Goal: Task Accomplishment & Management: Use online tool/utility

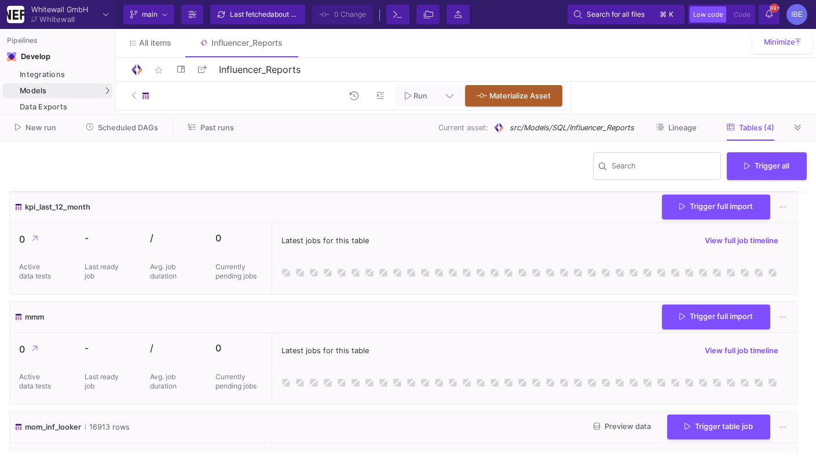
scroll to position [151, 0]
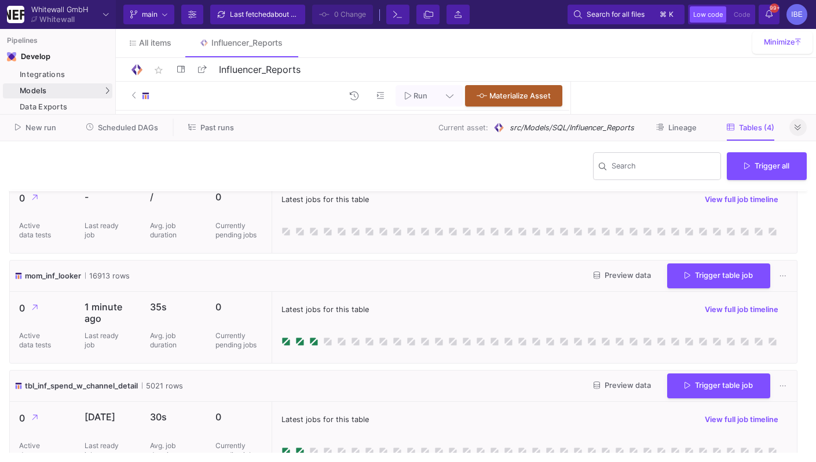
click at [799, 136] on button at bounding box center [798, 127] width 17 height 17
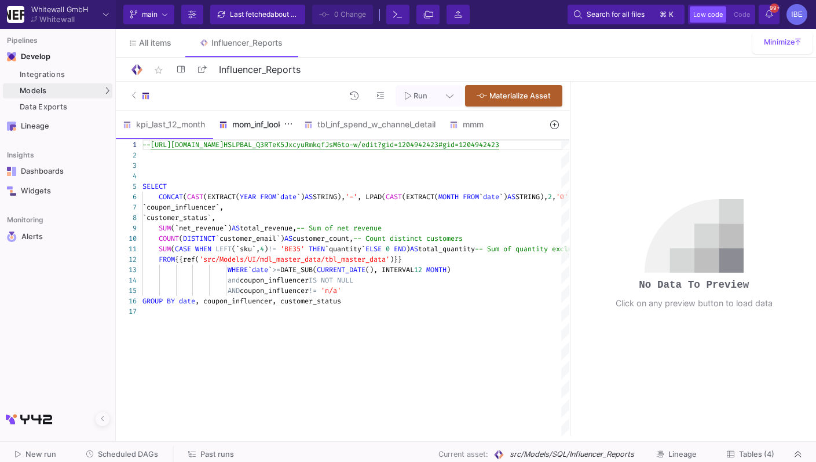
click at [255, 129] on div "mom_inf_looker" at bounding box center [254, 124] width 71 height 9
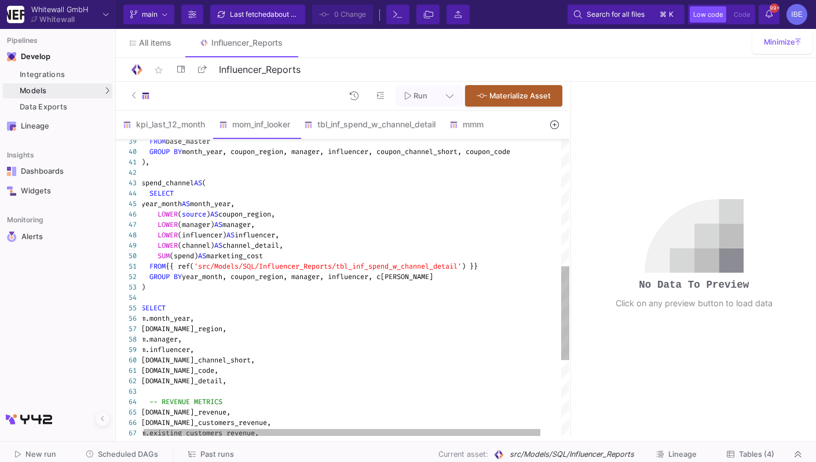
click at [275, 213] on span "coupon_region," at bounding box center [246, 214] width 57 height 9
type textarea "WITH base_master AS ( SELECT FORMAT_DATE('%Y-%m', DATE(date)) AS month_year, LO…"
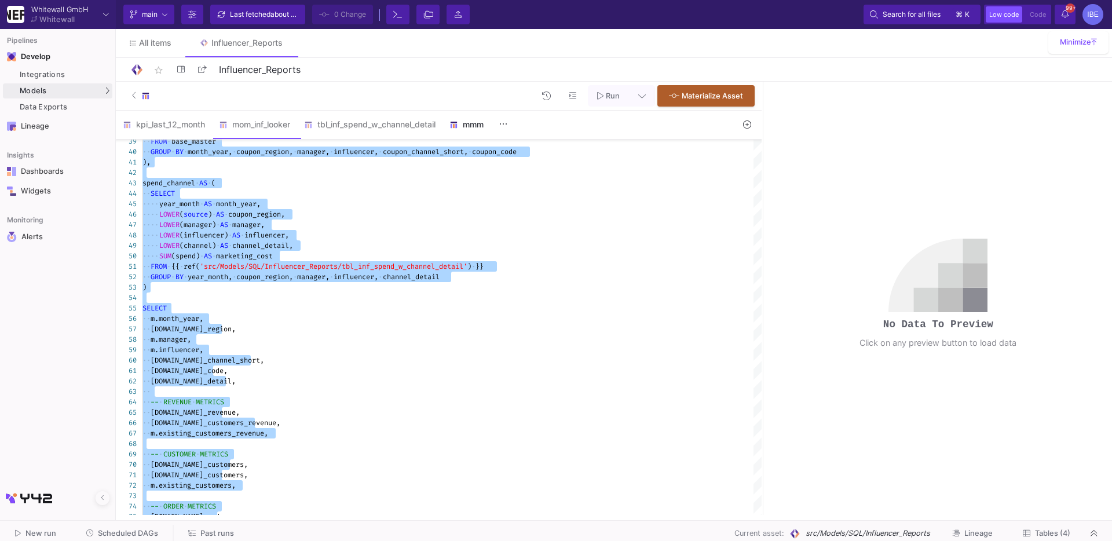
click at [474, 127] on div "mmm" at bounding box center [477, 124] width 56 height 9
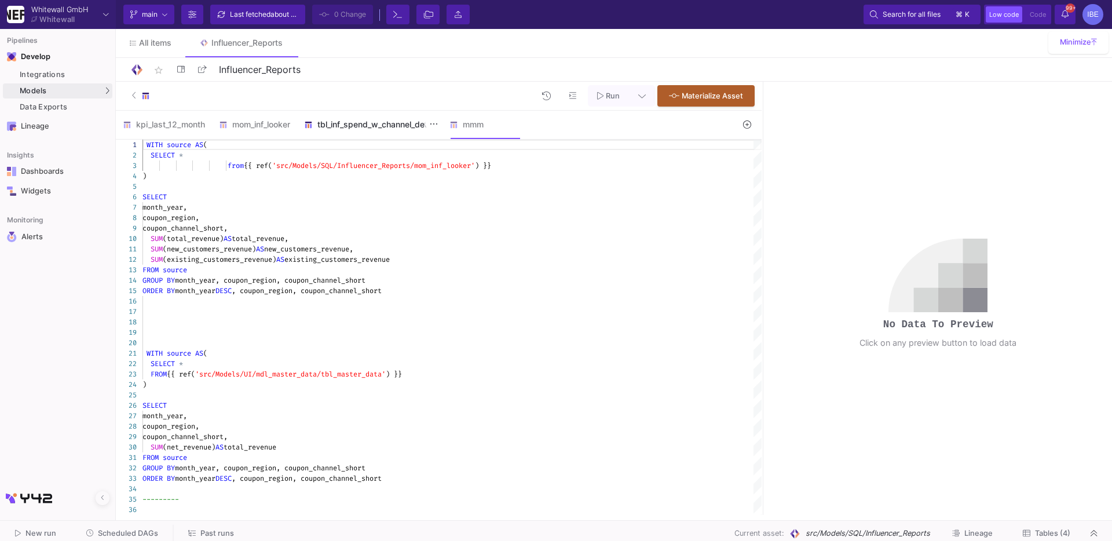
click at [398, 123] on div "tbl_inf_spend_w_channel_detail" at bounding box center [369, 124] width 131 height 9
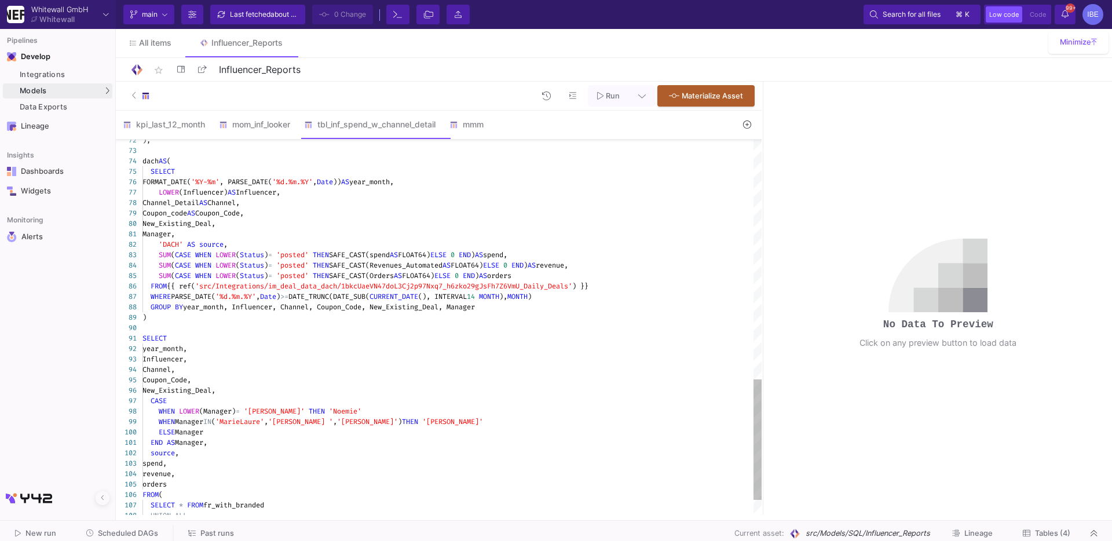
click at [385, 258] on div "72 73 74 75 76 77 78 79 80 81 82 83 84 85 86 87 88 89 90 91 92 93 94 95 96 97 9…" at bounding box center [439, 327] width 646 height 375
type textarea "WITH branded_content AS ( SELECT FORMAT_DATE('%Y-%m', PARSE_DATE('%d.%m.%Y', da…"
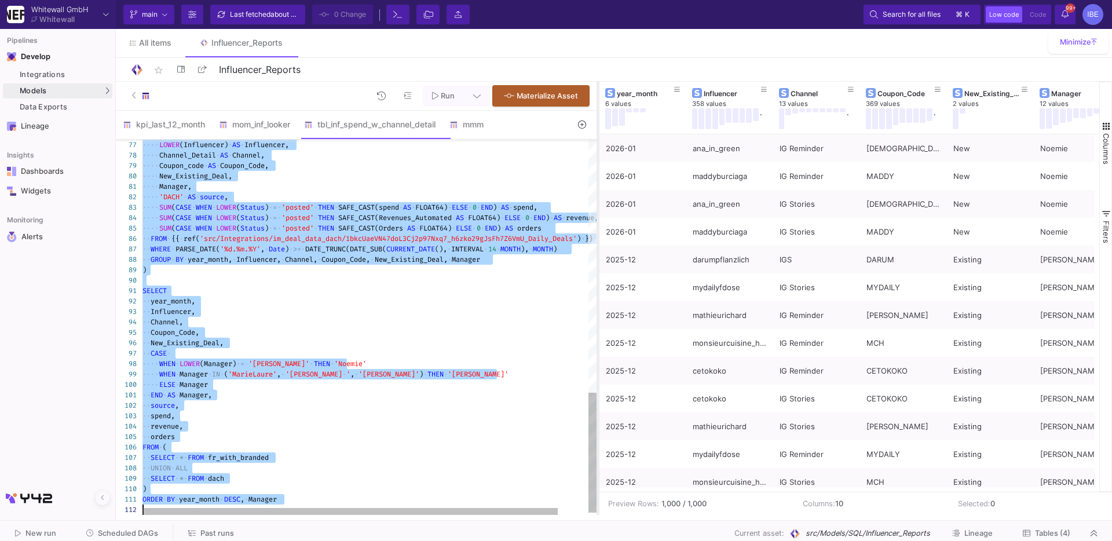
drag, startPoint x: 762, startPoint y: 266, endPoint x: 595, endPoint y: 295, distance: 168.7
click at [597, 295] on div at bounding box center [598, 298] width 3 height 433
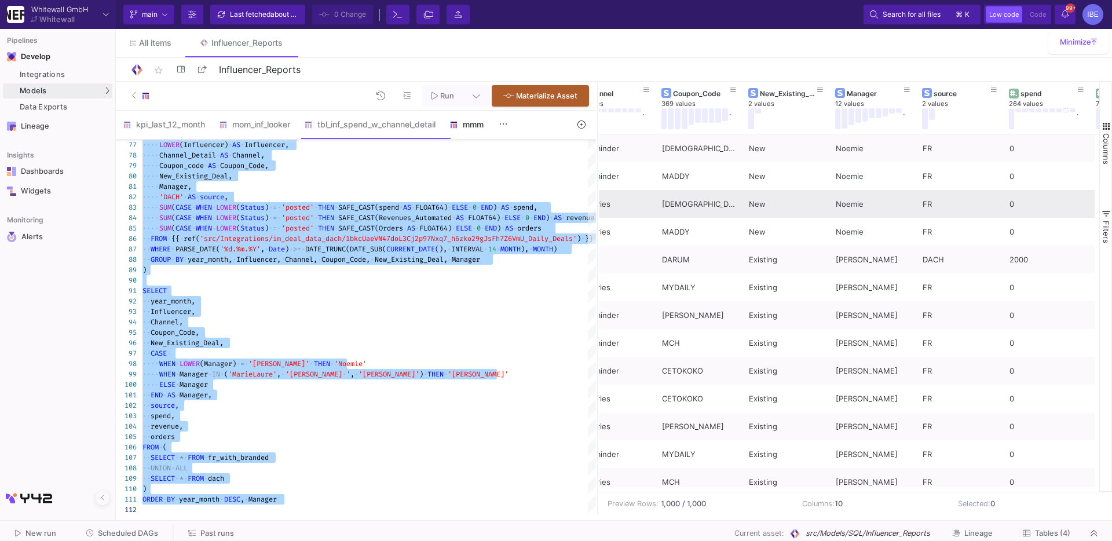
click at [476, 127] on div "mmm" at bounding box center [477, 124] width 56 height 9
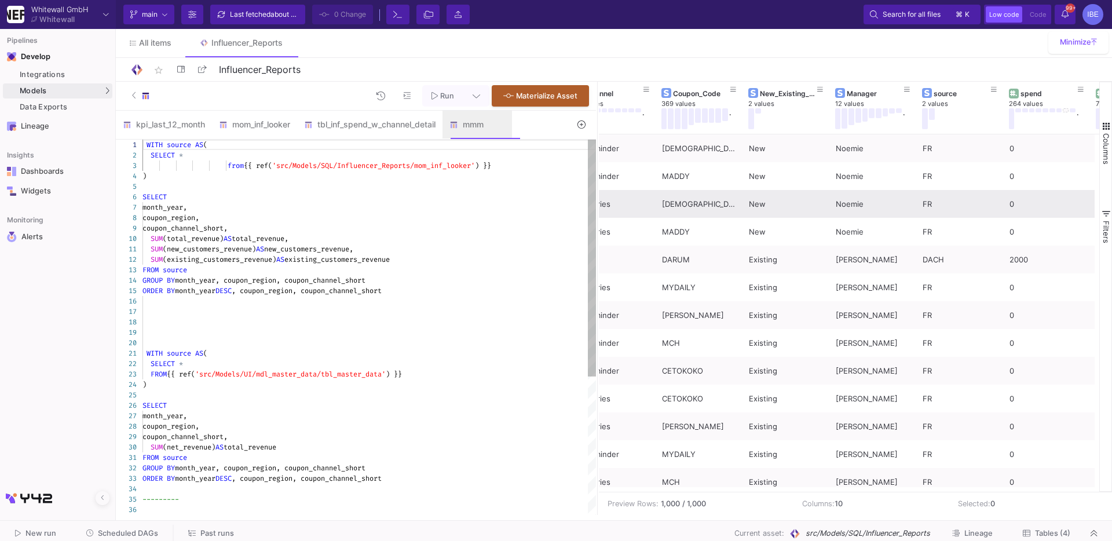
click at [467, 165] on div "1 2 3 4 5 6 7 8 9 10 11 12 13 14 15 16 17 18 19 20 21 22 23 24 25 26 27 28 29 3…" at bounding box center [356, 327] width 480 height 375
type textarea "WITH source AS ( SELECT * from {{ ref('src/Models/SQL/Influencer_Reports/mom_in…"
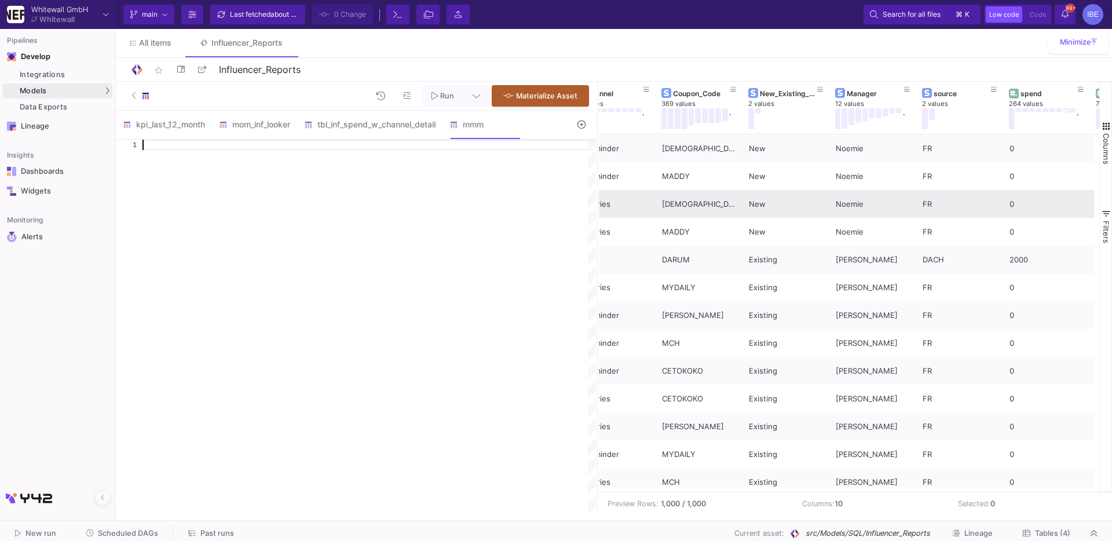
paste textarea "FROM agg_master m LEFT JOIN spend_channel s ON m.month_year = s.month_year AND …"
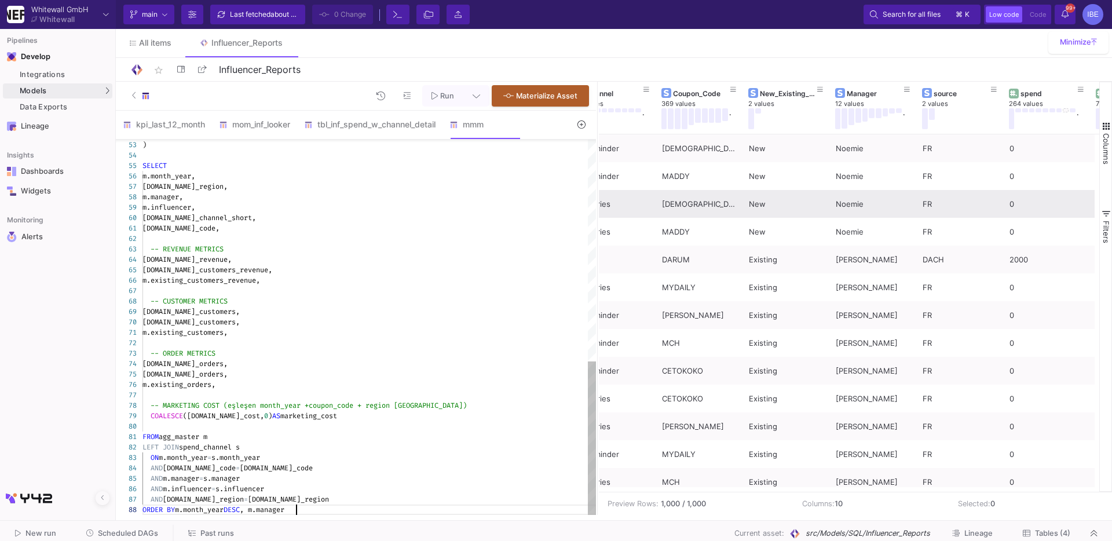
type textarea "WITH base_master AS ( SELECT FORMAT_DATE('%Y-%m', DATE(date)) AS month_year, LO…"
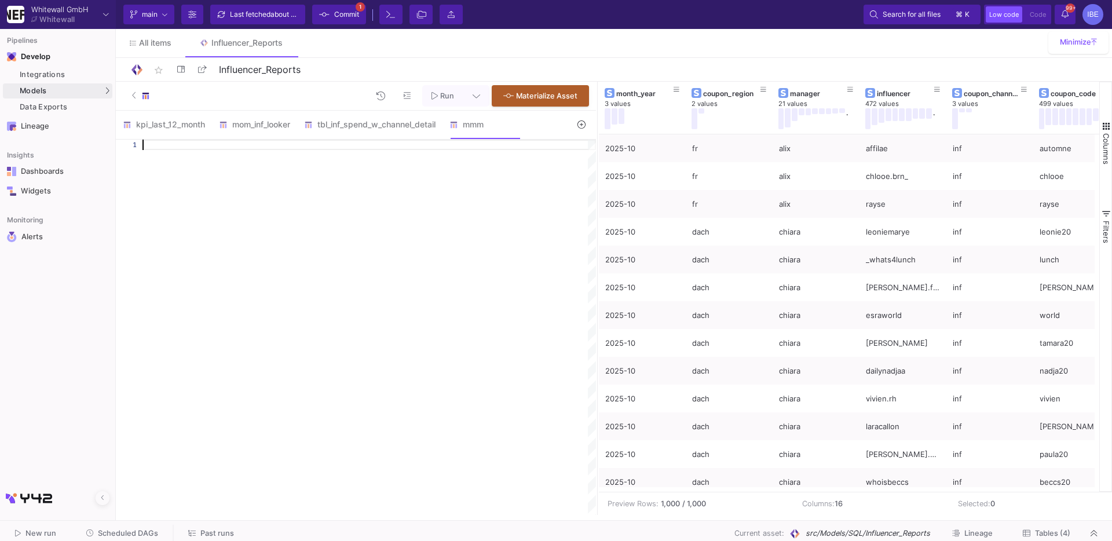
paste textarea "ORDER BY s.month_year DESC, s.manager, [DOMAIN_NAME]_detail;"
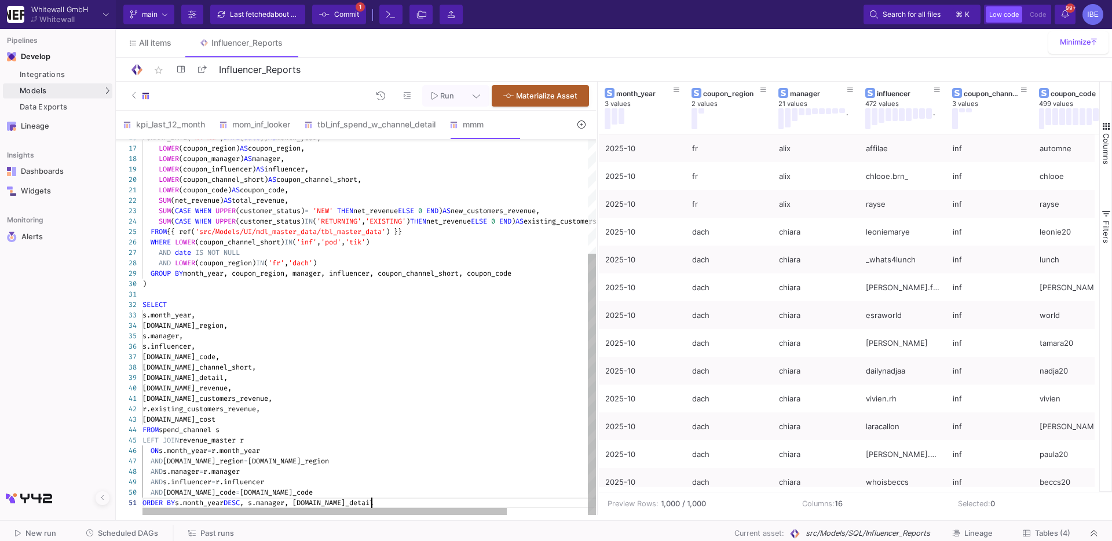
type textarea "WITH spend_channel AS ( SELECT year_month AS month_year, LOWER(source) AS coupo…"
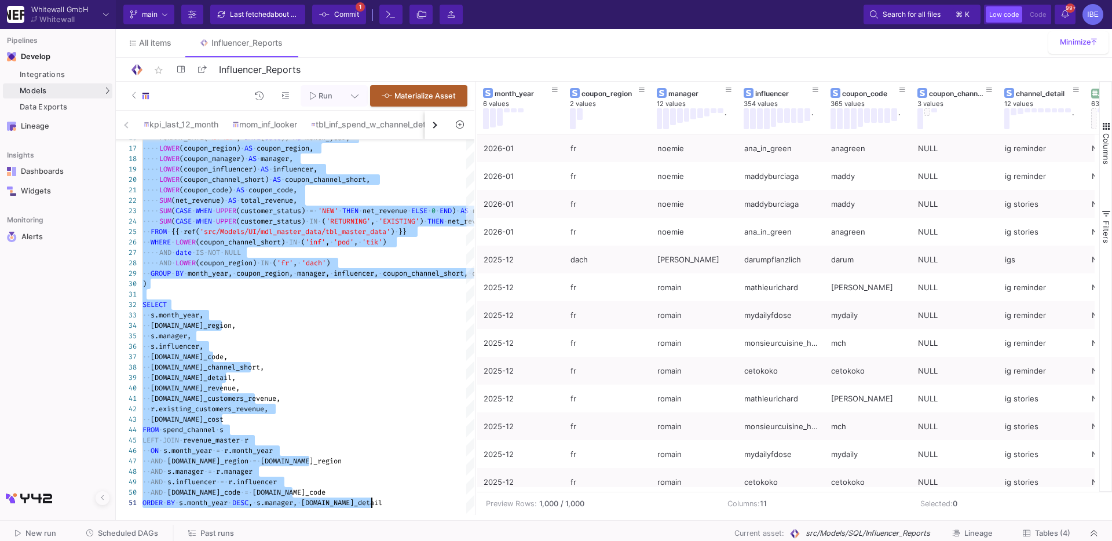
drag, startPoint x: 595, startPoint y: 242, endPoint x: 470, endPoint y: 238, distance: 125.8
click at [474, 238] on div at bounding box center [475, 298] width 3 height 433
click at [546, 86] on button at bounding box center [550, 89] width 17 height 17
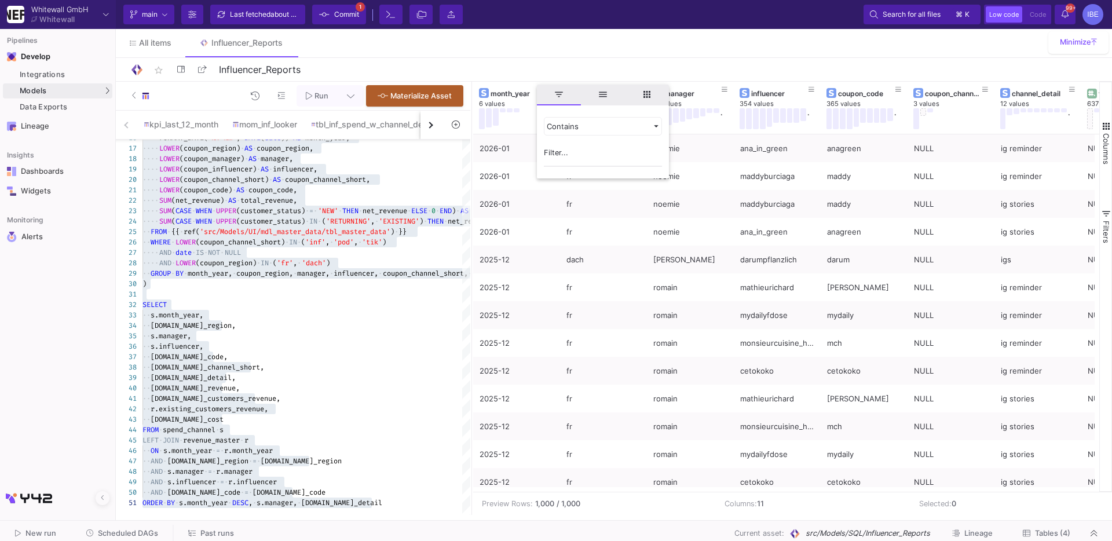
click at [558, 152] on input "Filter Value" at bounding box center [603, 155] width 118 height 23
type input "2025-09"
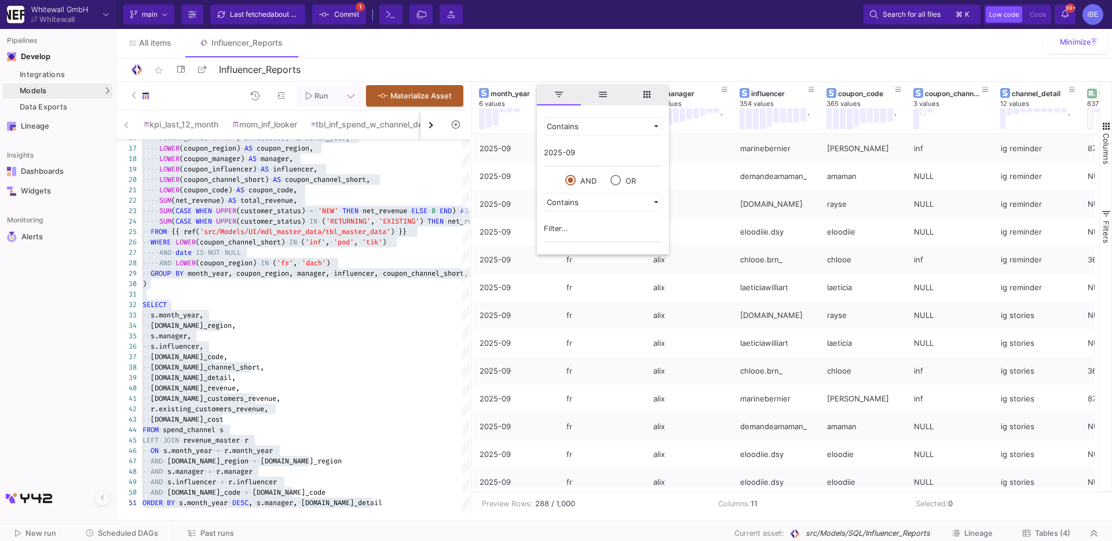
click at [346, 94] on button at bounding box center [351, 95] width 26 height 21
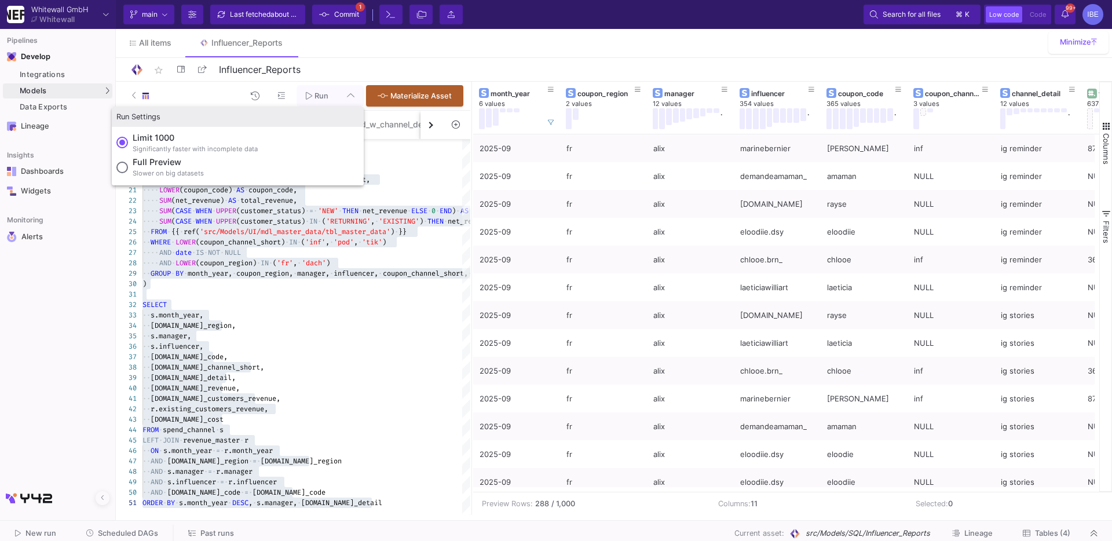
click at [127, 164] on span at bounding box center [122, 168] width 12 height 12
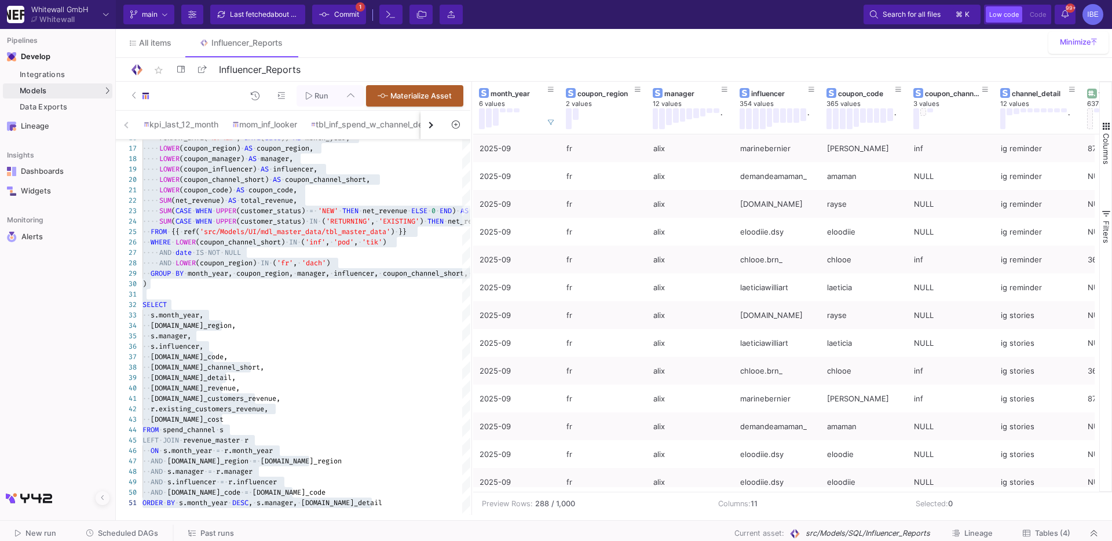
click at [127, 164] on input "Full preview Slower on big datasets" at bounding box center [122, 168] width 12 height 12
radio input "true"
click at [312, 99] on icon at bounding box center [309, 96] width 6 height 8
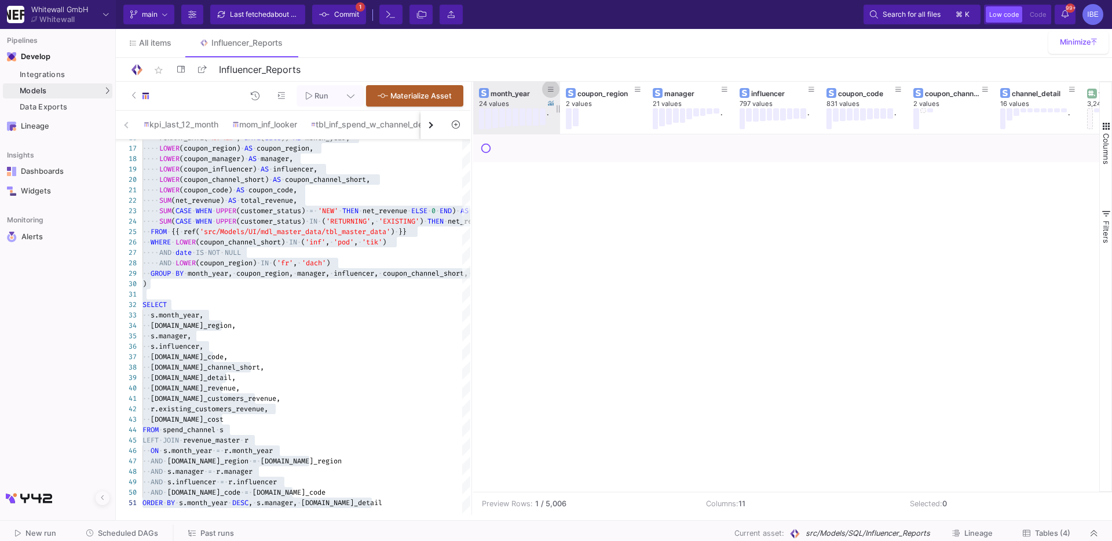
click at [556, 87] on button at bounding box center [550, 89] width 17 height 17
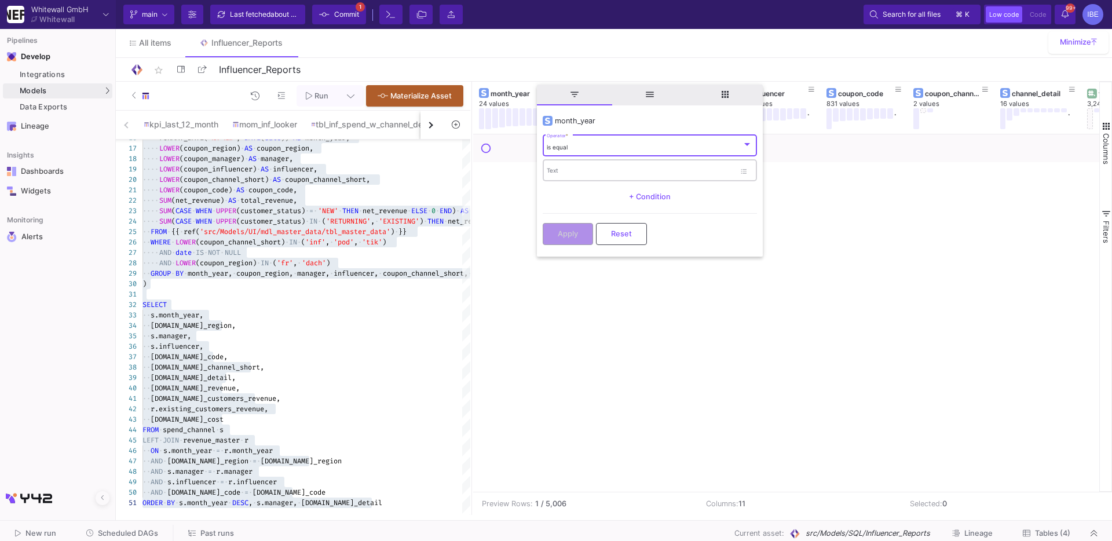
click at [562, 162] on div "Text" at bounding box center [641, 170] width 188 height 24
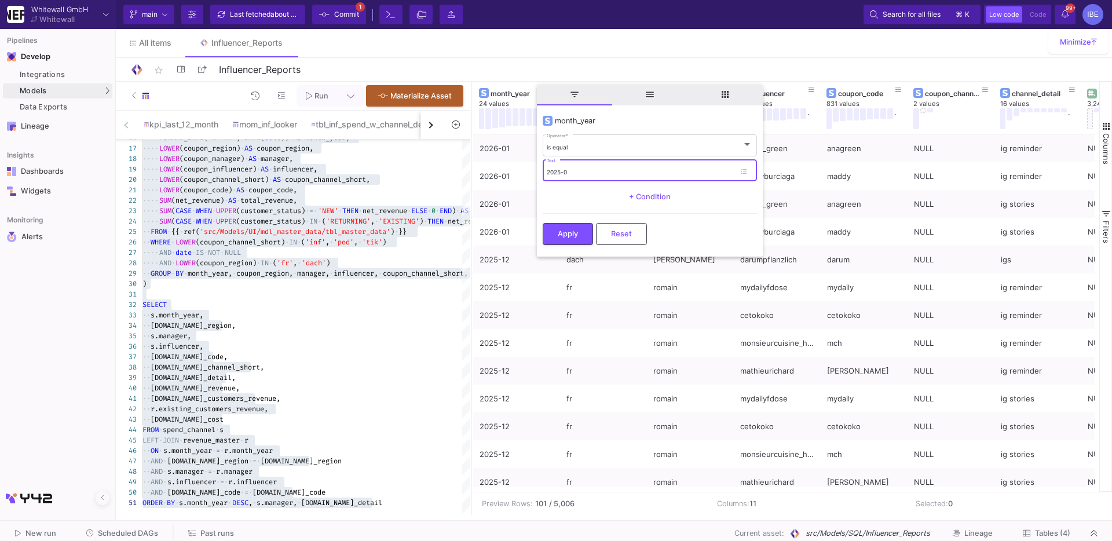
type input "2025-09"
click at [555, 229] on button "Apply" at bounding box center [568, 233] width 50 height 22
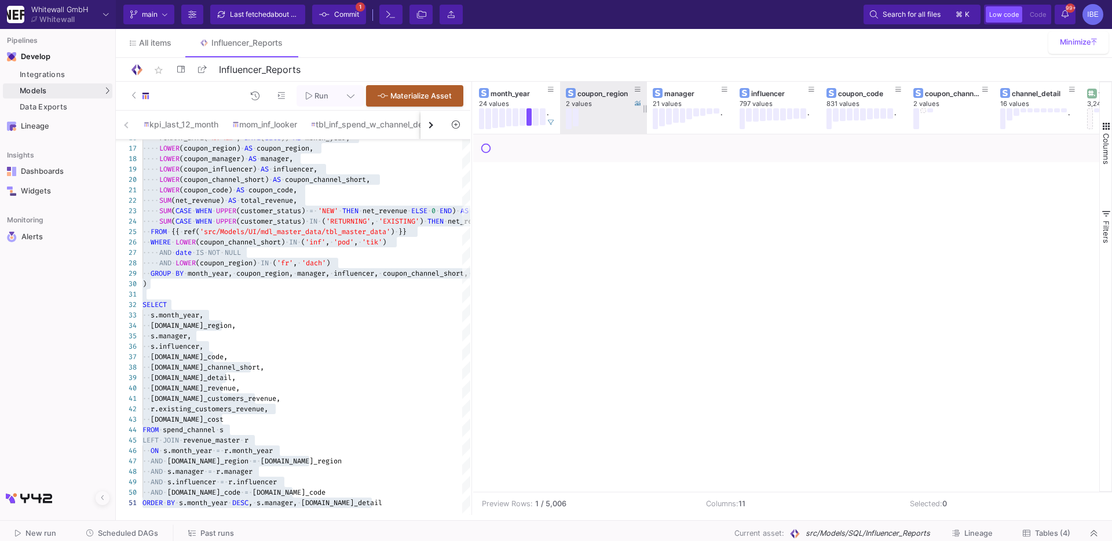
click at [569, 122] on button at bounding box center [569, 118] width 6 height 21
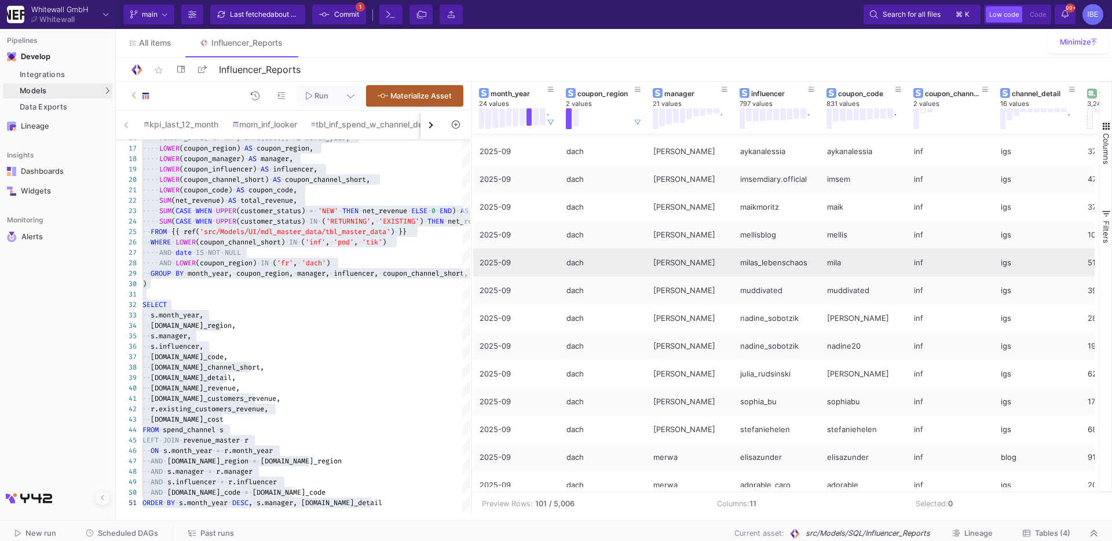
scroll to position [2203, 0]
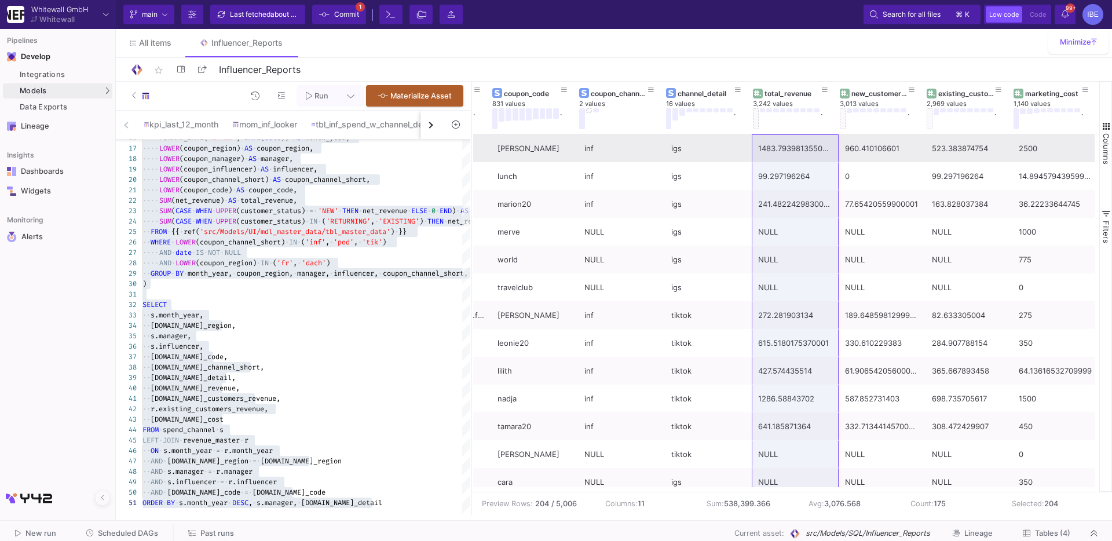
drag, startPoint x: 794, startPoint y: 482, endPoint x: 779, endPoint y: 145, distance: 336.8
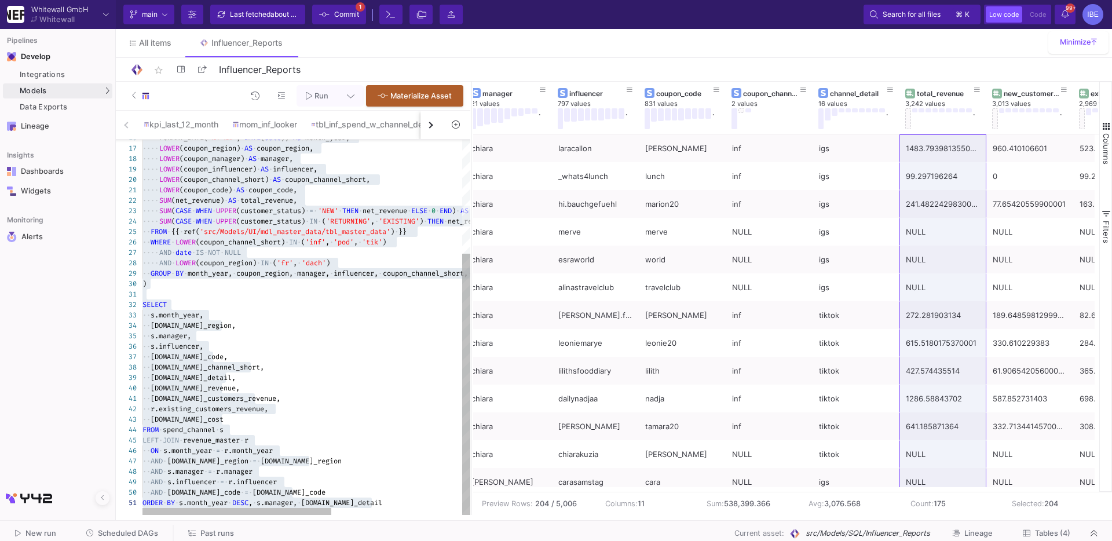
click at [324, 235] on span "'src/Models/UI/mdl_master_data/tbl_master_data'" at bounding box center [295, 231] width 191 height 9
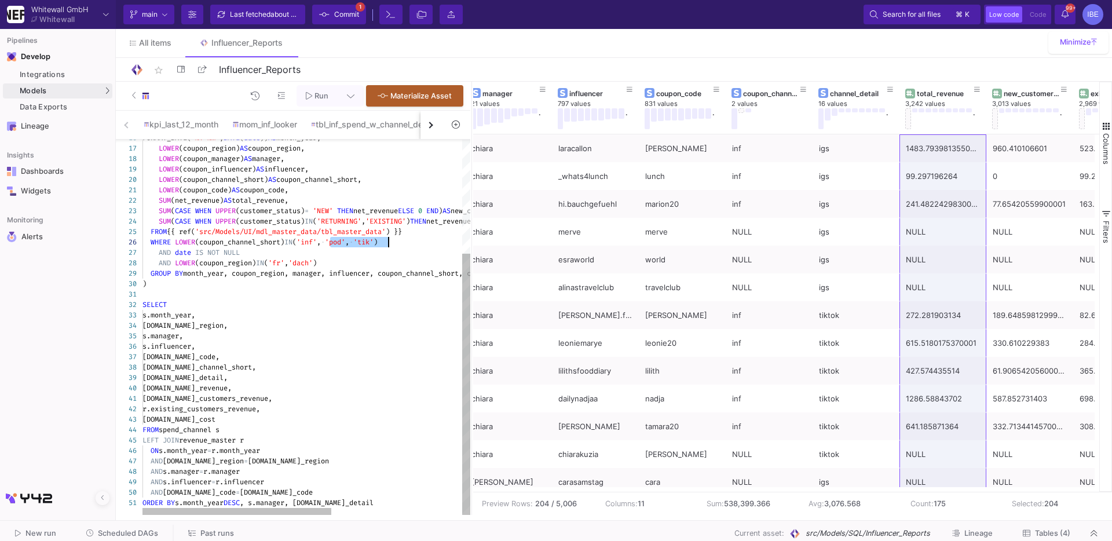
drag, startPoint x: 330, startPoint y: 242, endPoint x: 389, endPoint y: 244, distance: 58.5
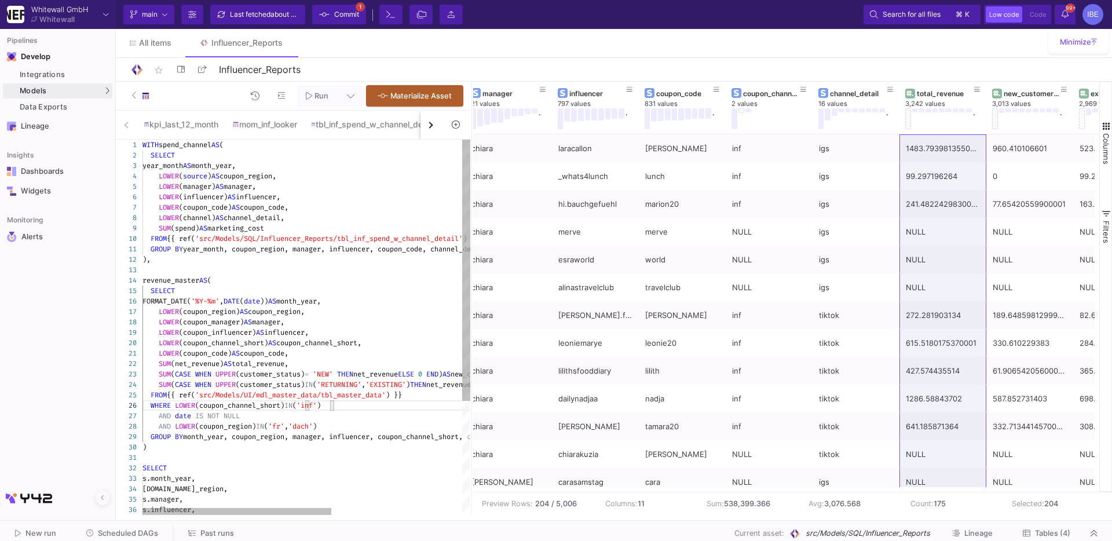
click at [393, 360] on div "SUM (net_revenue) AS total_revenue," at bounding box center [419, 364] width 554 height 10
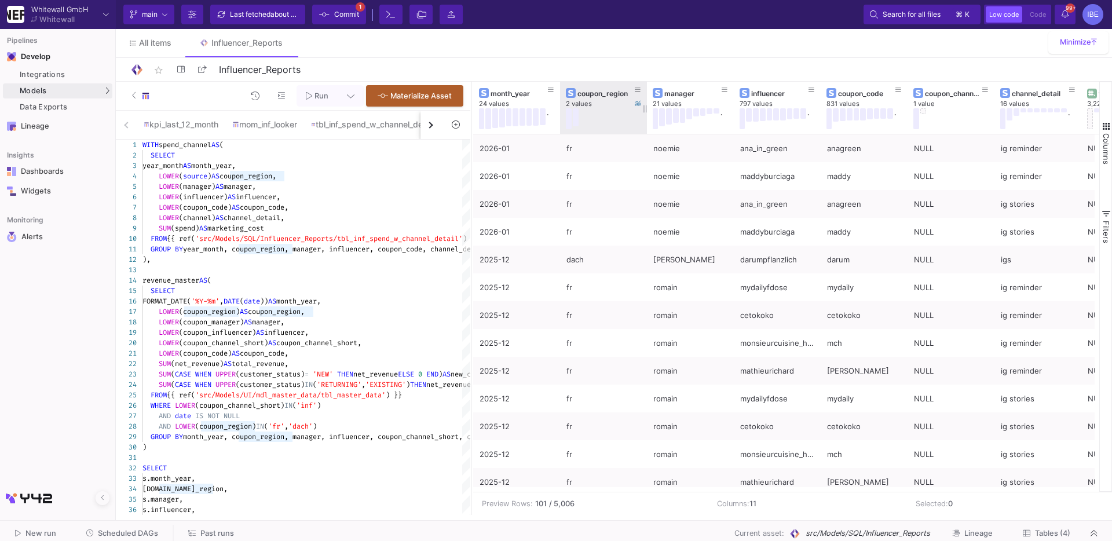
click at [568, 120] on button at bounding box center [569, 118] width 6 height 21
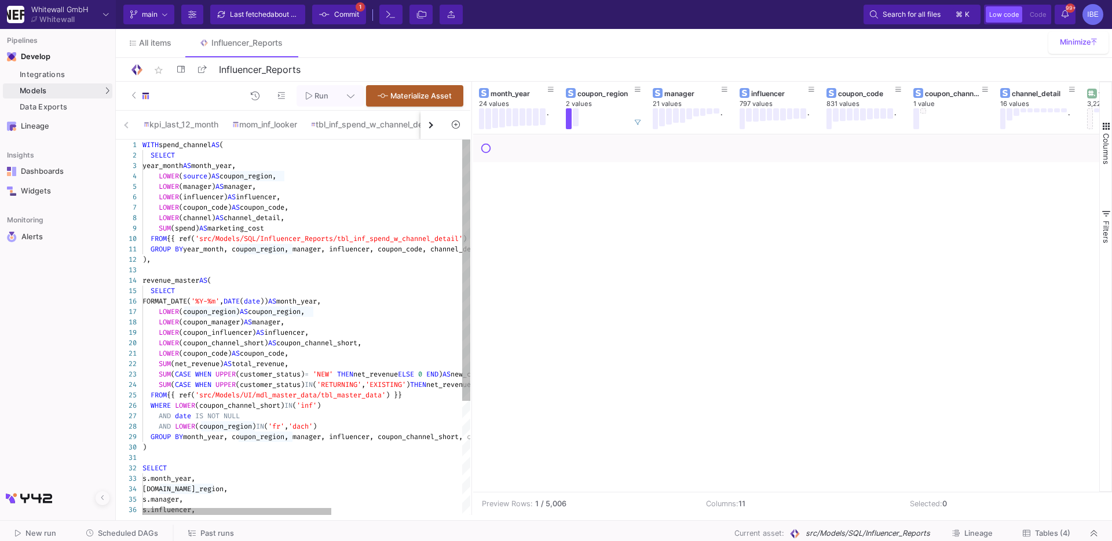
type textarea "GROUP BY year_month, coupon_region, manager, influencer, coupon_code, channel_d…"
click at [353, 284] on div "revenue_master AS (" at bounding box center [419, 280] width 554 height 10
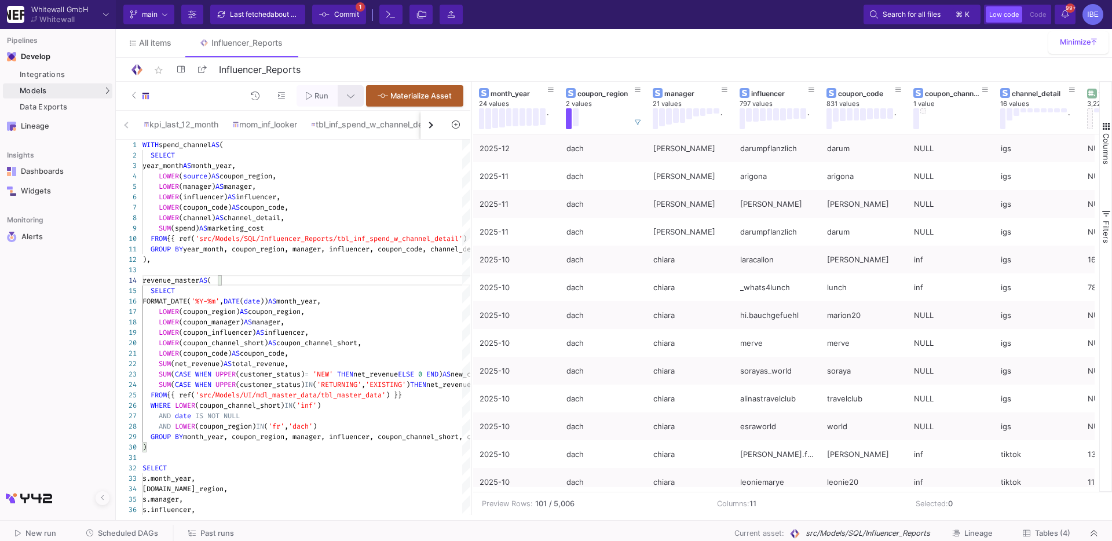
click at [355, 88] on button at bounding box center [351, 95] width 26 height 21
click at [549, 88] on div at bounding box center [556, 270] width 1112 height 541
click at [554, 94] on button at bounding box center [550, 89] width 17 height 17
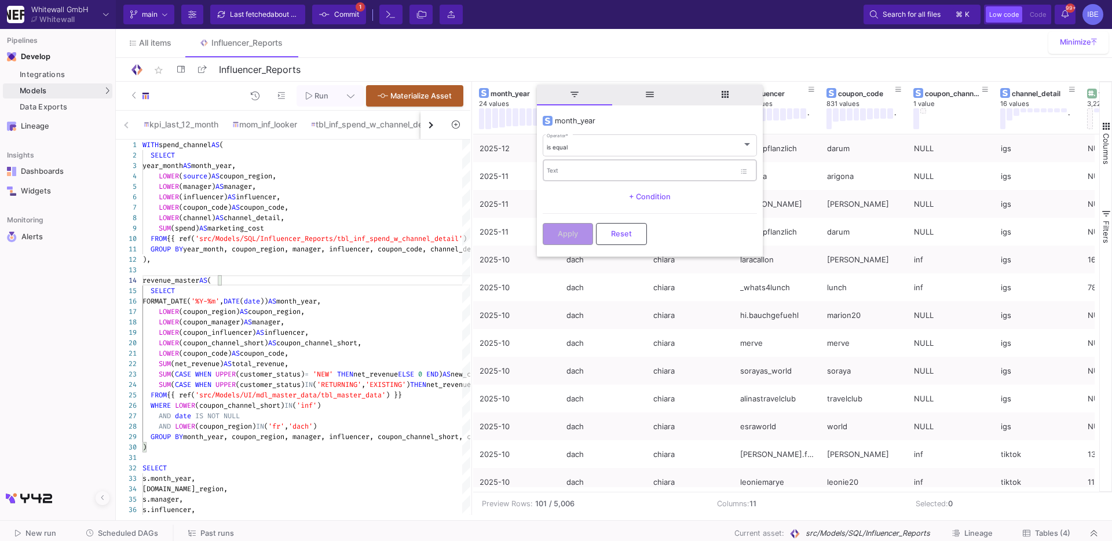
click at [554, 163] on div "Text" at bounding box center [641, 170] width 188 height 24
type input "2025-09"
click at [572, 231] on span "Apply" at bounding box center [568, 232] width 20 height 9
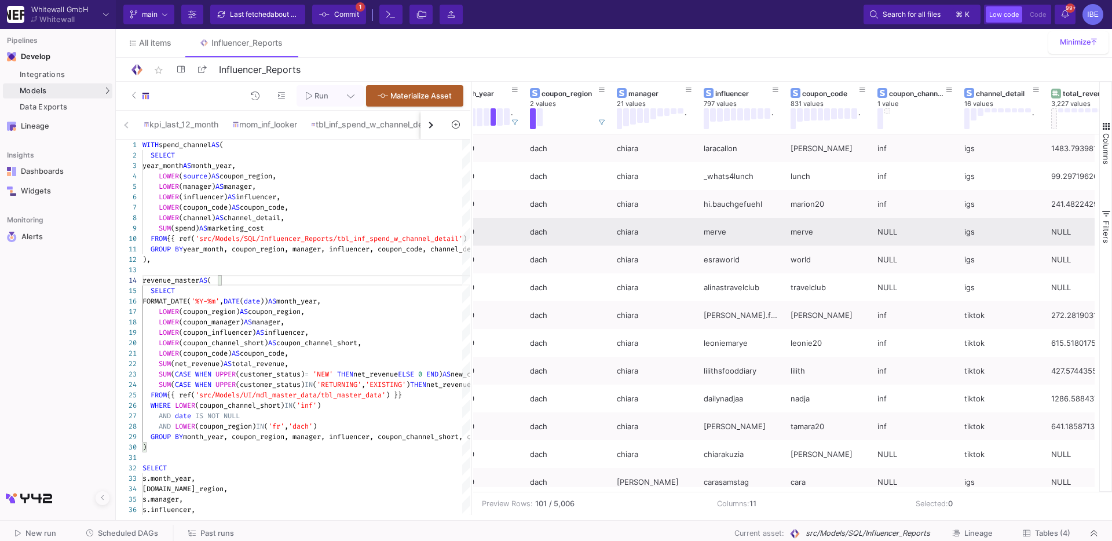
scroll to position [0, 33]
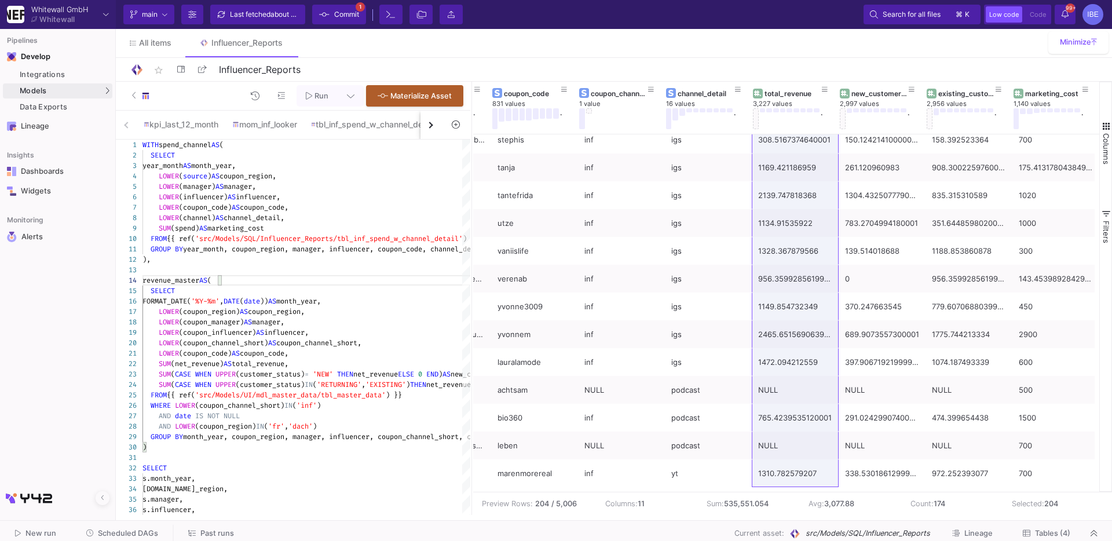
drag, startPoint x: 778, startPoint y: 142, endPoint x: 814, endPoint y: 504, distance: 363.8
click at [814, 462] on mat-sidenav-content "Drag here to set row groups Drag here to set column labels manager 21 values . …" at bounding box center [792, 298] width 639 height 433
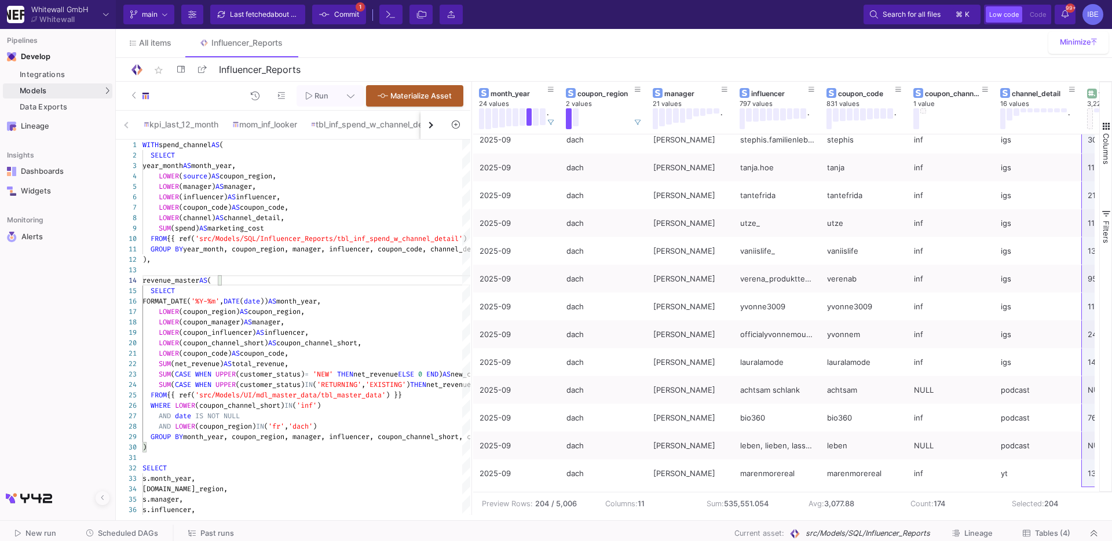
click at [435, 130] on button "button" at bounding box center [431, 125] width 21 height 28
click at [435, 130] on div "kpi_last_12_month mom_inf_looker tbl_inf_spend_w_channel_detail mmm" at bounding box center [279, 125] width 326 height 29
click at [377, 122] on div "mmm" at bounding box center [378, 124] width 56 height 9
click at [321, 126] on div "tbl_inf_spend_w_channel_detail" at bounding box center [276, 124] width 119 height 9
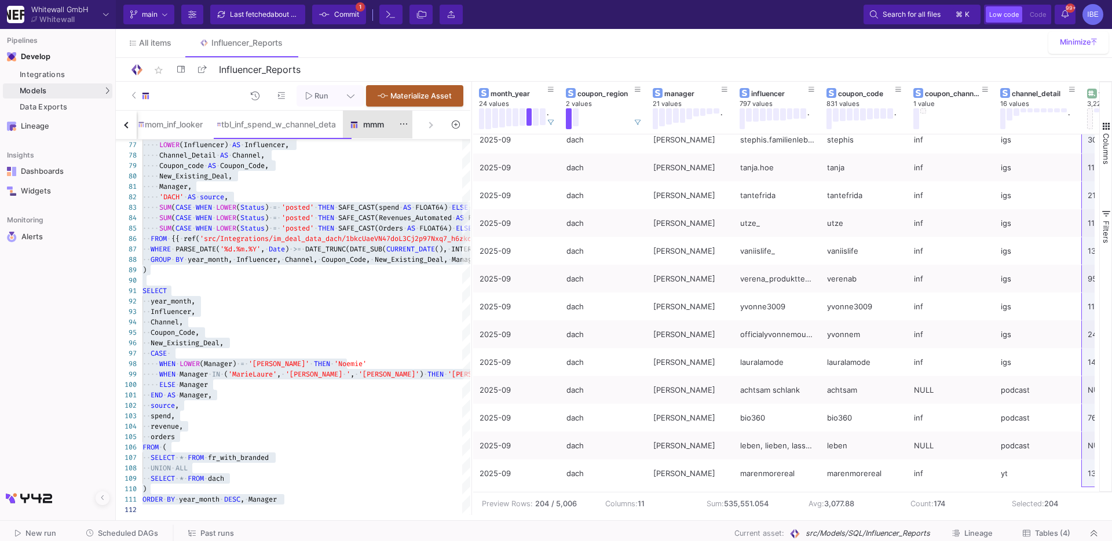
click at [363, 128] on y42-feature-type-child-icon at bounding box center [356, 124] width 13 height 9
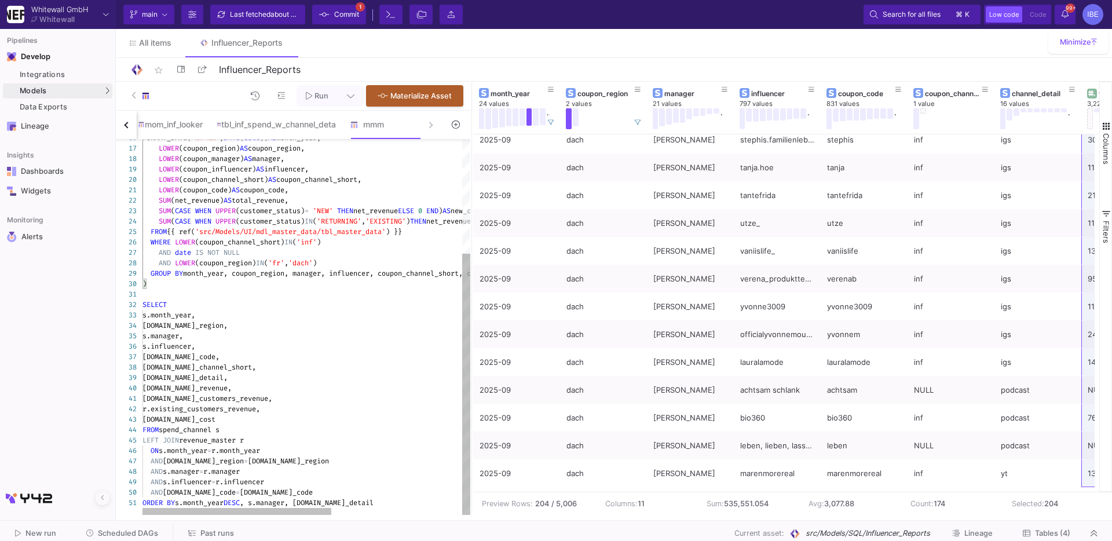
type textarea "LOWER(coupon_code) AS coupon_code, SUM(net_revenue) AS total_revenue, SUM(CASE …"
click at [373, 231] on span "'src/Models/UI/mdl_master_data/tbl_master_data'" at bounding box center [290, 231] width 191 height 9
click at [456, 129] on fa-icon at bounding box center [456, 125] width 8 height 10
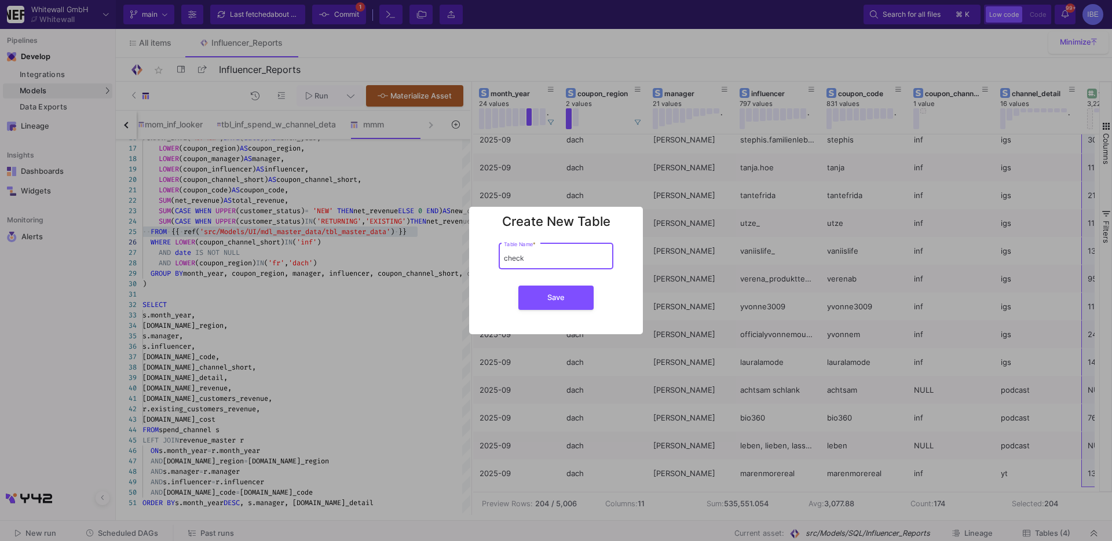
type input "check"
click at [518, 286] on button "Save" at bounding box center [555, 298] width 75 height 24
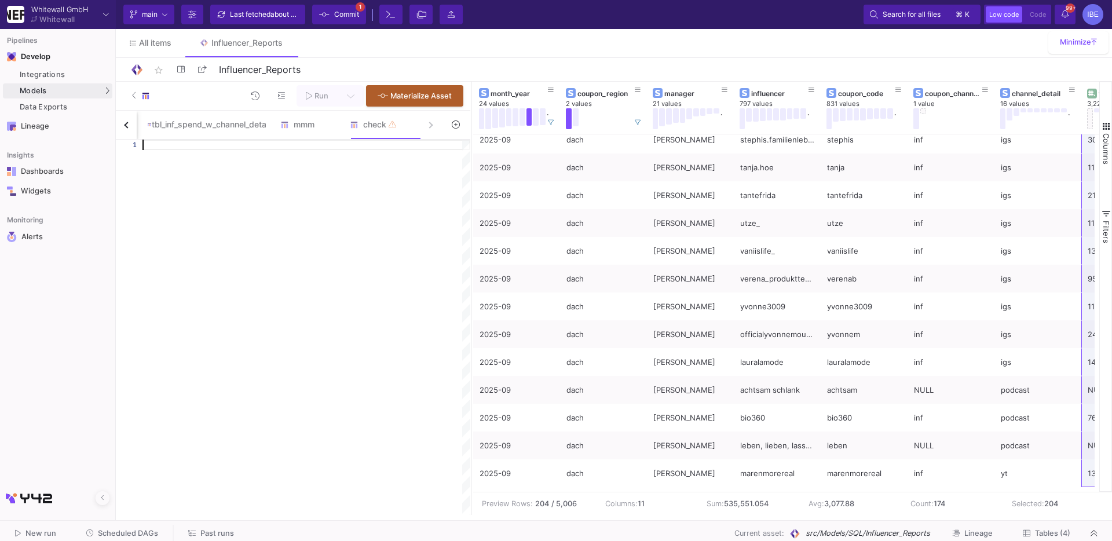
click at [389, 159] on div at bounding box center [306, 327] width 328 height 375
paste textarea "FROM {{ ref('src/Models/UI/mdl_master_data/tbl_master_data') }}"
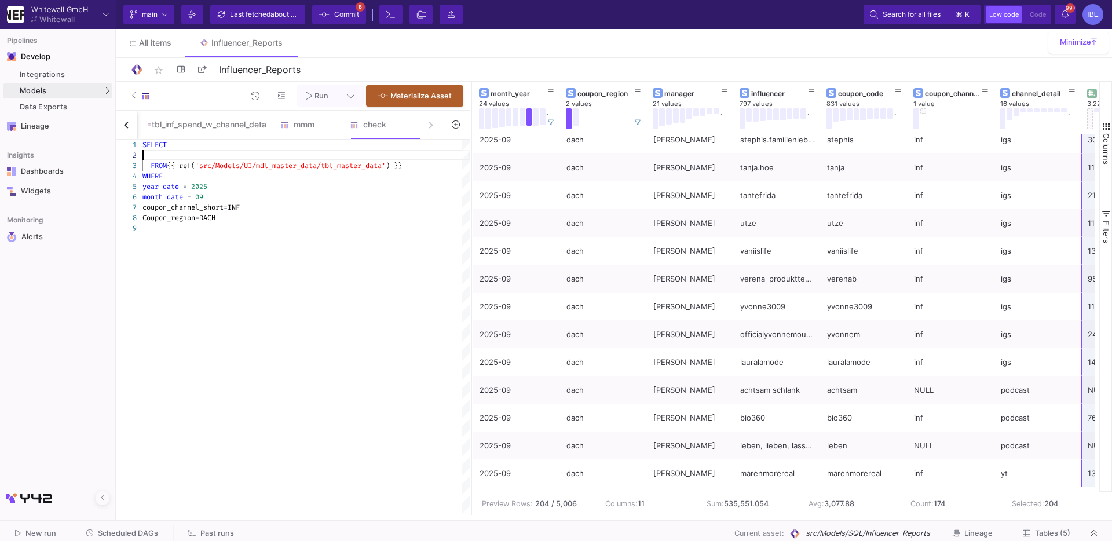
click at [269, 155] on div at bounding box center [306, 155] width 328 height 10
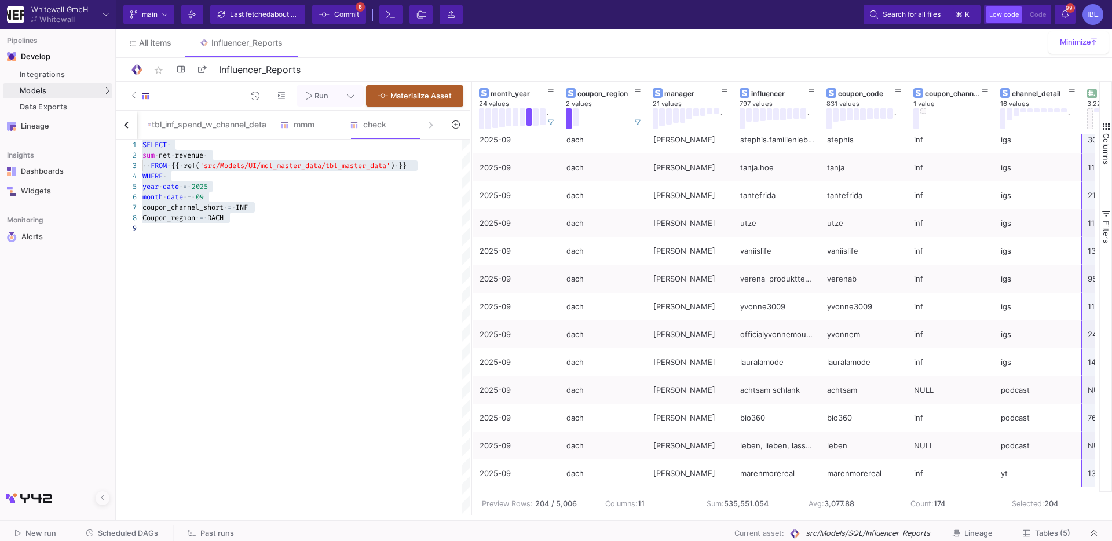
click at [232, 203] on span "=" at bounding box center [230, 207] width 4 height 9
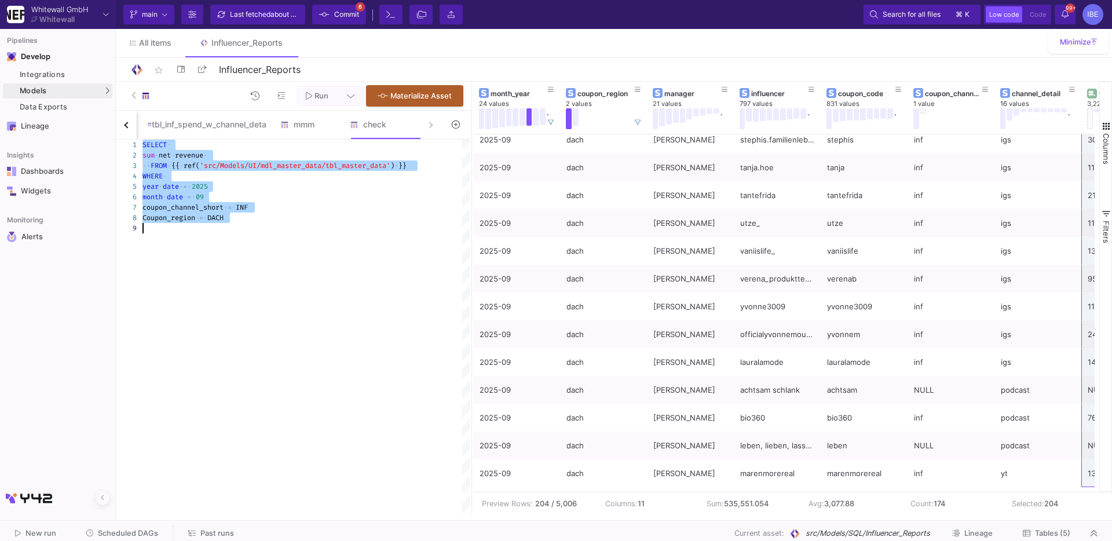
paste textarea "SUM(net_revenue) AS total_net_revenue FROM {{ ref('src/Models/UI/mdl_master_dat…"
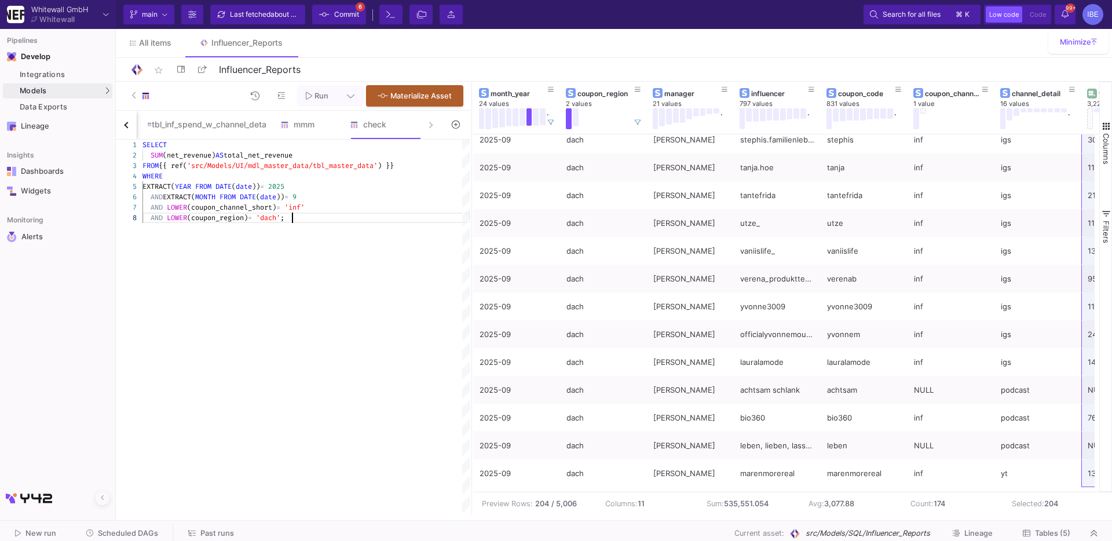
type textarea "SELECT SUM(net_revenue) AS total_net_revenue FROM {{ ref('src/Models/UI/mdl_mas…"
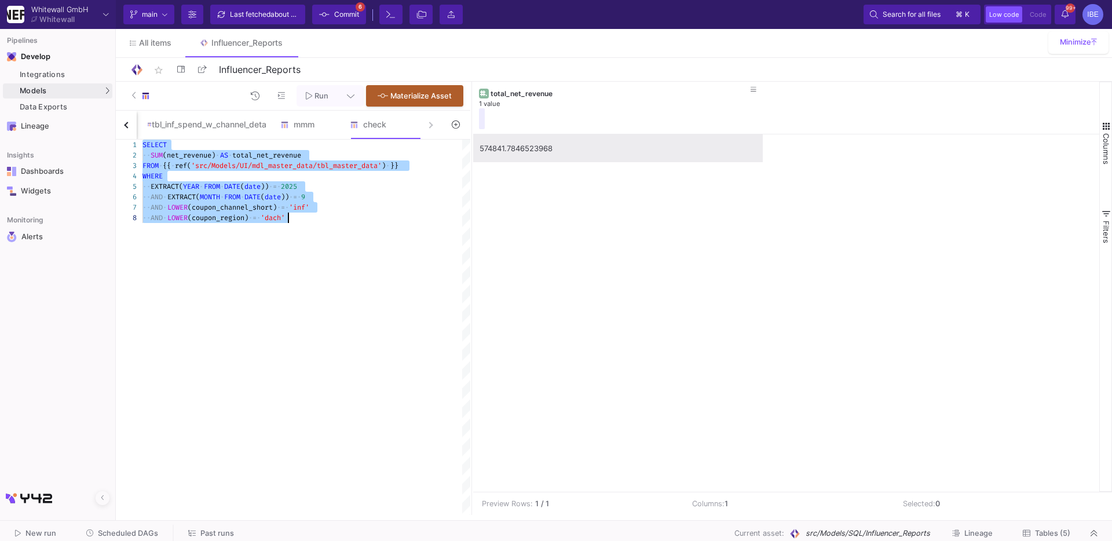
click at [511, 156] on div "574841.7846523968" at bounding box center [618, 148] width 277 height 27
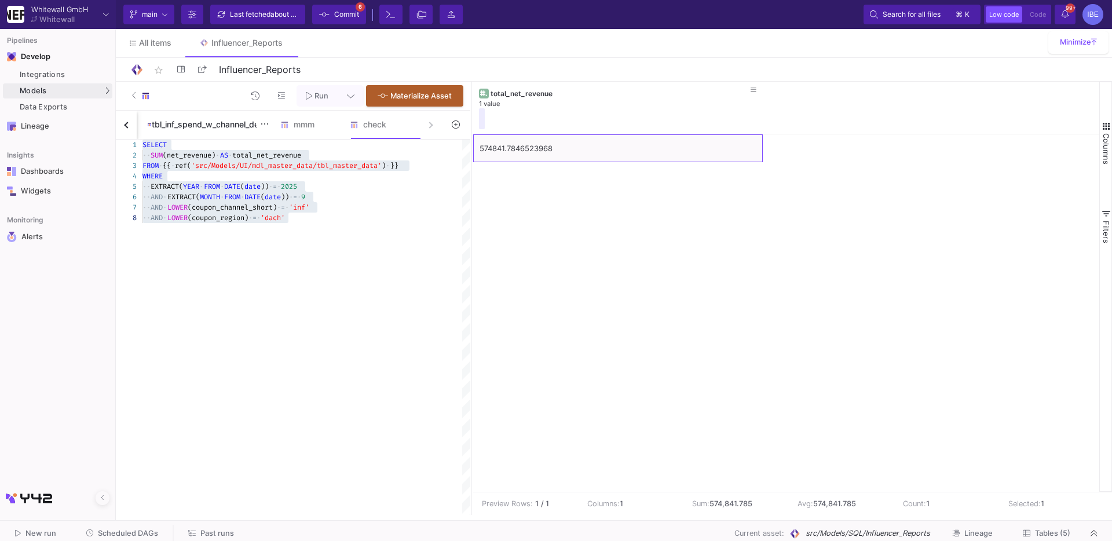
click at [197, 132] on div "tbl_inf_spend_w_channel_detail" at bounding box center [206, 125] width 133 height 28
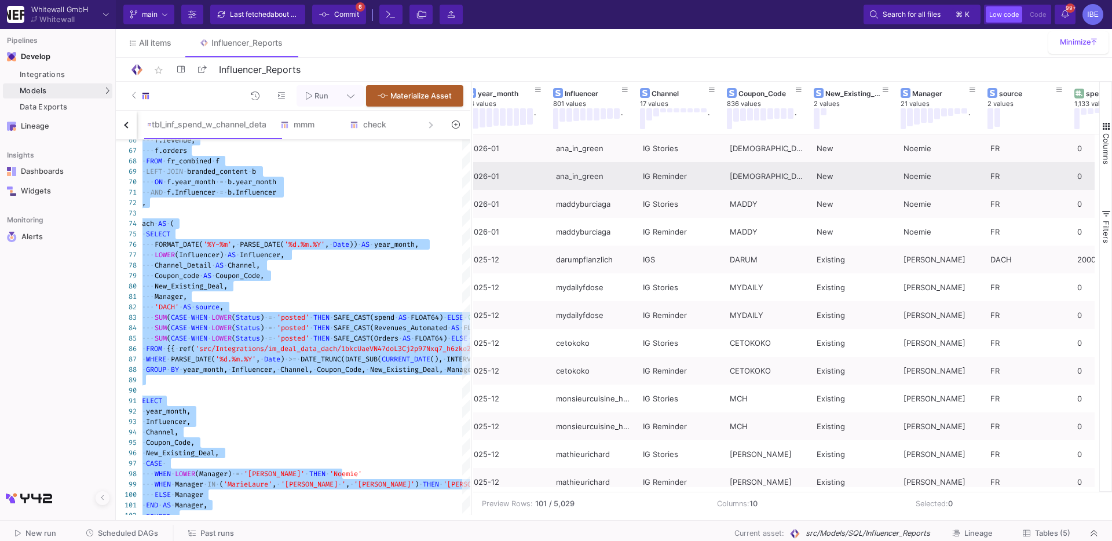
scroll to position [0, 0]
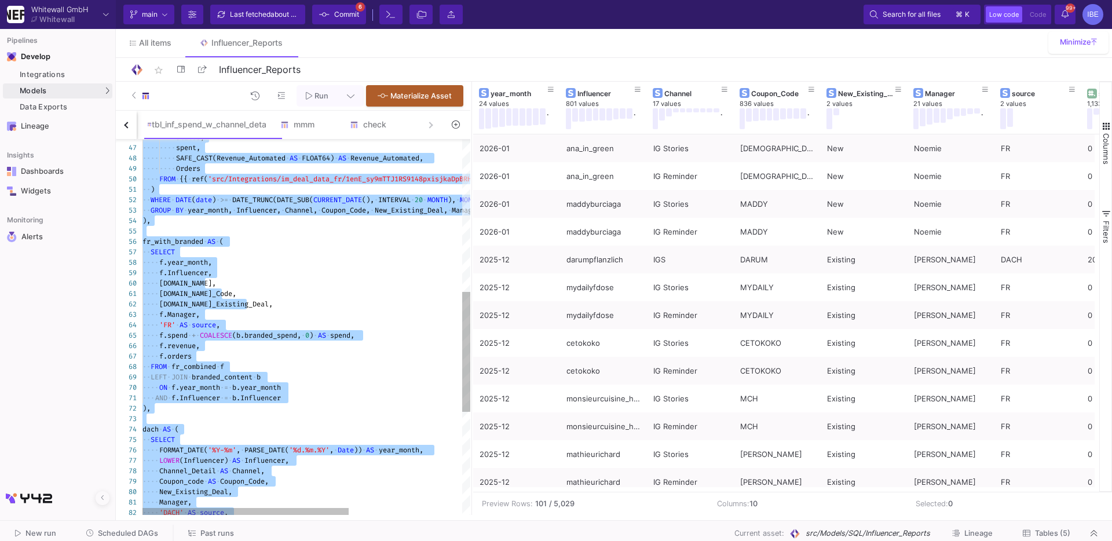
click at [350, 235] on div at bounding box center [396, 231] width 508 height 10
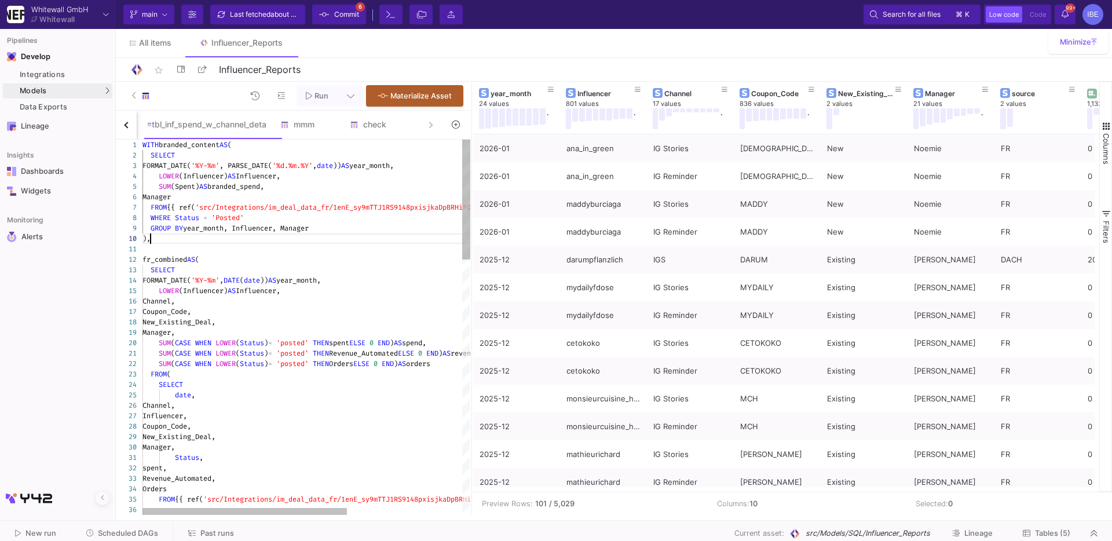
click at [350, 235] on div ")," at bounding box center [398, 238] width 513 height 10
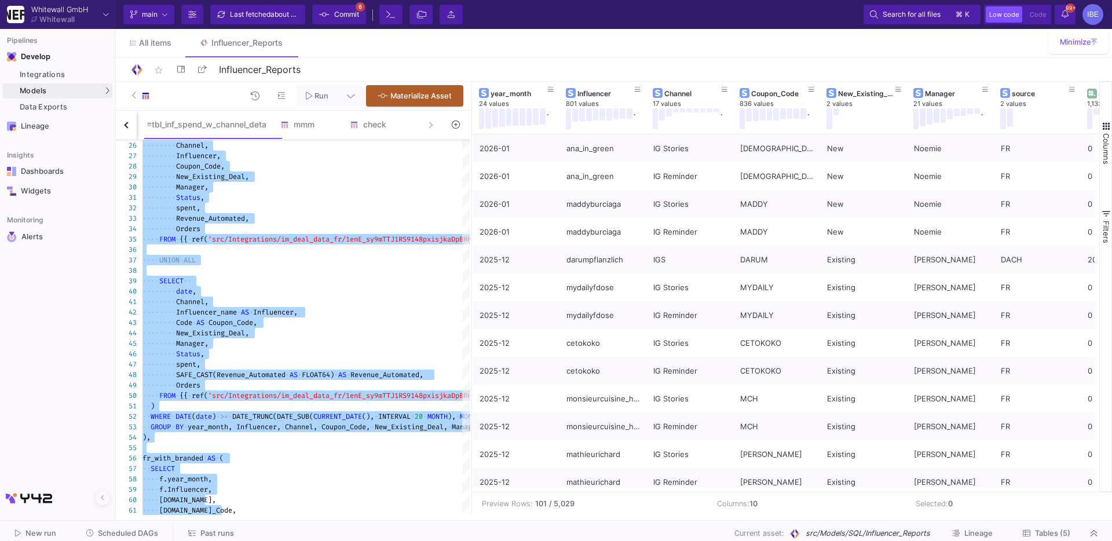
click at [130, 119] on button "button" at bounding box center [126, 125] width 21 height 28
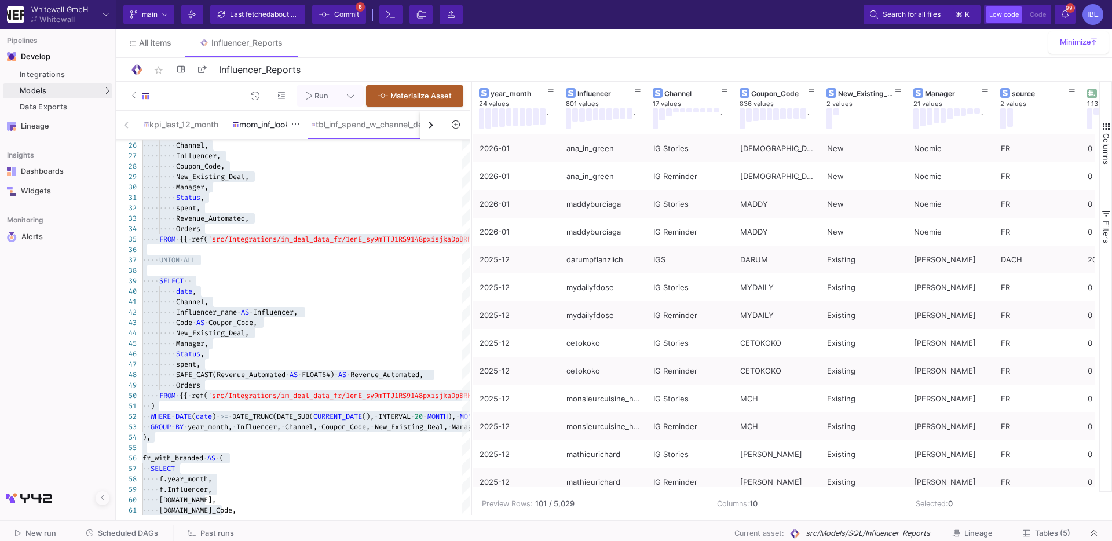
click at [251, 127] on div "mom_inf_looker" at bounding box center [264, 124] width 65 height 9
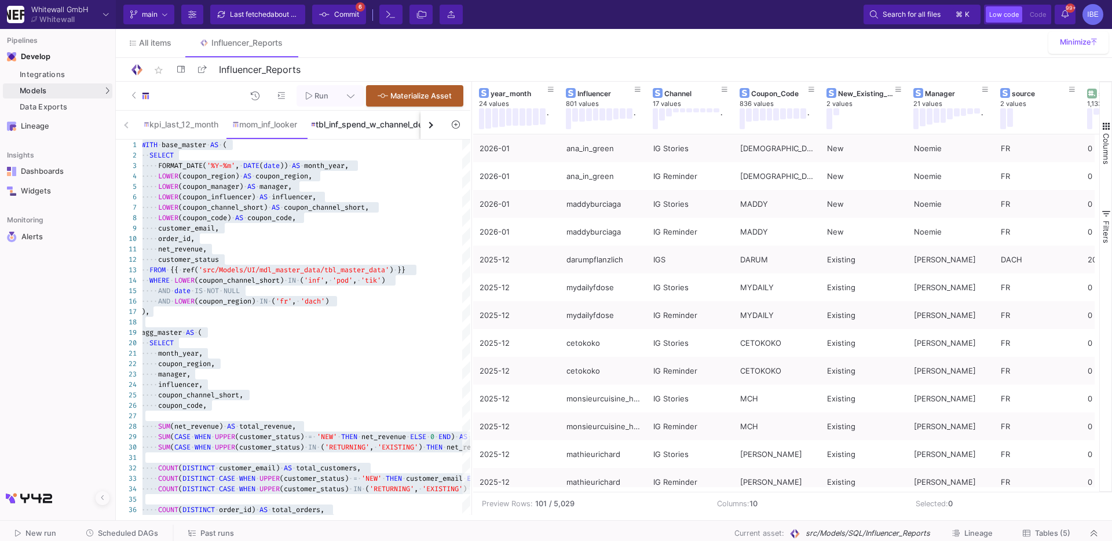
click at [354, 127] on div "tbl_inf_spend_w_channel_detail" at bounding box center [370, 124] width 119 height 9
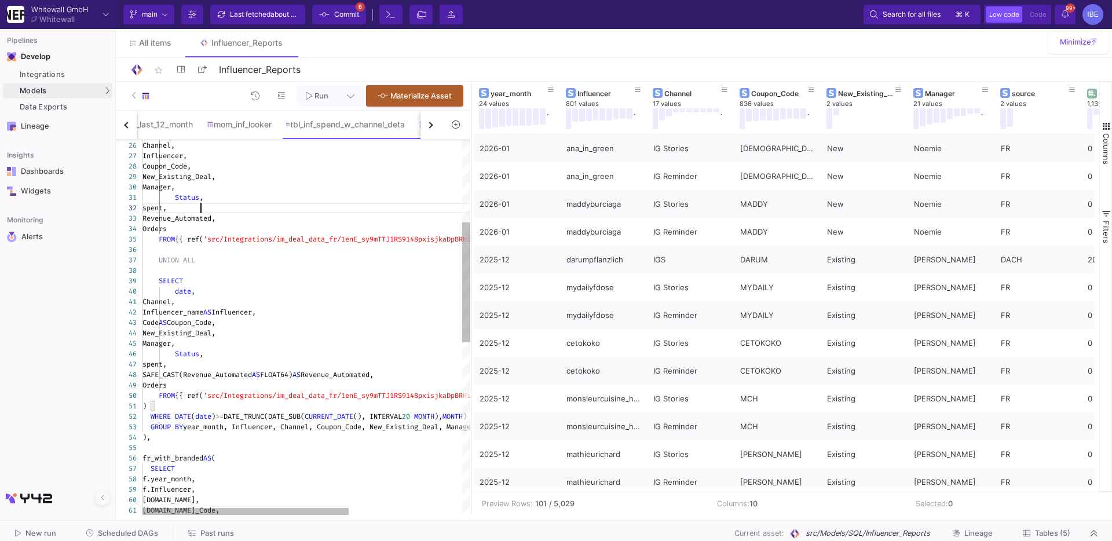
type textarea "WITH branded_content AS ( SELECT FORMAT_DATE('%Y-%m', PARSE_DATE('%d.%m.%Y', da…"
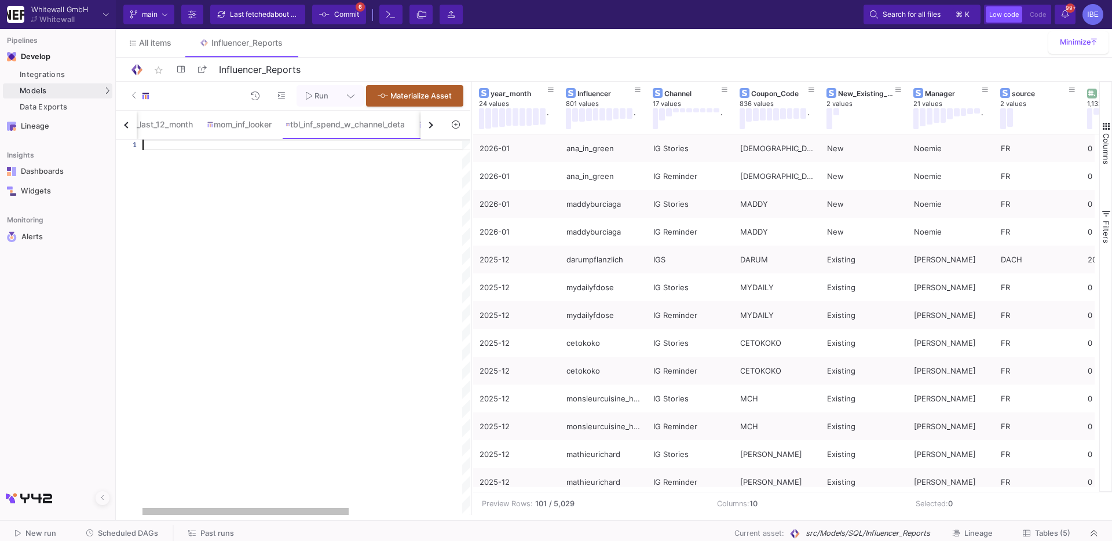
paste textarea "orders FROM ( SELECT * FROM fr_clean UNION ALL SELECT * FROM dach ) ORDER BY ye…"
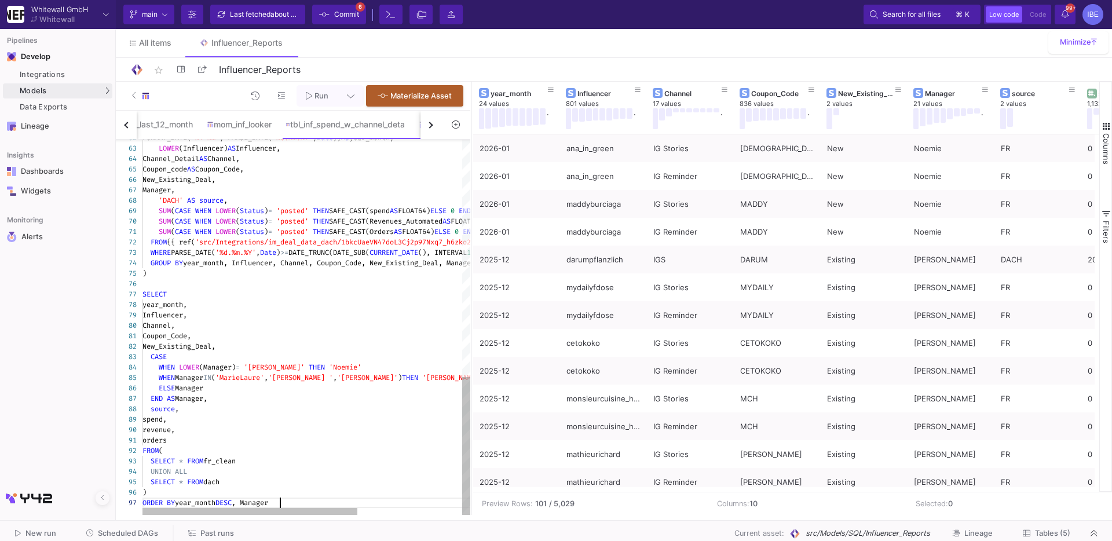
type textarea "WITH fr_combined AS ( SELECT FORMAT_DATE('%Y-%m', DATE(date)) AS year_month, LO…"
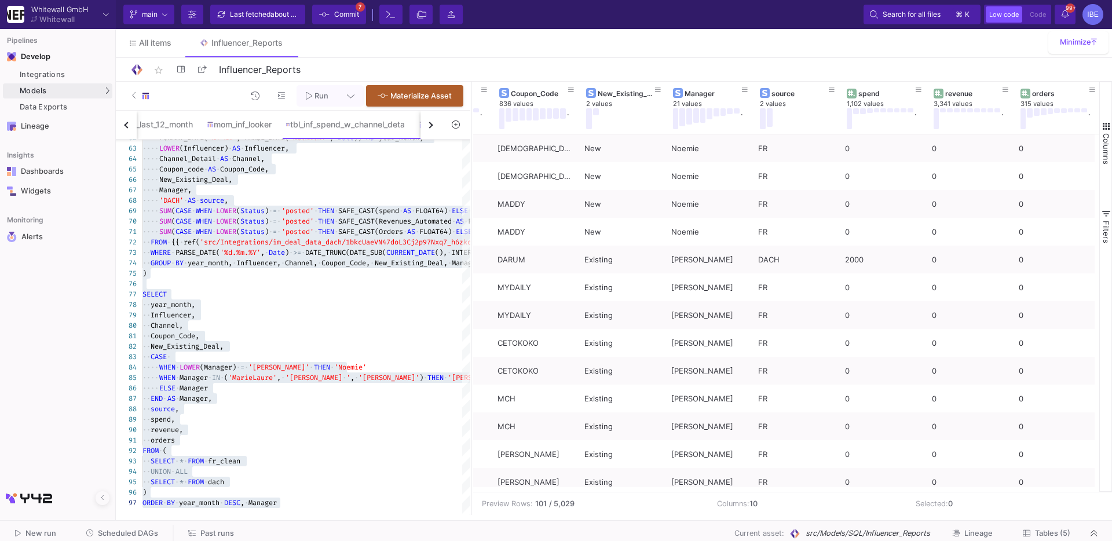
scroll to position [0, 236]
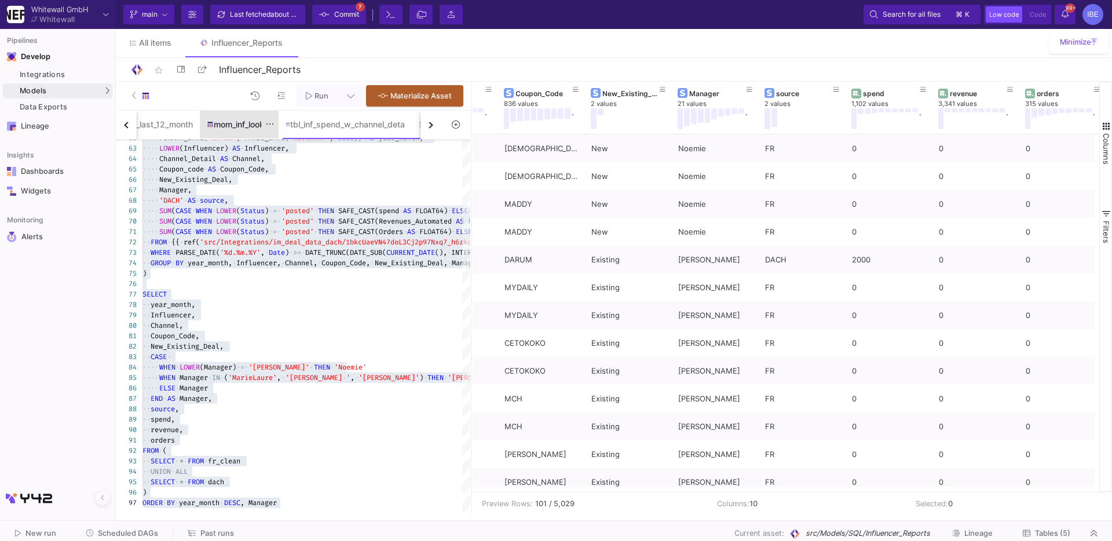
click at [241, 123] on div "mom_inf_looker" at bounding box center [239, 124] width 65 height 9
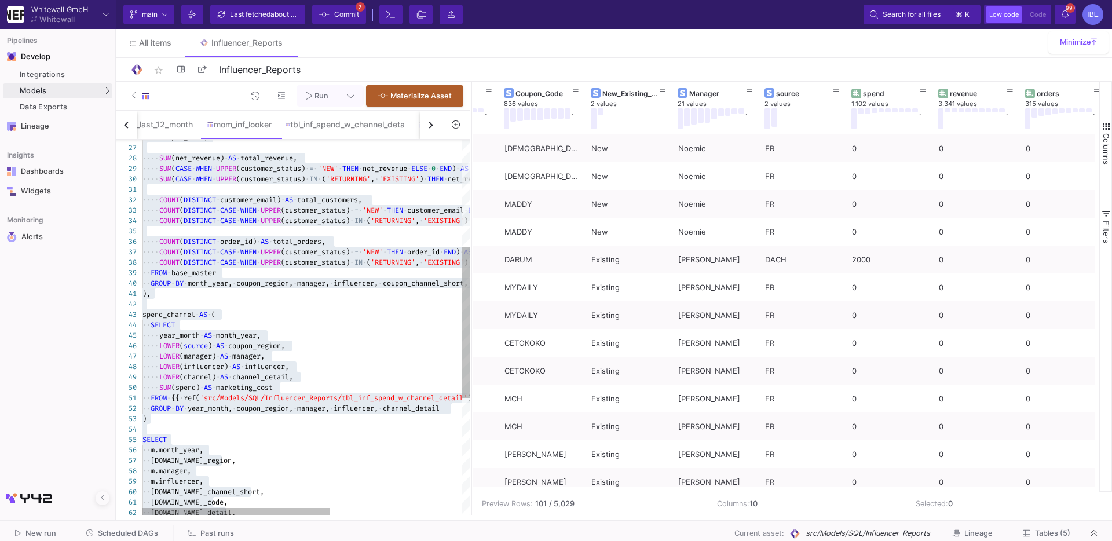
click at [295, 396] on span "'src/Models/SQL/Influencer_Reports/tbl_inf_spend_w" at bounding box center [301, 397] width 203 height 9
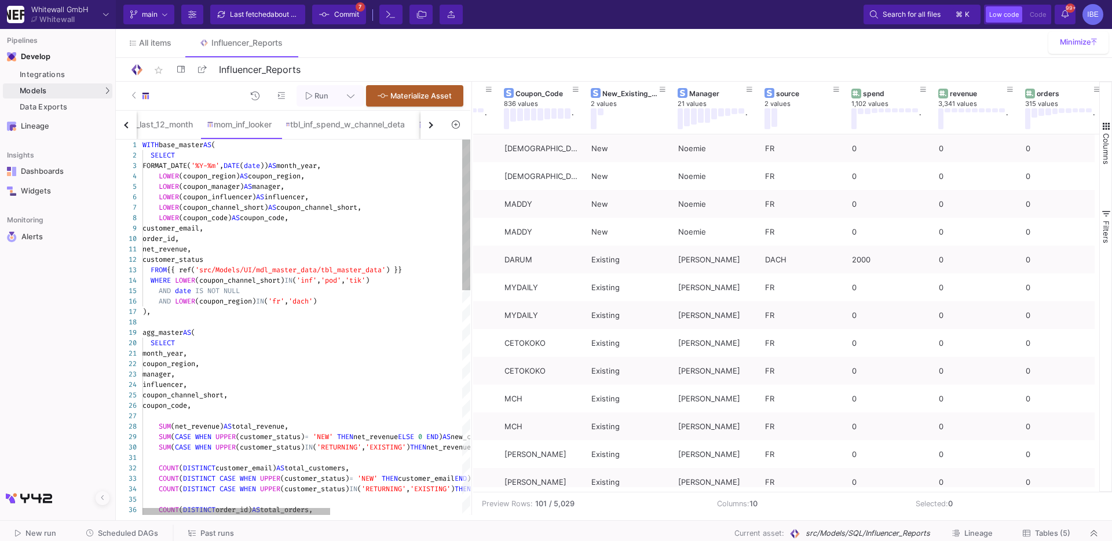
click at [339, 271] on span "'src/Models/UI/mdl_master_data/tbl_master_data'" at bounding box center [290, 269] width 191 height 9
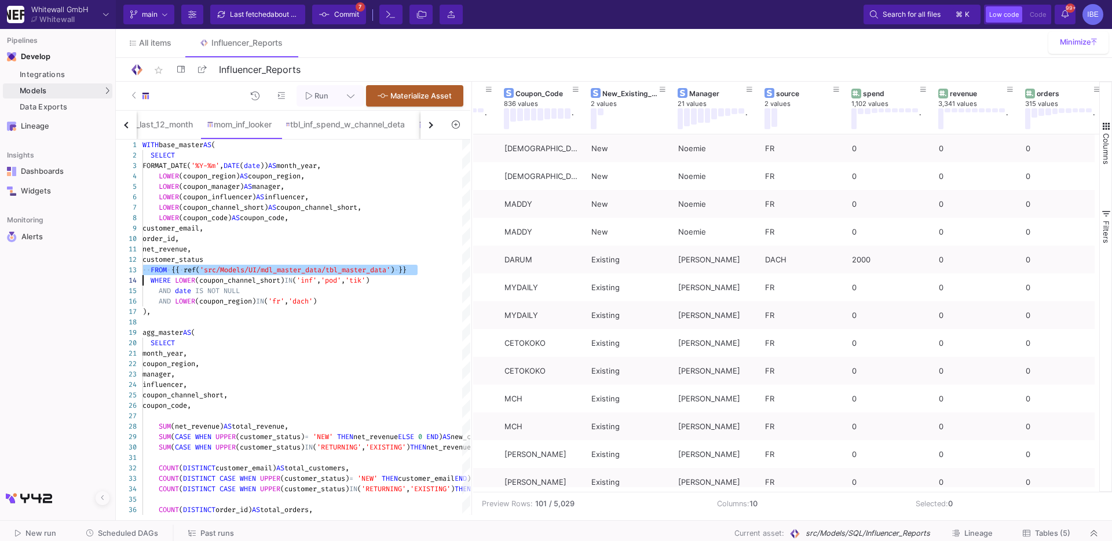
click at [209, 185] on span "(coupon_manager)" at bounding box center [211, 186] width 65 height 9
click at [209, 185] on div "26 27 28 29 30 31 32 33 34 35 36 25 23 24 22 19 20 21 15 16 17 18 11 12 13 14 6…" at bounding box center [293, 327] width 354 height 375
click at [246, 206] on span "(coupon_channel_short)" at bounding box center [223, 207] width 89 height 9
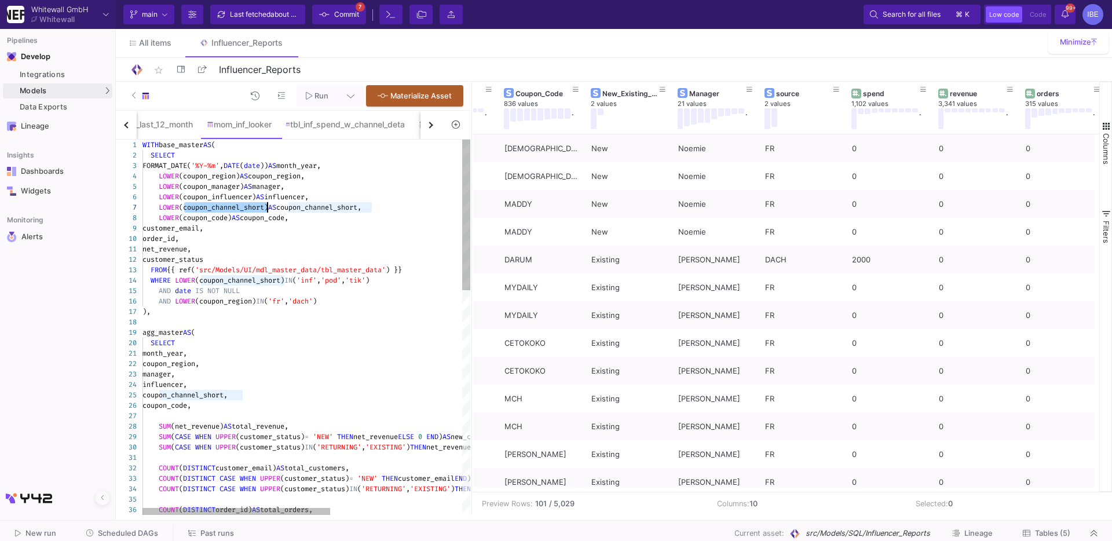
click at [210, 219] on span "(coupon_code)" at bounding box center [205, 217] width 53 height 9
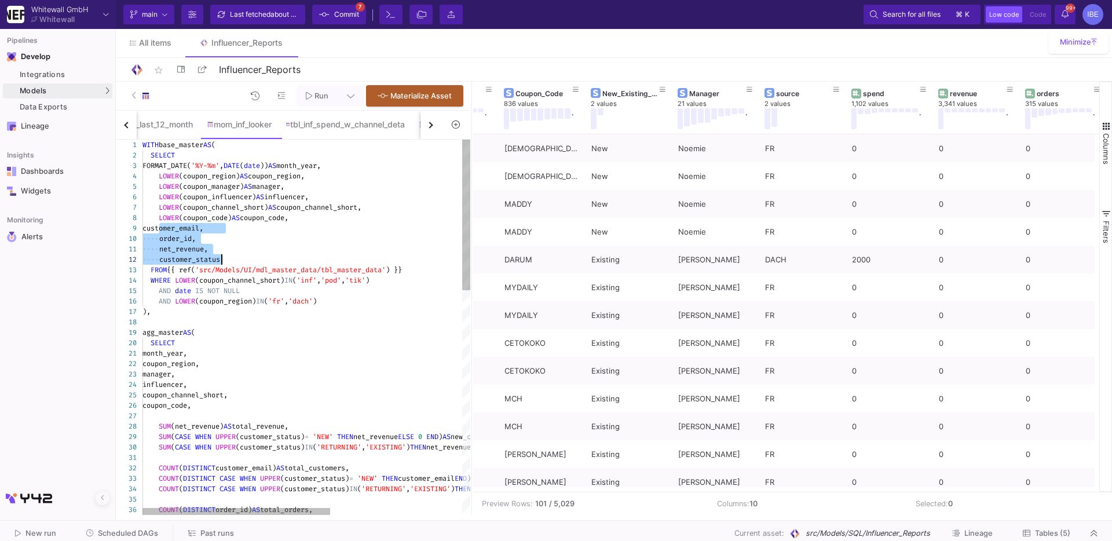
drag, startPoint x: 159, startPoint y: 226, endPoint x: 244, endPoint y: 254, distance: 90.3
click at [302, 381] on div "influencer," at bounding box center [419, 383] width 558 height 10
type textarea "WITH base_master AS ( SELECT FORMAT_DATE('%Y-%m', DATE(date)) AS month_year, LO…"
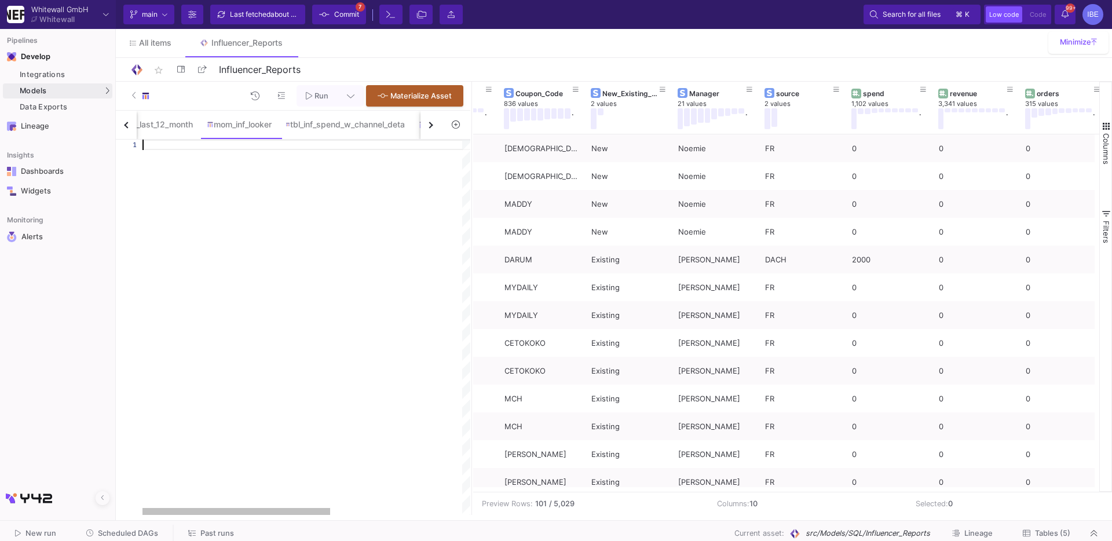
paste textarea "FROM agg_master m LEFT JOIN spend_channel s ON m.month_year = s.month_year AND …"
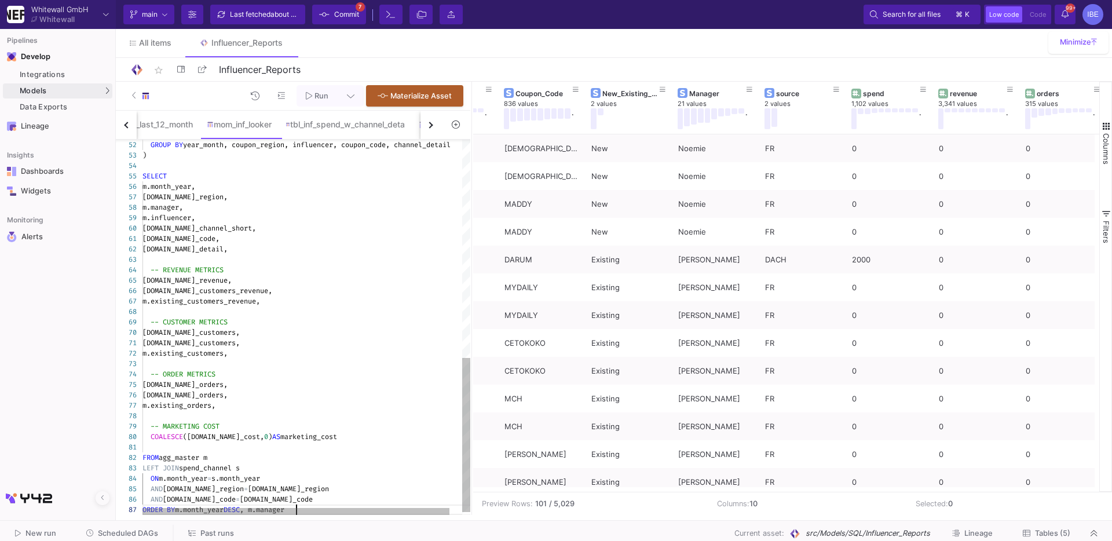
type textarea "WITH base_master AS ( SELECT FORMAT_DATE('%Y-%m', DATE(date)) AS month_year, LO…"
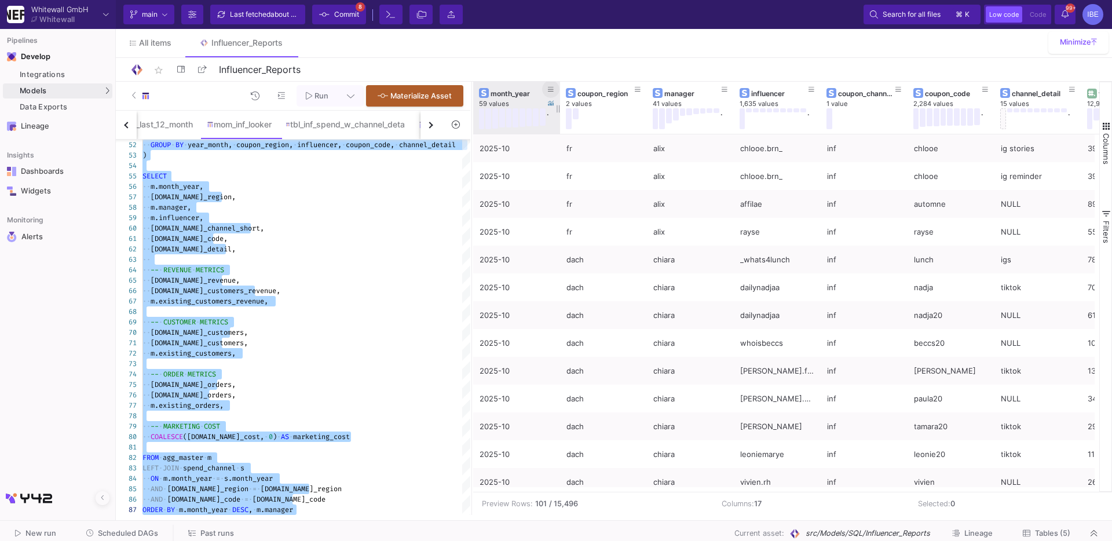
click at [552, 86] on icon at bounding box center [551, 89] width 6 height 6
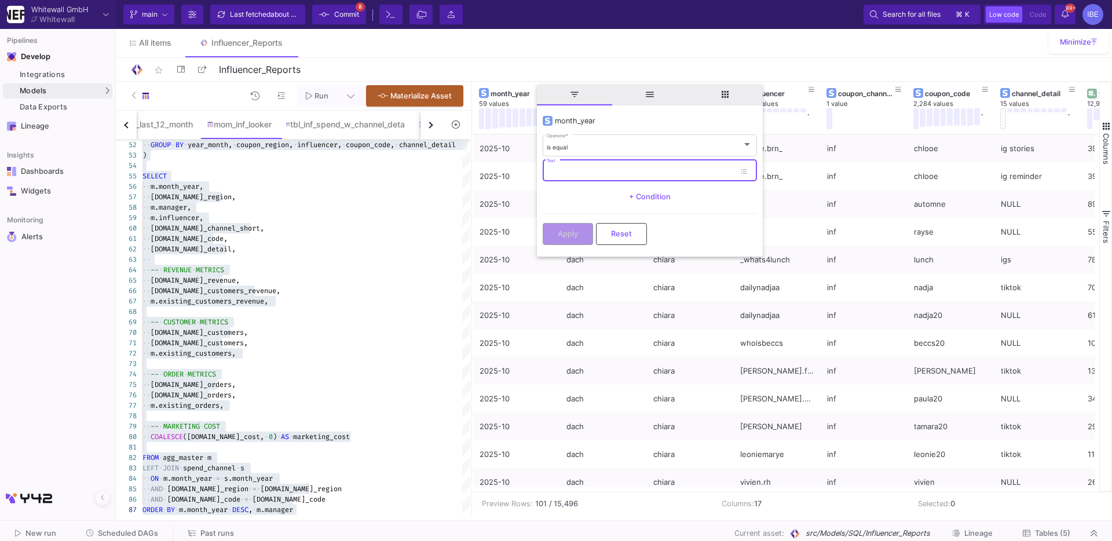
click at [552, 172] on input "Text" at bounding box center [641, 173] width 188 height 8
type input "2025-09"
click at [561, 238] on button "Apply" at bounding box center [568, 233] width 50 height 22
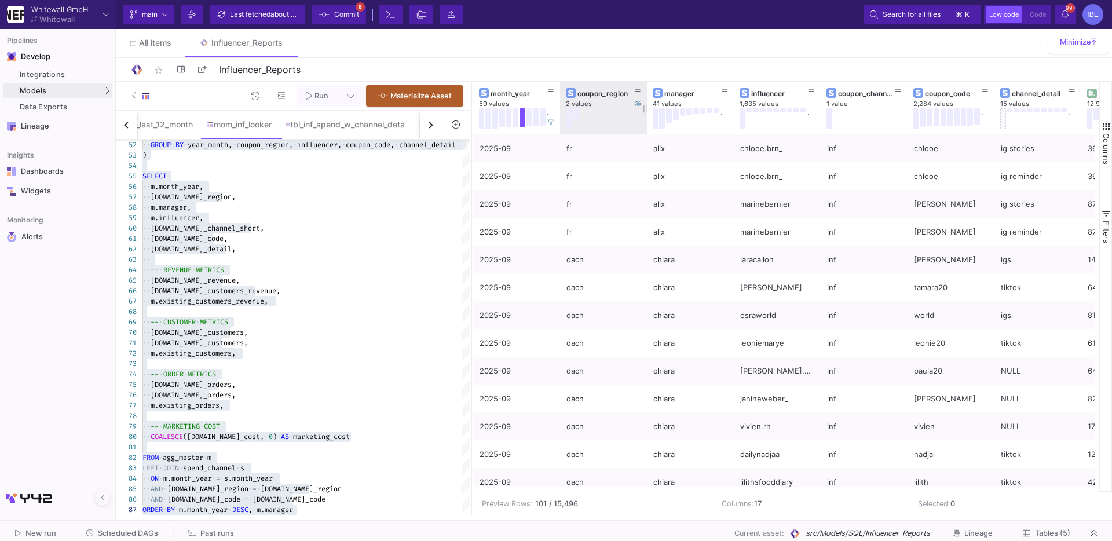
click at [572, 112] on div at bounding box center [601, 118] width 70 height 21
click at [570, 119] on button at bounding box center [569, 118] width 6 height 21
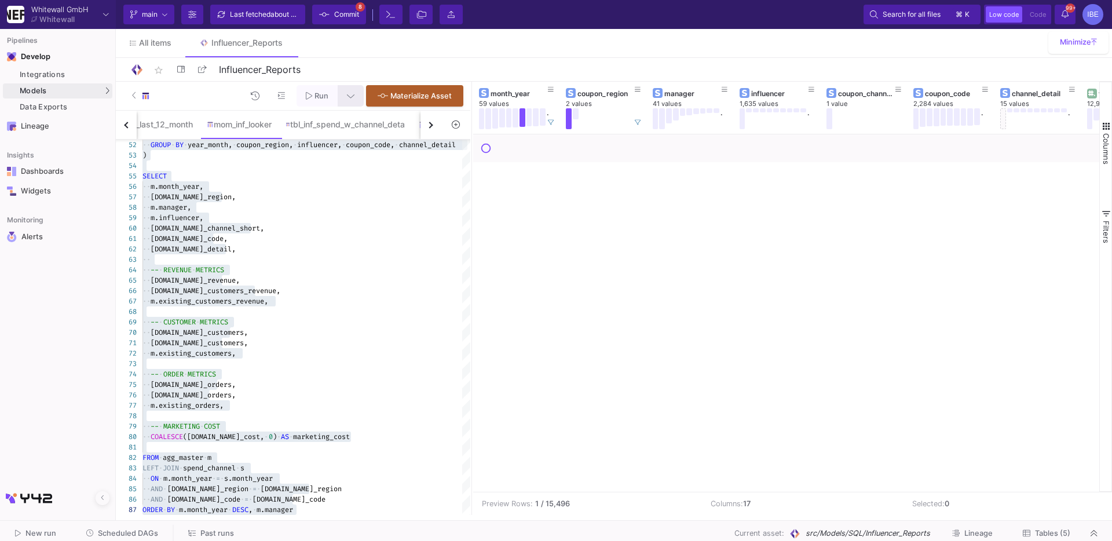
click at [354, 97] on icon at bounding box center [351, 96] width 8 height 8
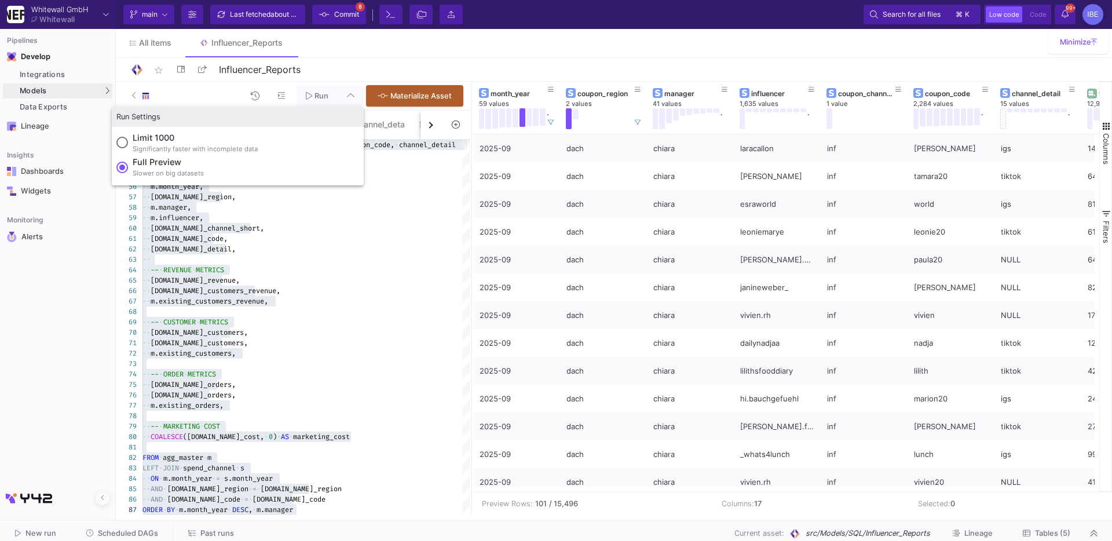
click at [718, 53] on div at bounding box center [556, 270] width 1112 height 541
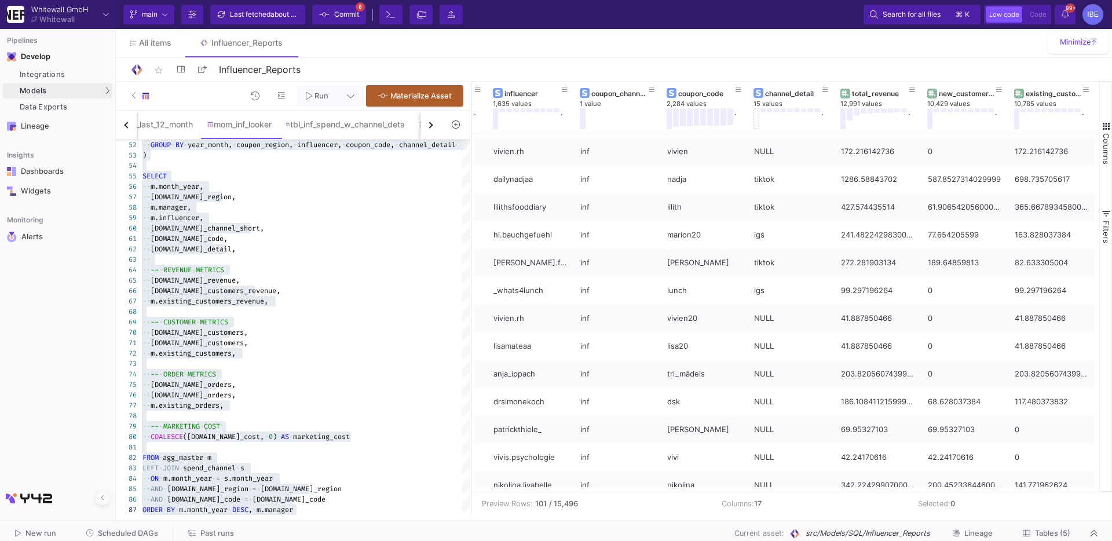
scroll to position [0, 0]
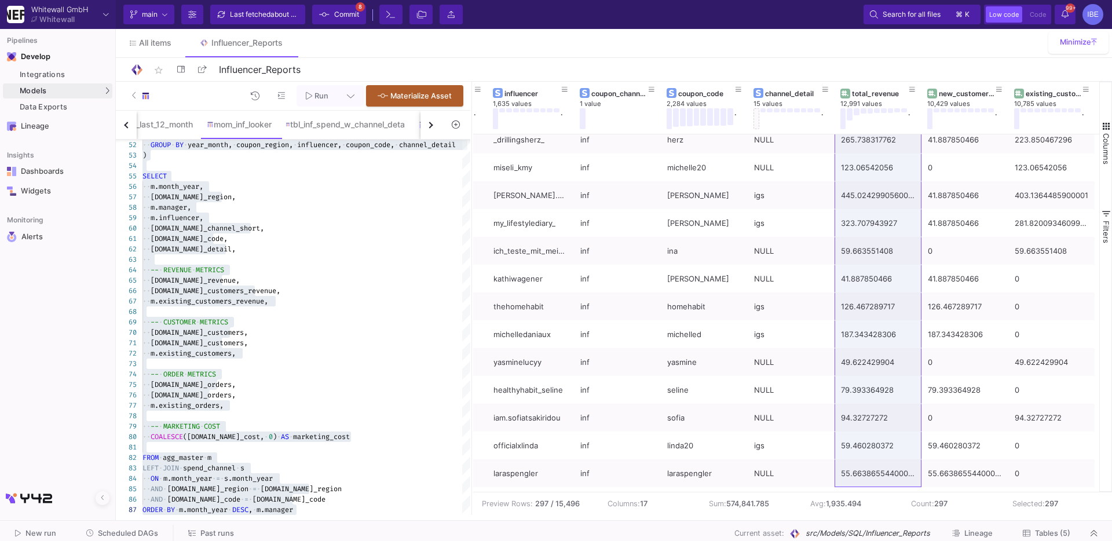
drag, startPoint x: 875, startPoint y: 144, endPoint x: 883, endPoint y: 492, distance: 348.8
click at [816, 462] on mat-sidenav-content "Drag here to set row groups Drag here to set column labels coupon_region 2 valu…" at bounding box center [792, 298] width 639 height 433
click at [426, 89] on button "Materialize Asset" at bounding box center [414, 94] width 97 height 21
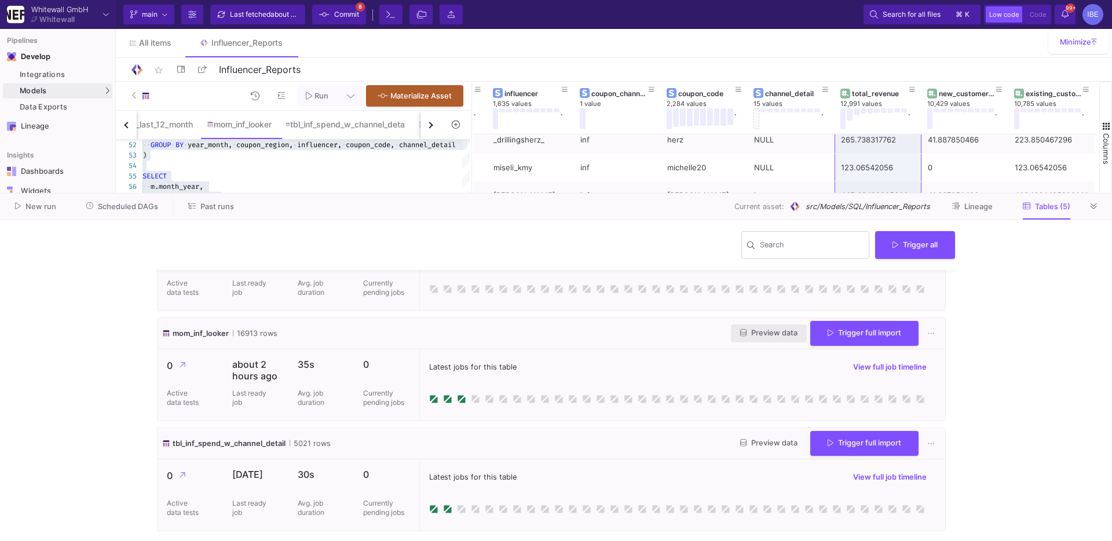
click at [798, 327] on button "Preview data" at bounding box center [769, 333] width 76 height 18
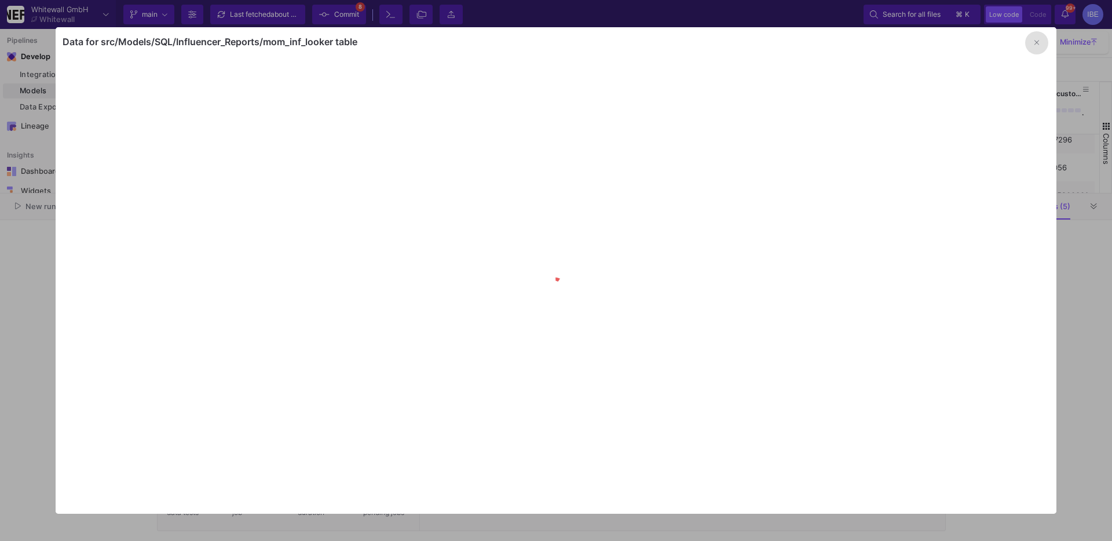
click at [816, 37] on button "button" at bounding box center [1036, 42] width 23 height 23
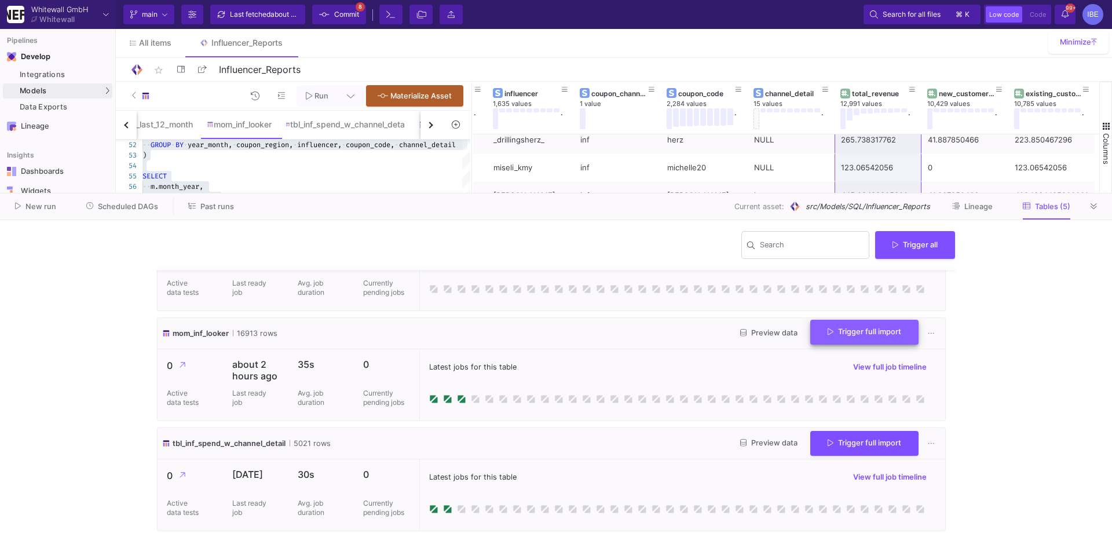
click at [816, 338] on button "Trigger full import" at bounding box center [864, 332] width 108 height 25
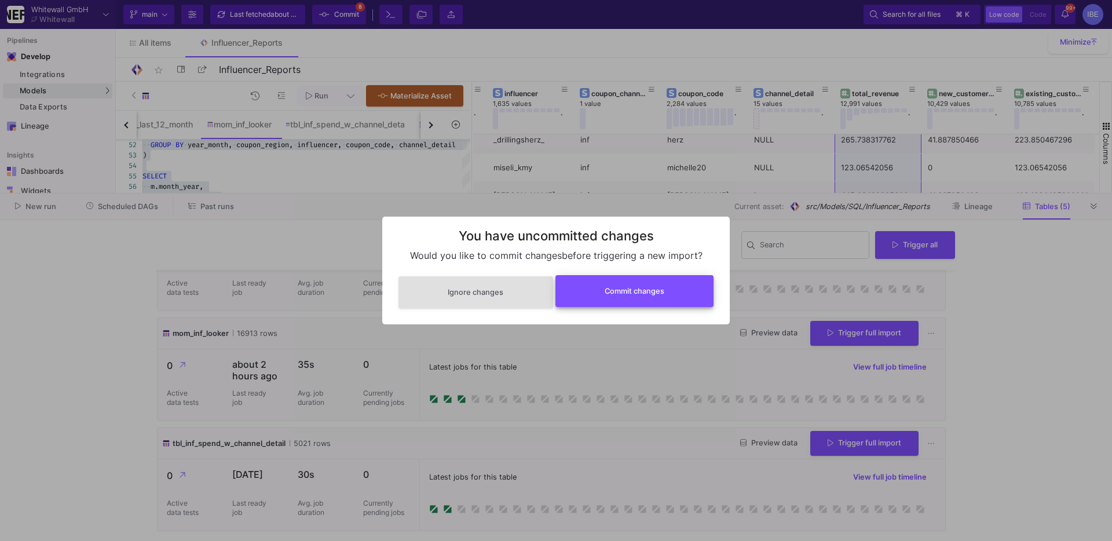
click at [648, 301] on button "Commit changes" at bounding box center [634, 291] width 159 height 32
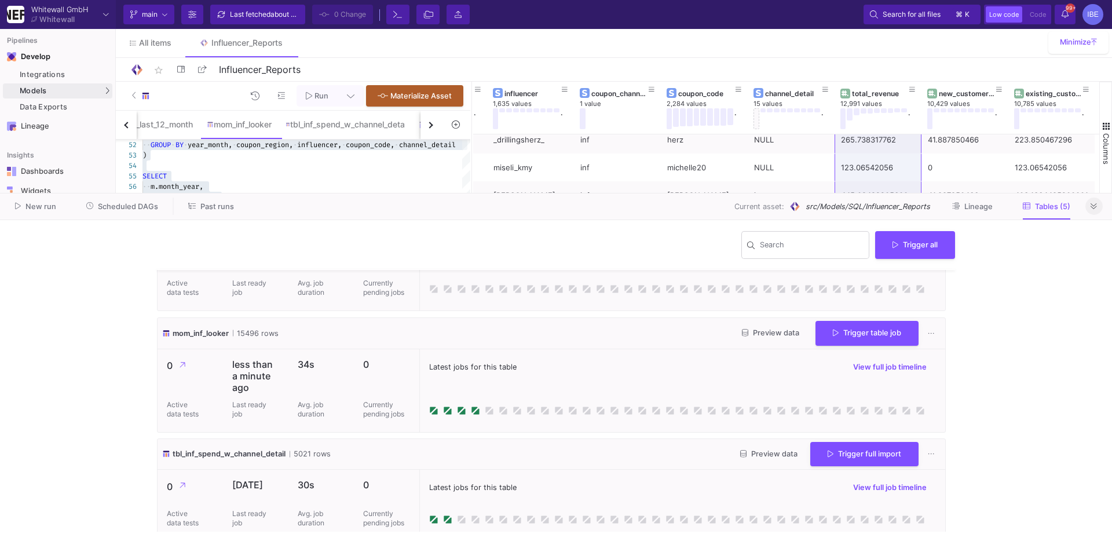
click at [816, 202] on fa-icon at bounding box center [1094, 206] width 6 height 9
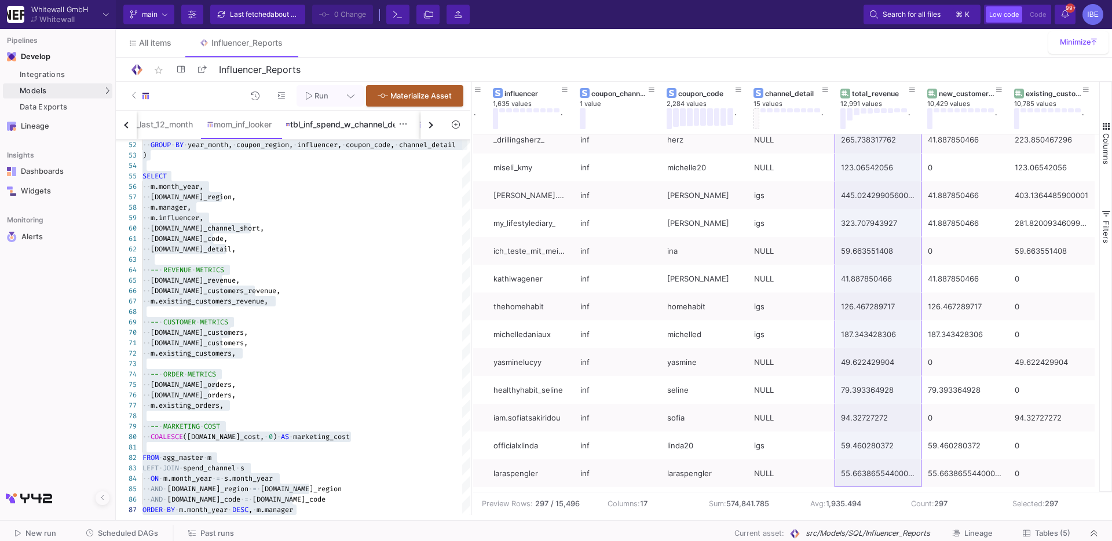
click at [384, 121] on div "tbl_inf_spend_w_channel_detail" at bounding box center [345, 124] width 119 height 9
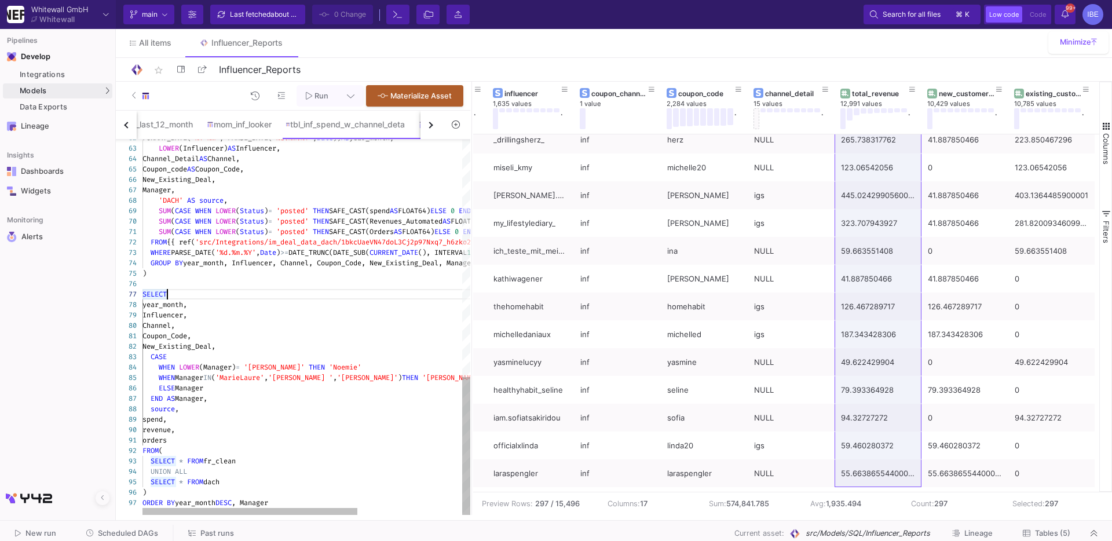
click at [386, 290] on div "SELECT" at bounding box center [386, 294] width 488 height 10
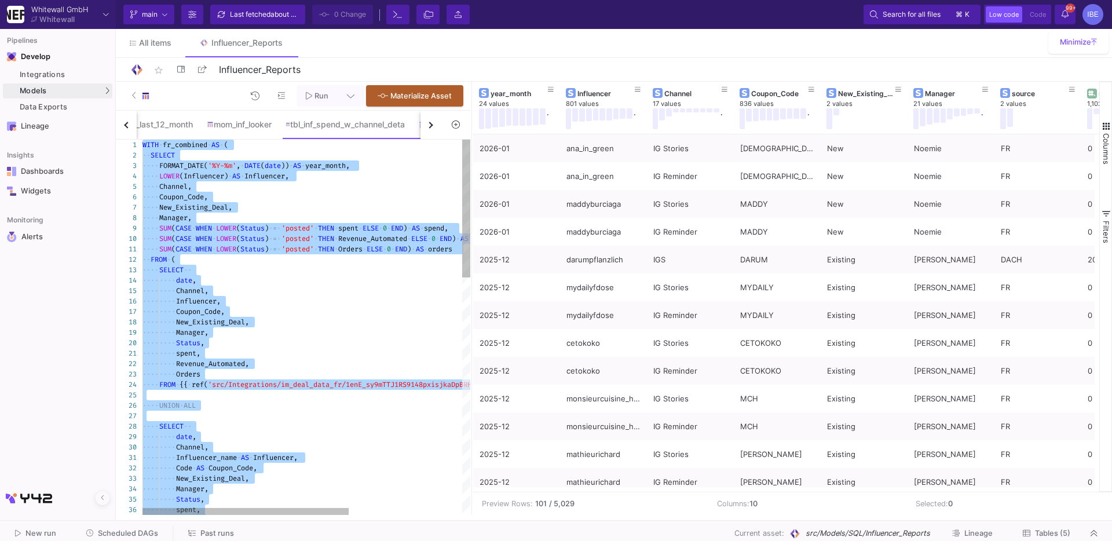
click at [275, 165] on span "date" at bounding box center [273, 165] width 16 height 9
type textarea "WITH fr_combined AS ( SELECT FORMAT_DATE('%Y-%m', DATE(date)) AS year_month, LO…"
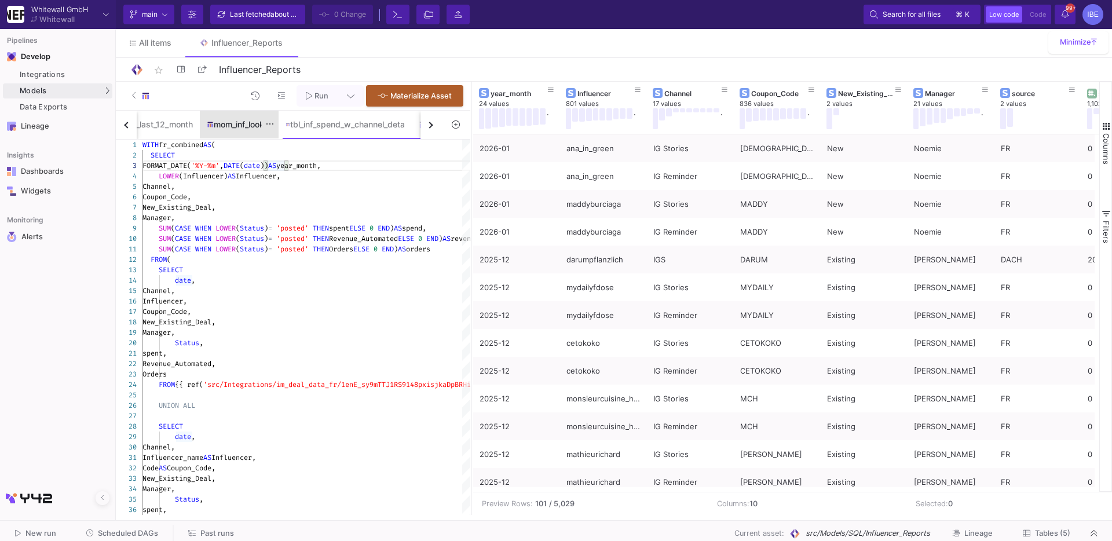
click at [239, 133] on div "mom_inf_looker" at bounding box center [239, 125] width 79 height 28
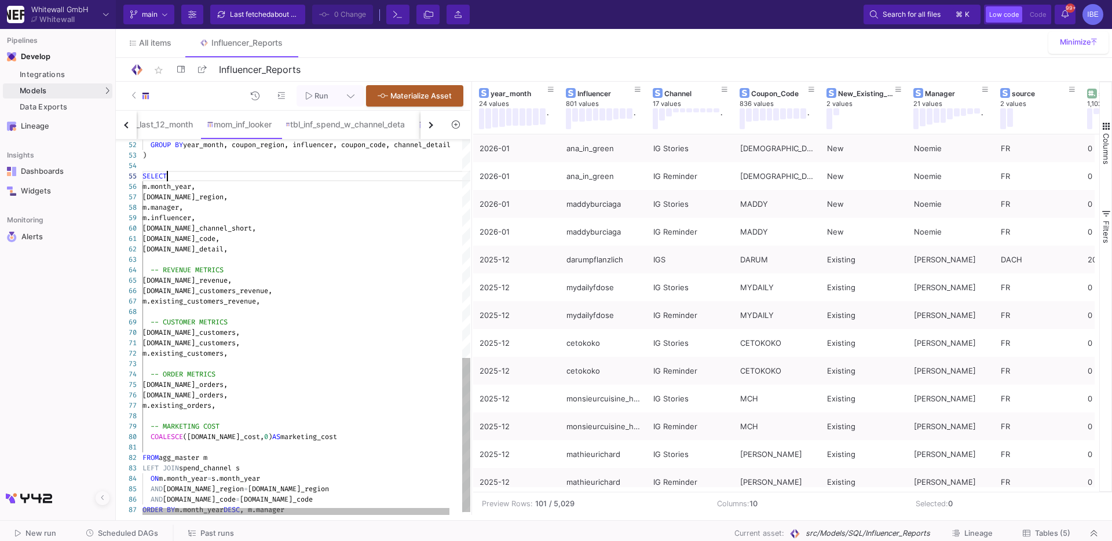
type textarea "WITH base_master AS ( SELECT FORMAT_DATE('%Y-%m', DATE(date)) AS month_year, LO…"
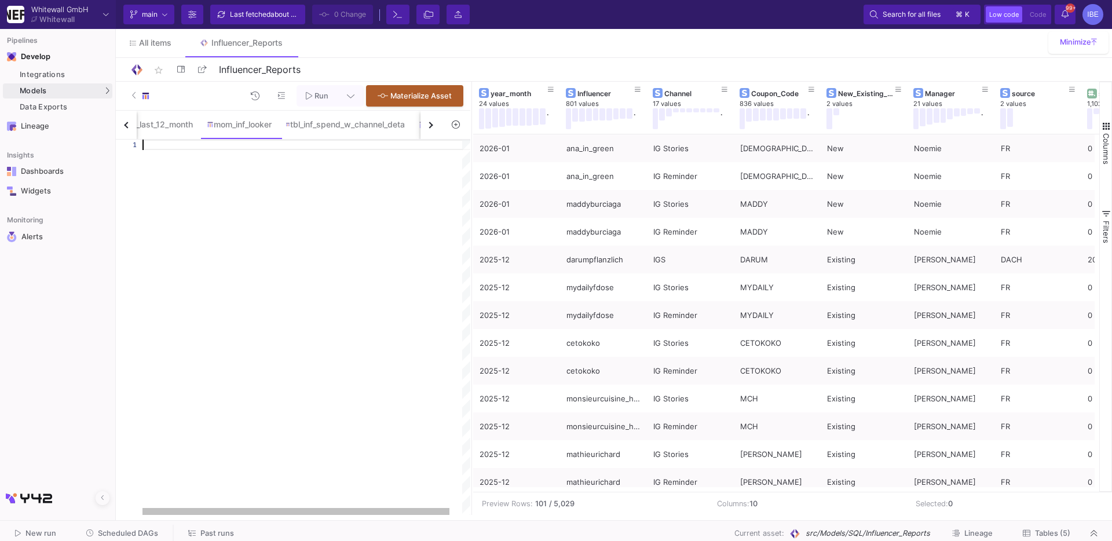
paste textarea "COALESCE([DOMAIN_NAME]_cost, 0) AS marketing_cost FROM agg_master m LEFT JOIN s…"
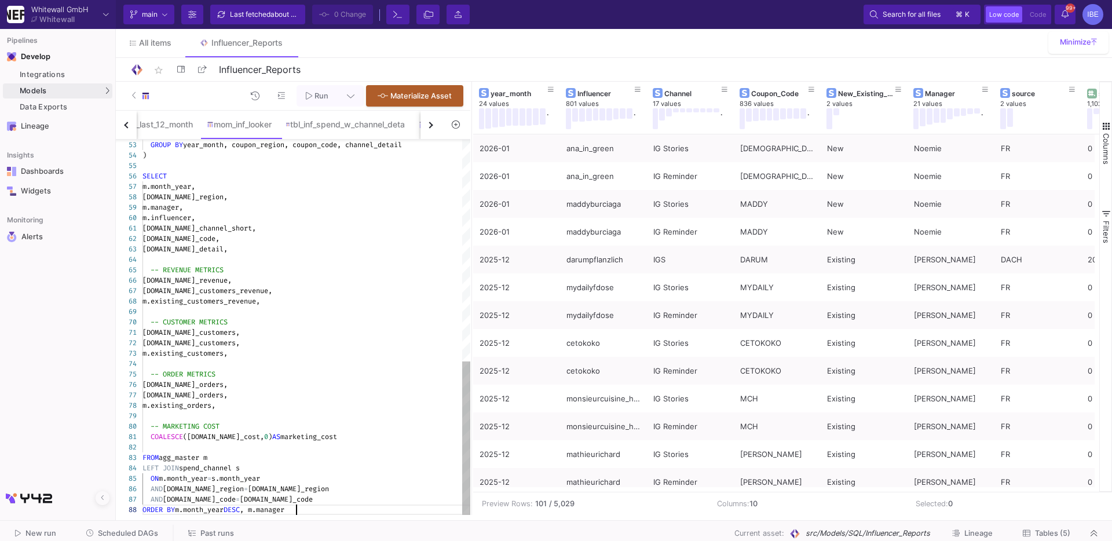
type textarea "WITH base_master AS ( SELECT FORMAT_DATE('%Y-%m', DATE(date)) AS month_year, LO…"
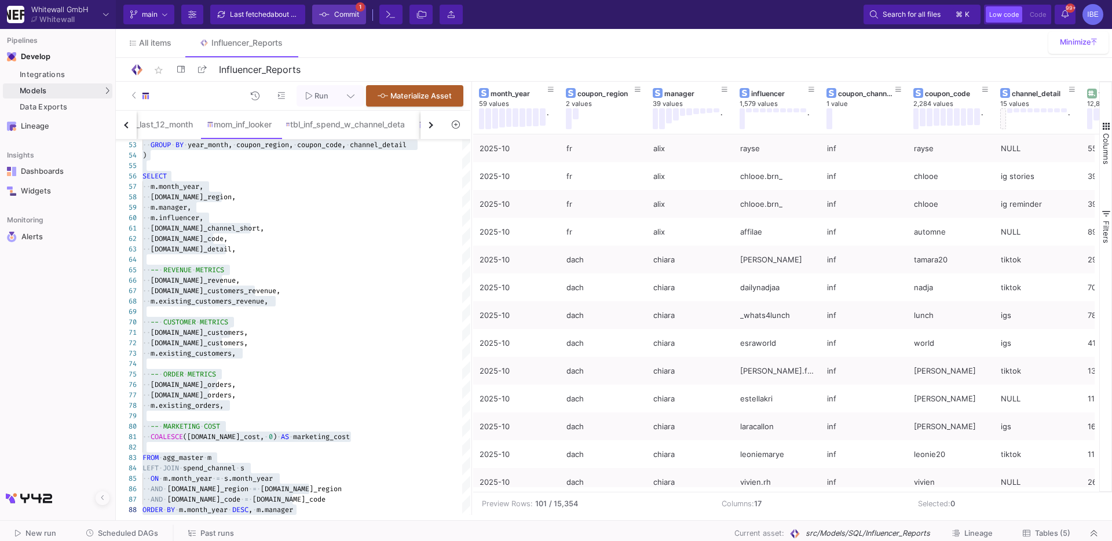
click at [349, 13] on span "Commit" at bounding box center [346, 14] width 25 height 17
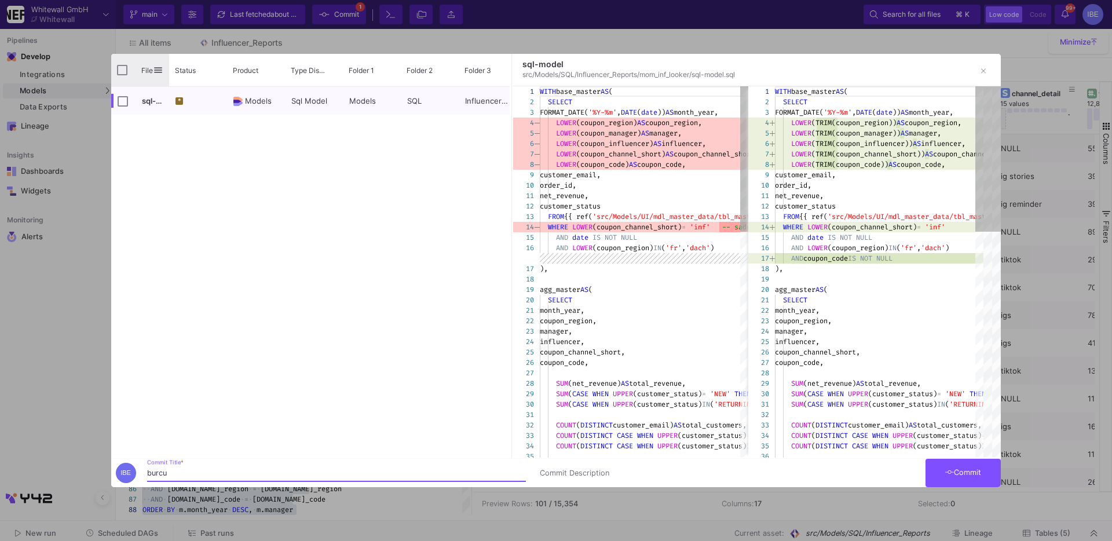
type input "burcu"
click at [117, 67] on input "Press Space to toggle all rows selection (unchecked)" at bounding box center [122, 70] width 10 height 10
checkbox input "true"
click at [816, 462] on span "Commit" at bounding box center [963, 472] width 36 height 9
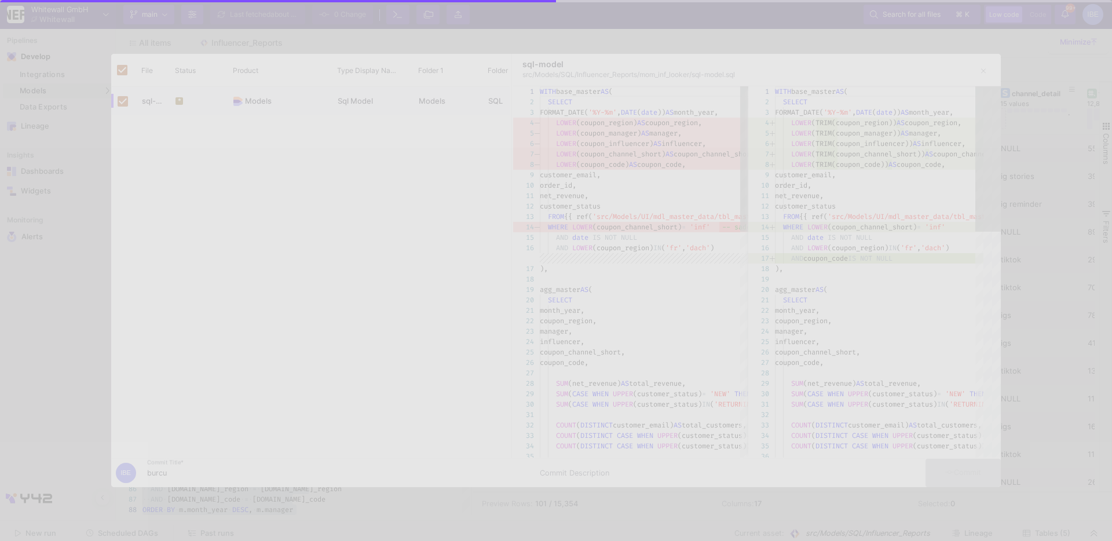
checkbox input "false"
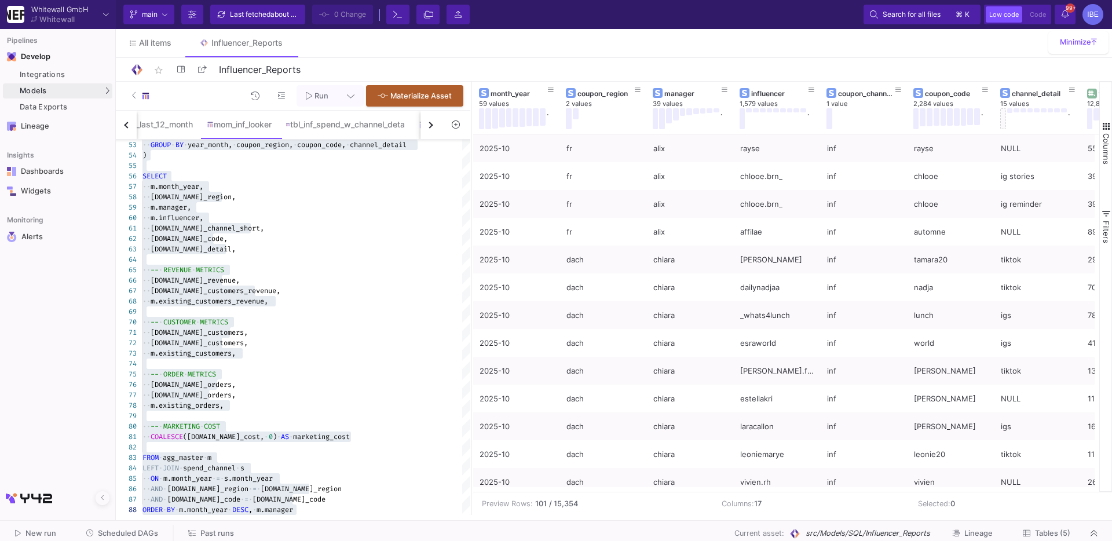
click at [816, 462] on span "Tables (5)" at bounding box center [1046, 533] width 47 height 9
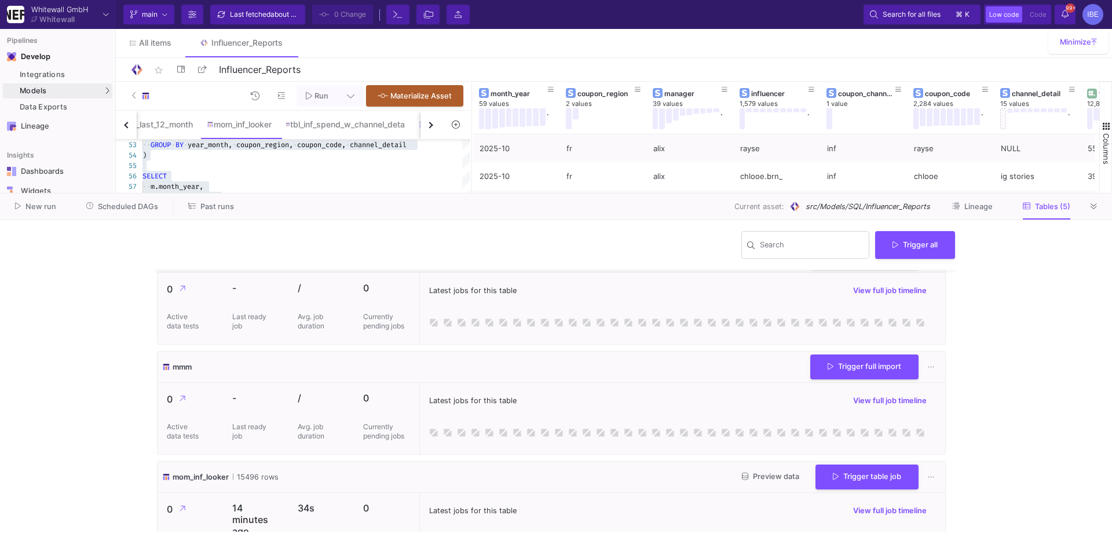
scroll to position [294, 0]
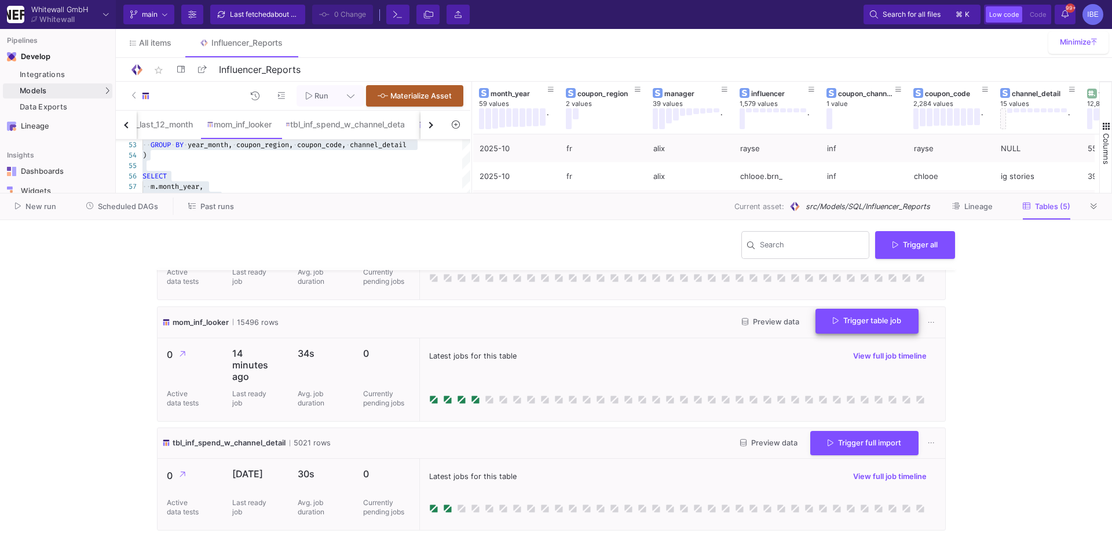
click at [816, 312] on button "Trigger table job" at bounding box center [867, 321] width 103 height 25
click at [816, 341] on button "Full import" at bounding box center [858, 351] width 97 height 28
click at [816, 208] on icon at bounding box center [1094, 207] width 6 height 8
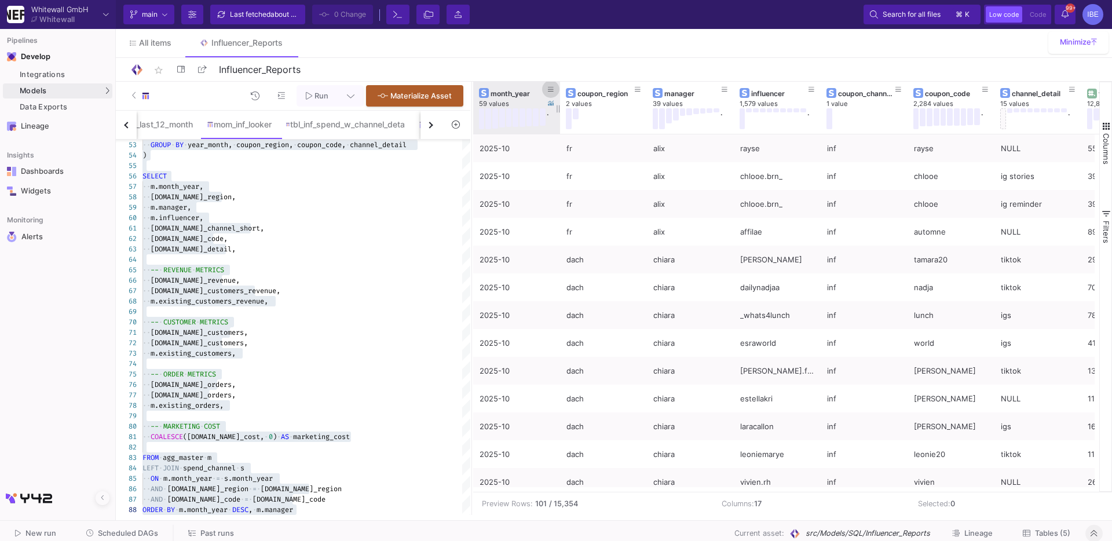
click at [555, 95] on button at bounding box center [550, 89] width 17 height 17
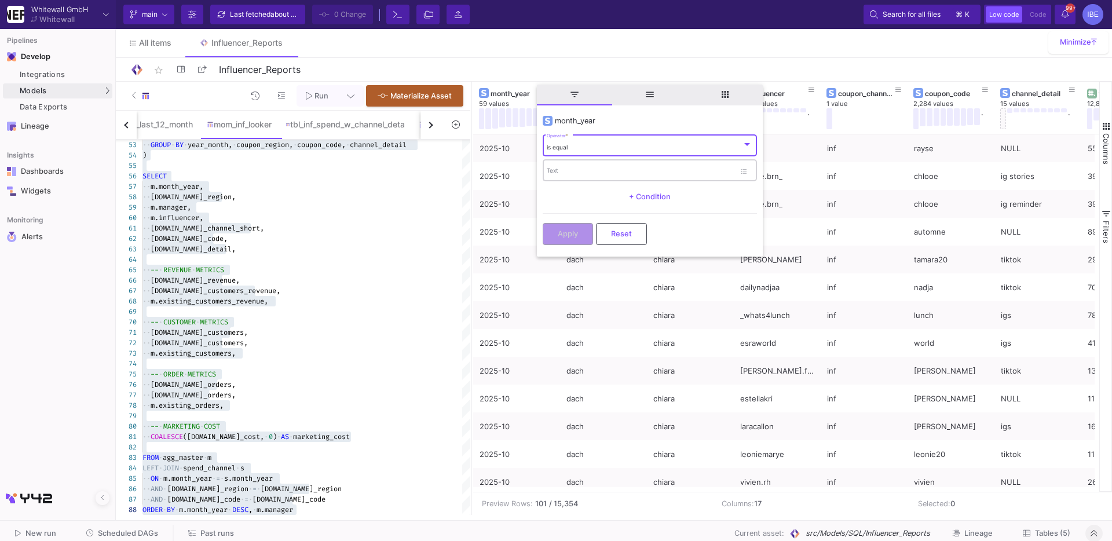
click at [562, 166] on div "Text" at bounding box center [641, 170] width 188 height 24
type input "2025-09"
click at [561, 228] on span "Apply" at bounding box center [568, 232] width 20 height 9
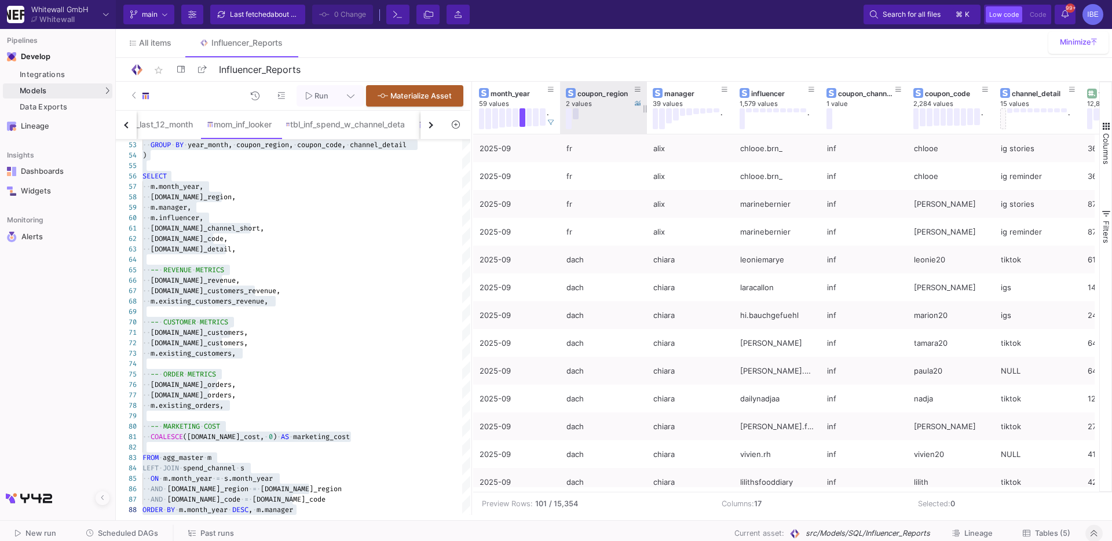
click at [576, 108] on button at bounding box center [576, 113] width 6 height 11
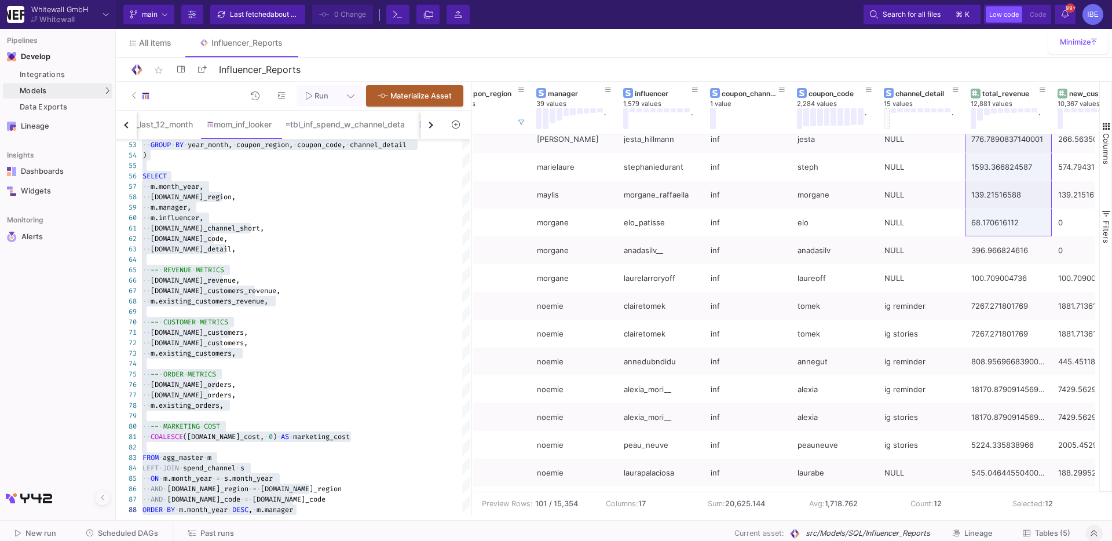
scroll to position [278, 0]
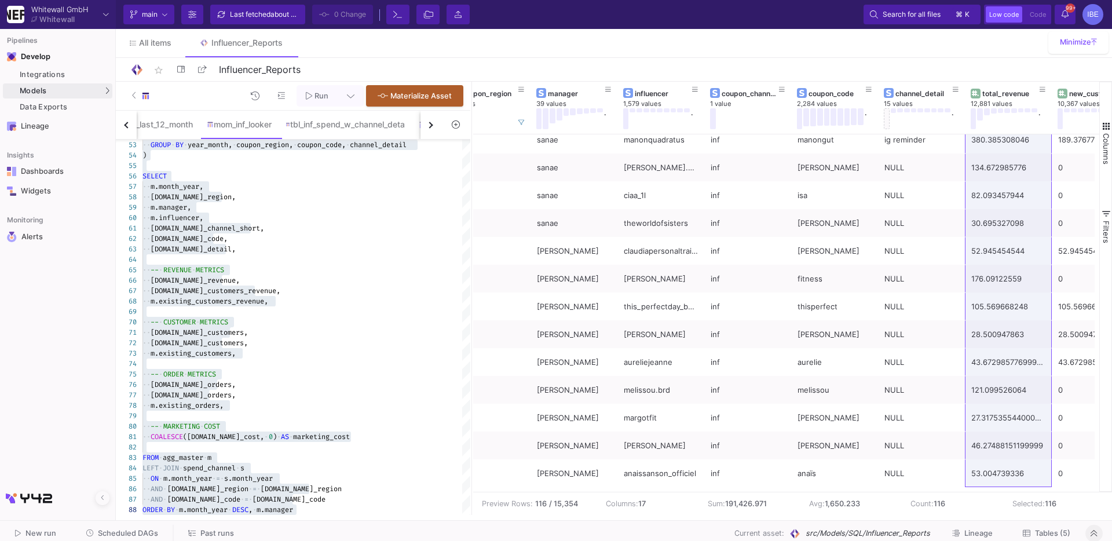
drag, startPoint x: 1001, startPoint y: 148, endPoint x: 1017, endPoint y: 520, distance: 372.8
click at [816, 462] on as-split "Whitewall GmbH Whitewall Current branch main Branch Options Last fetched about …" at bounding box center [556, 270] width 1112 height 541
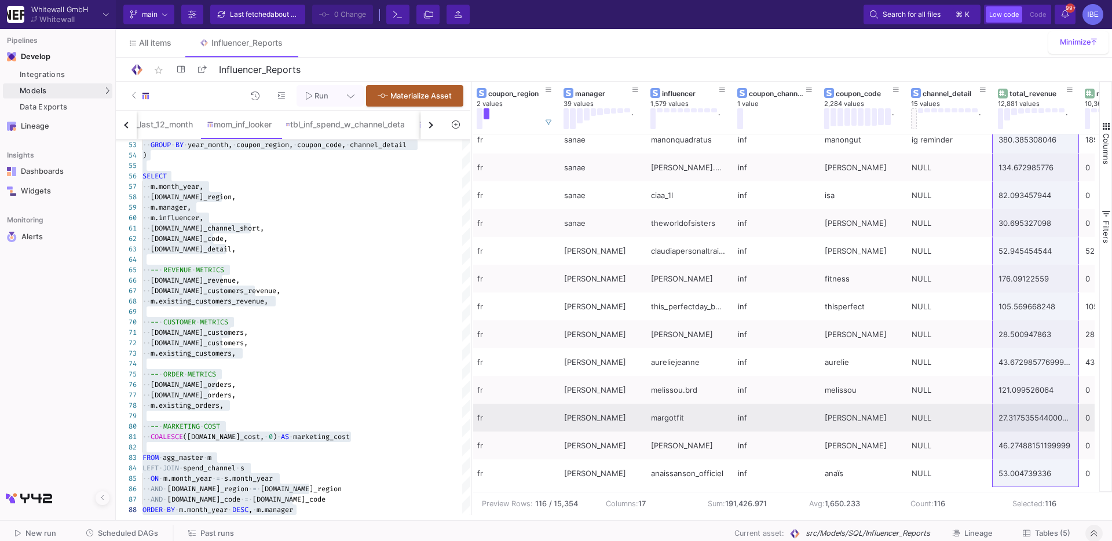
click at [673, 426] on div "margotfit" at bounding box center [688, 417] width 74 height 27
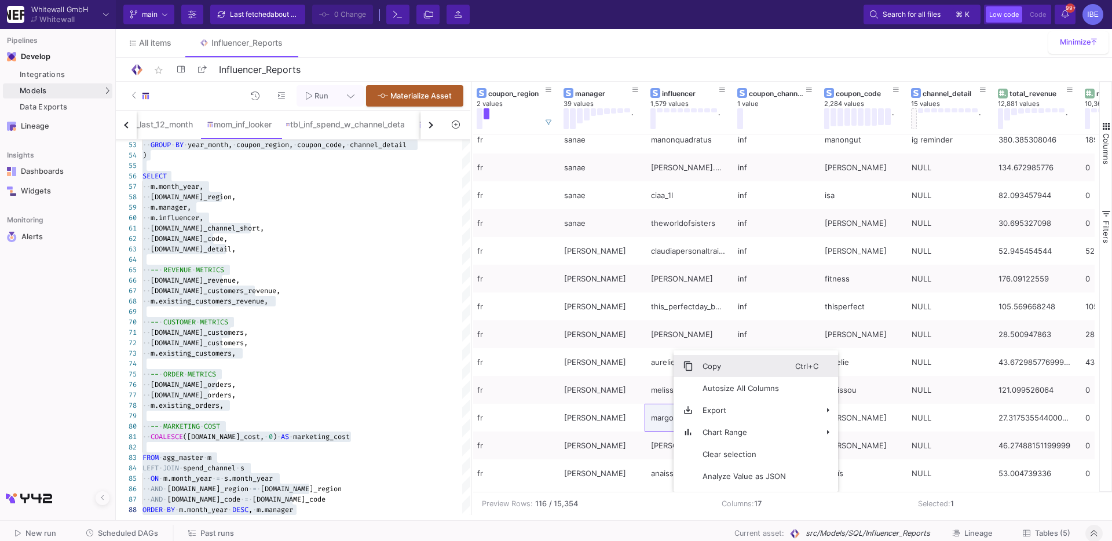
click at [711, 369] on span "Copy" at bounding box center [744, 366] width 102 height 22
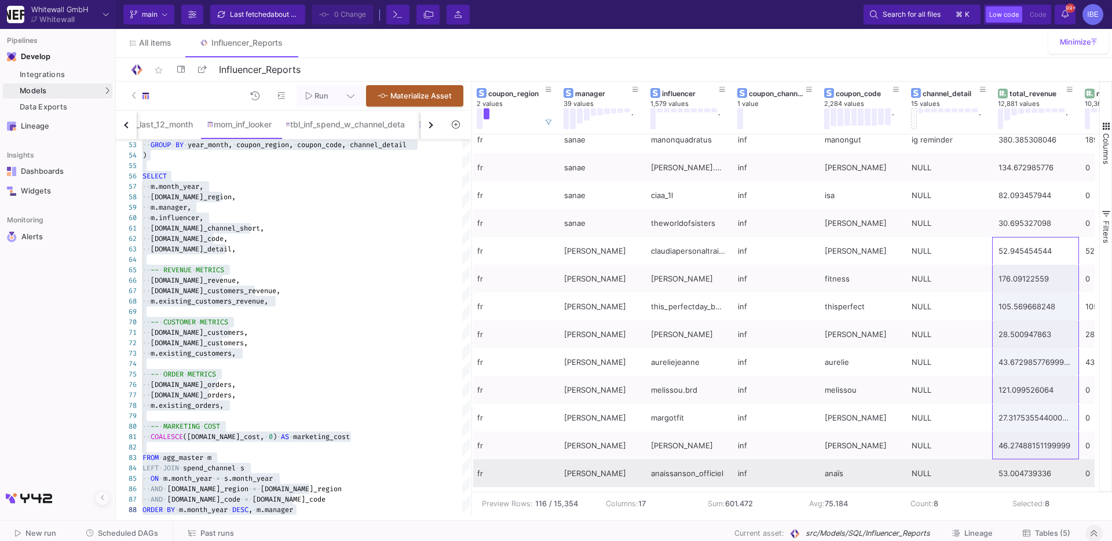
drag, startPoint x: 1024, startPoint y: 243, endPoint x: 1003, endPoint y: 476, distance: 233.2
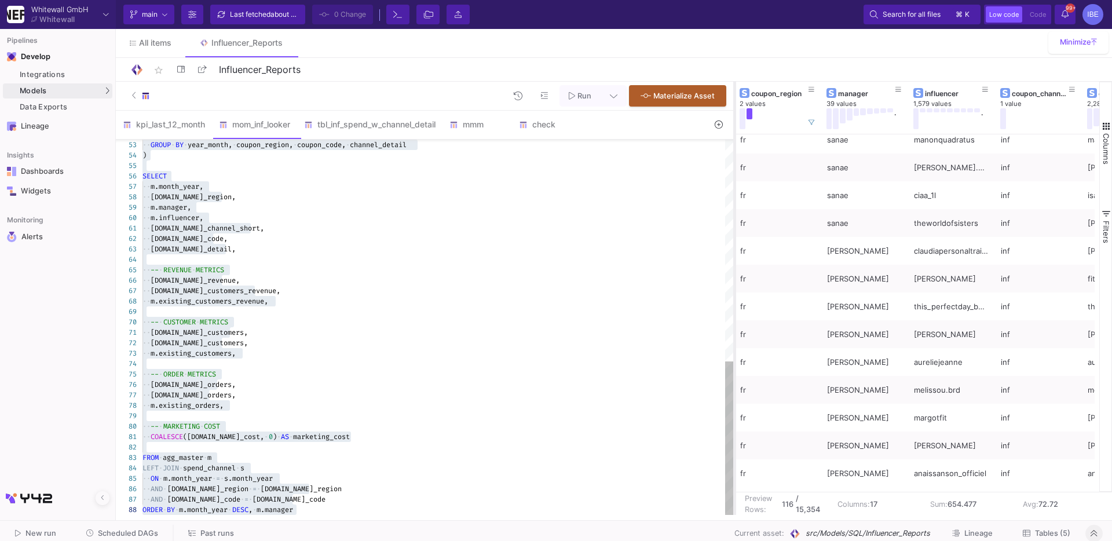
drag, startPoint x: 471, startPoint y: 269, endPoint x: 734, endPoint y: 251, distance: 263.6
click at [734, 251] on div at bounding box center [734, 298] width 3 height 433
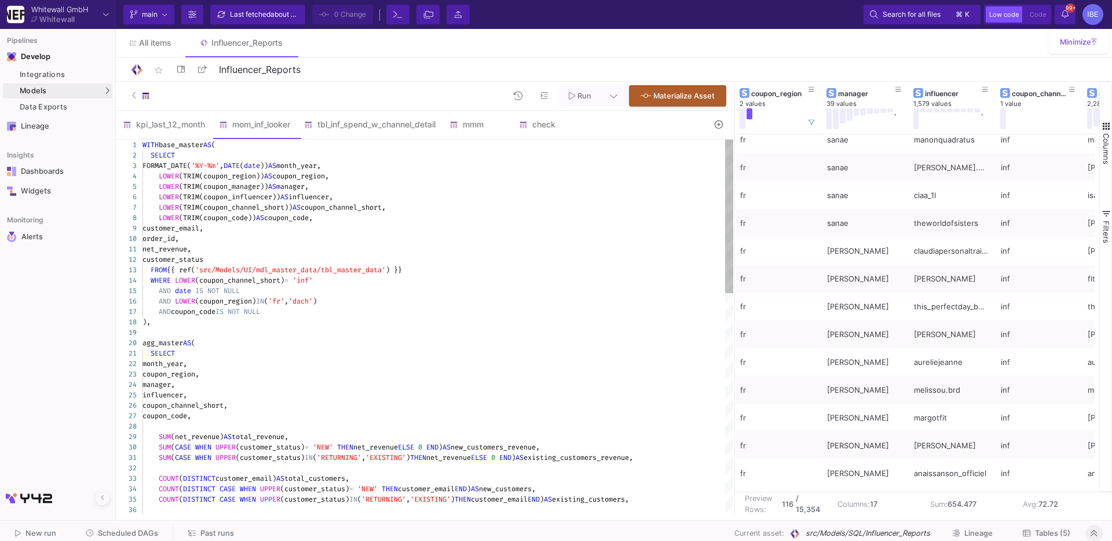
click at [363, 303] on div "AND LOWER (coupon_region) IN ( 'fr' , 'dach' )" at bounding box center [437, 301] width 591 height 10
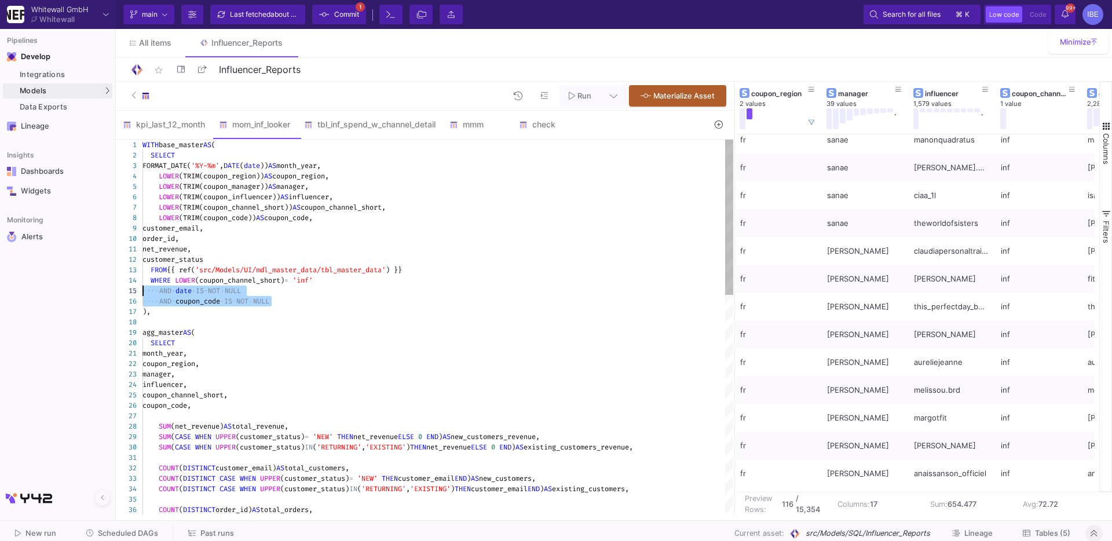
drag, startPoint x: 317, startPoint y: 301, endPoint x: 128, endPoint y: 288, distance: 189.8
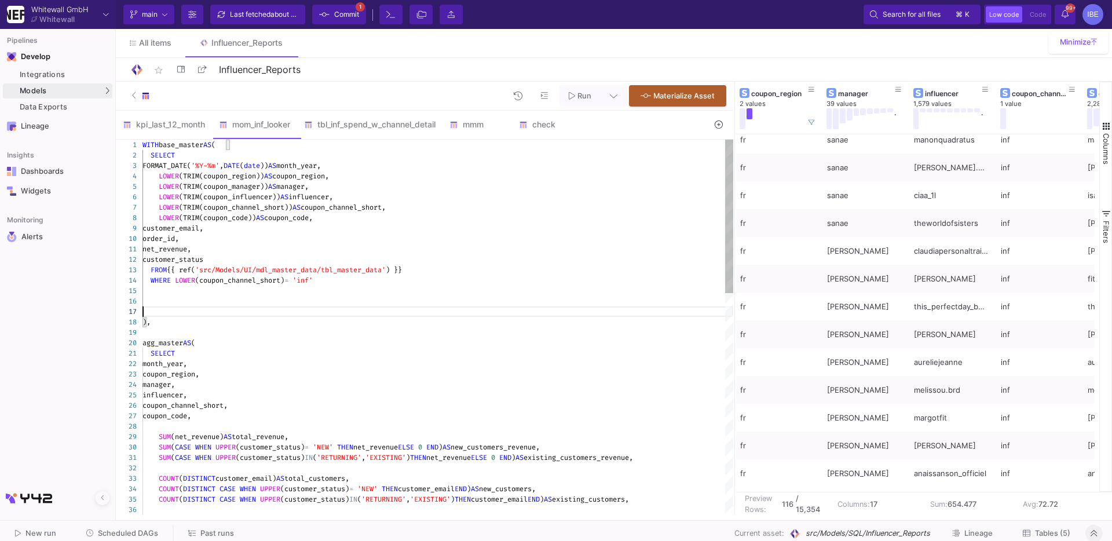
scroll to position [62, 0]
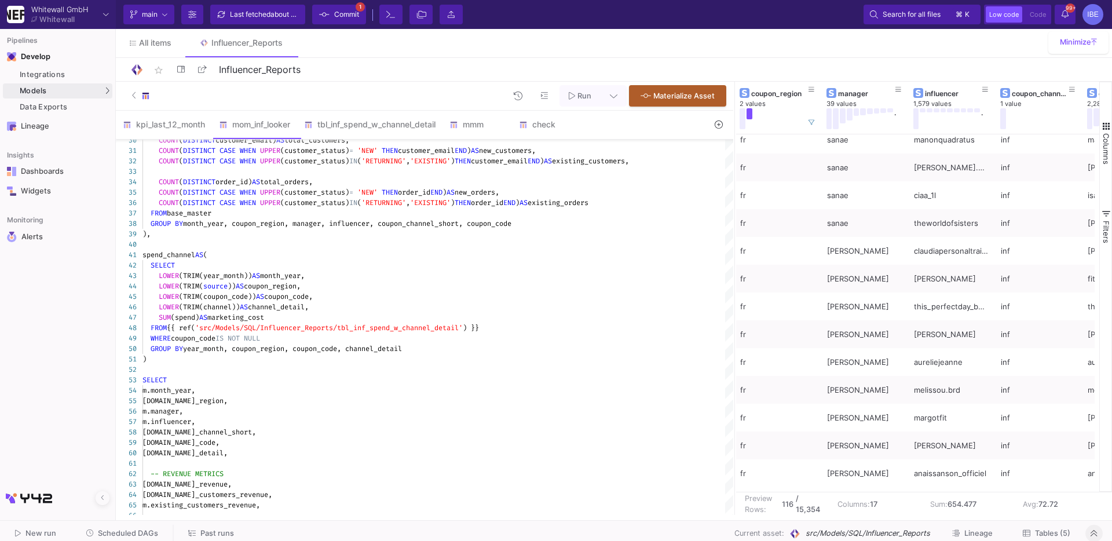
type textarea "net_revenue, customer_status FROM {{ ref('src/Models/UI/mdl_master_data/tbl_mas…"
click at [360, 19] on button "Commit 1" at bounding box center [339, 15] width 54 height 20
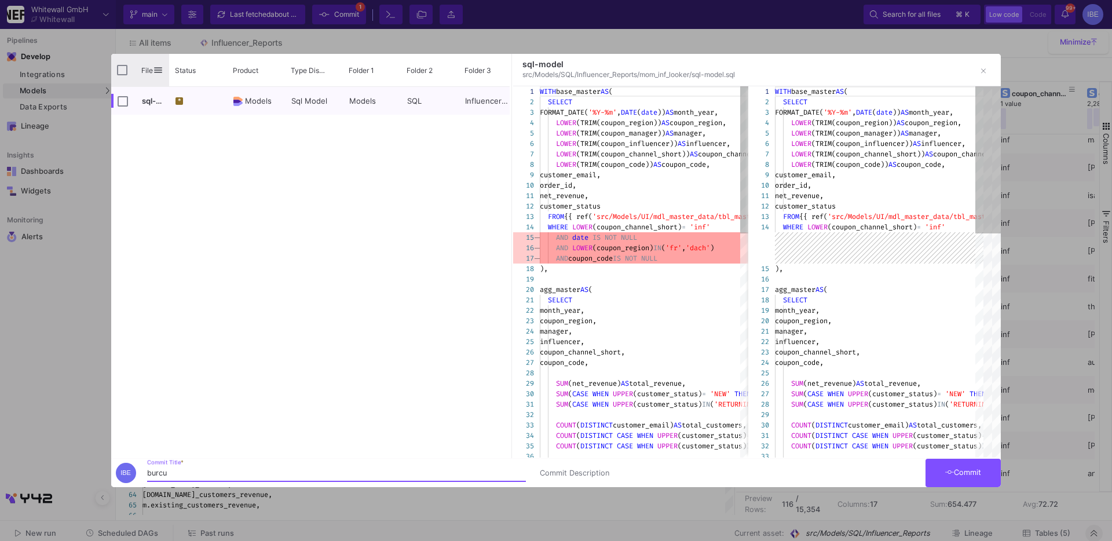
type input "burcu"
click at [126, 75] on div "File" at bounding box center [140, 70] width 58 height 32
click at [125, 73] on input "Press Space to toggle all rows selection (unchecked)" at bounding box center [122, 70] width 10 height 10
checkbox input "true"
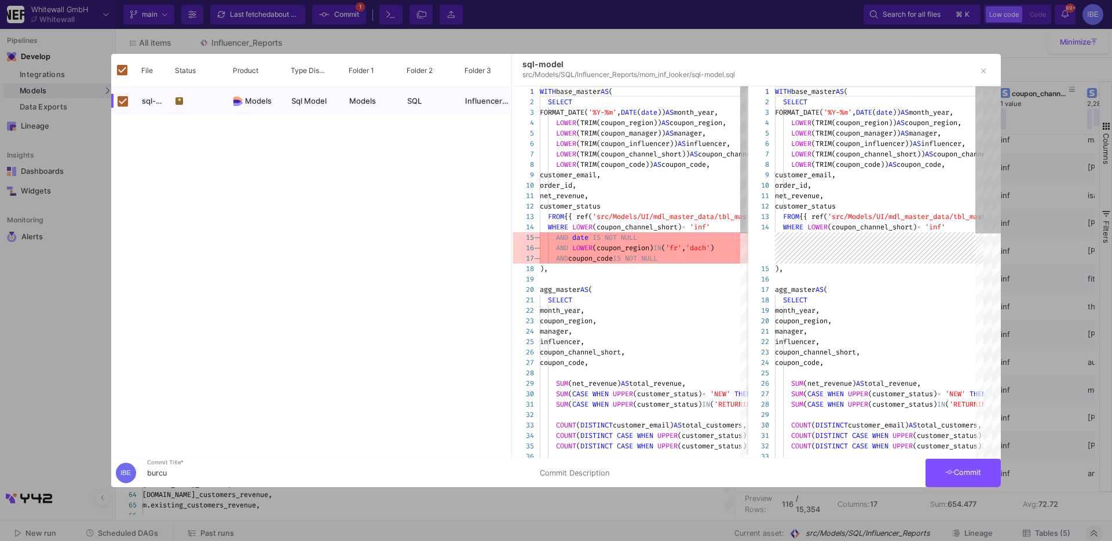
click at [816, 462] on button "Commit" at bounding box center [963, 473] width 75 height 28
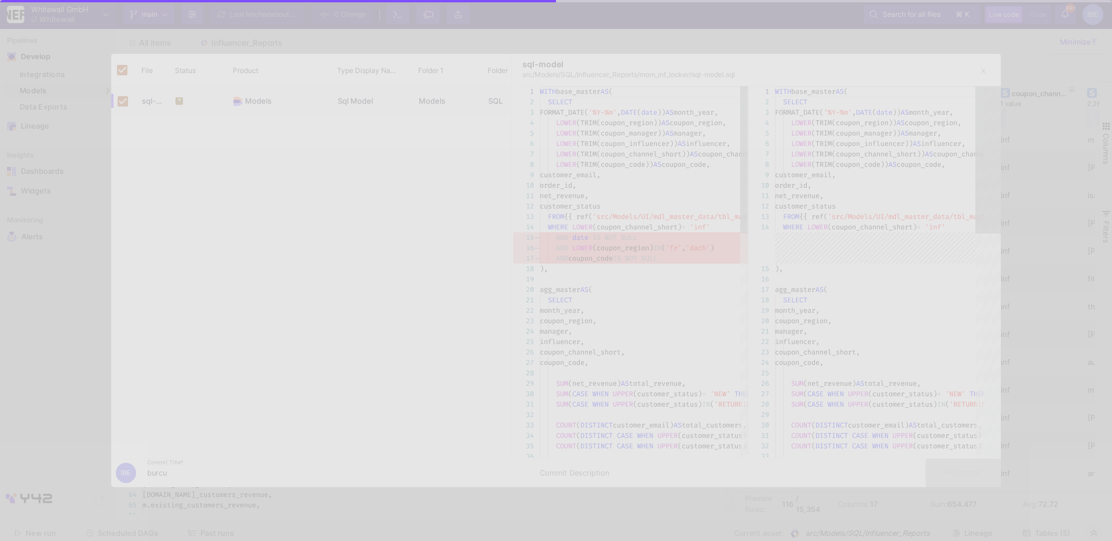
checkbox input "false"
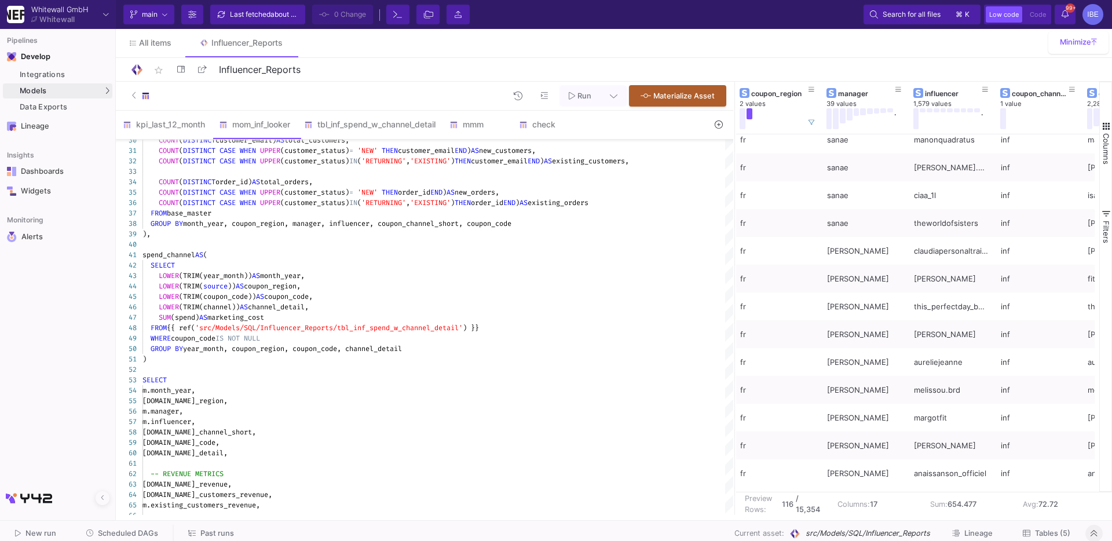
click at [536, 359] on div ")" at bounding box center [437, 359] width 591 height 10
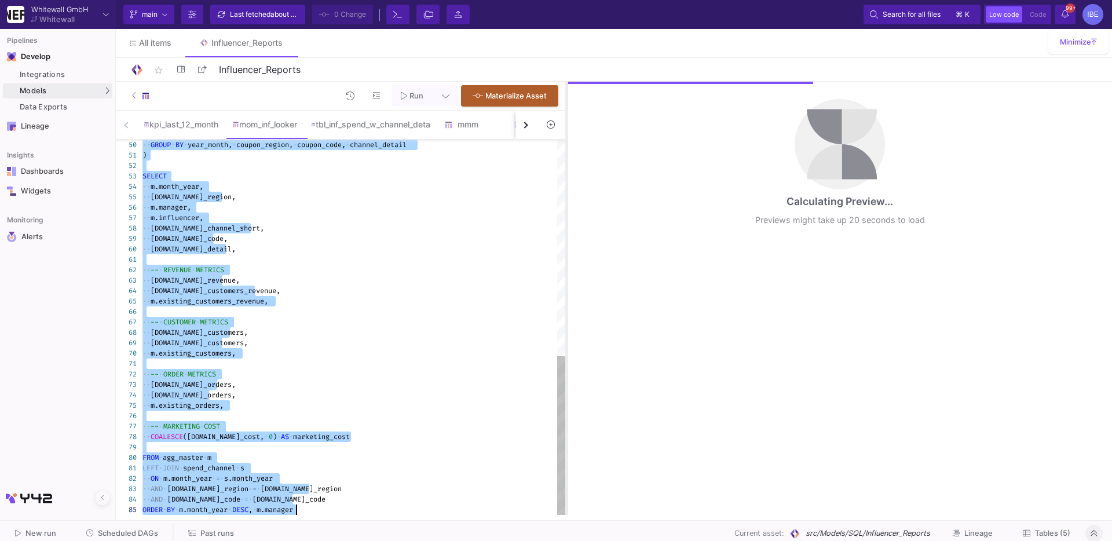
drag, startPoint x: 735, startPoint y: 272, endPoint x: 535, endPoint y: 233, distance: 204.1
click at [565, 233] on div at bounding box center [566, 298] width 3 height 433
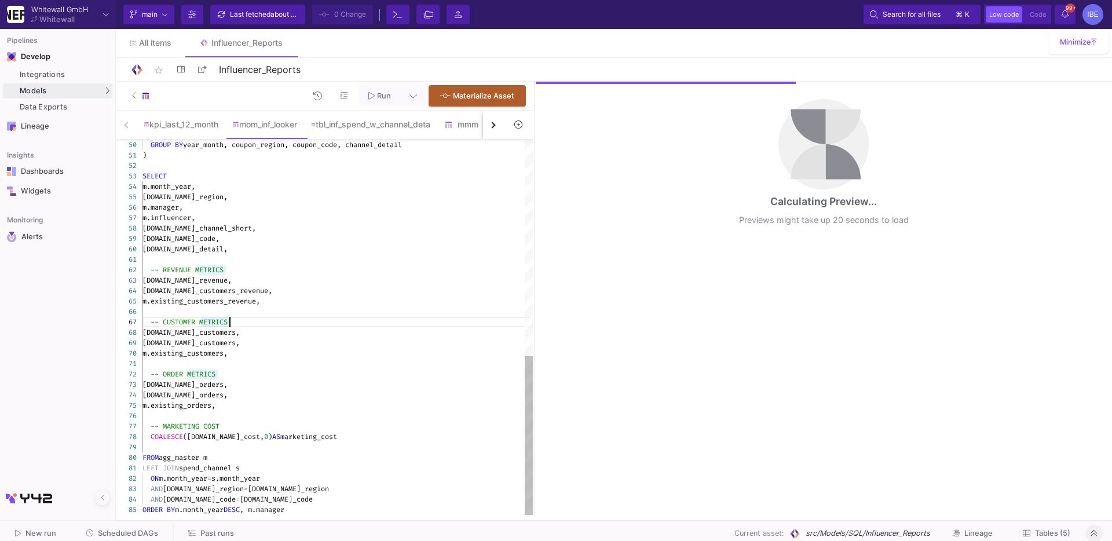
type textarea "WITH base_master AS ( SELECT FORMAT_DATE('%Y-%m', DATE(date)) AS month_year, LO…"
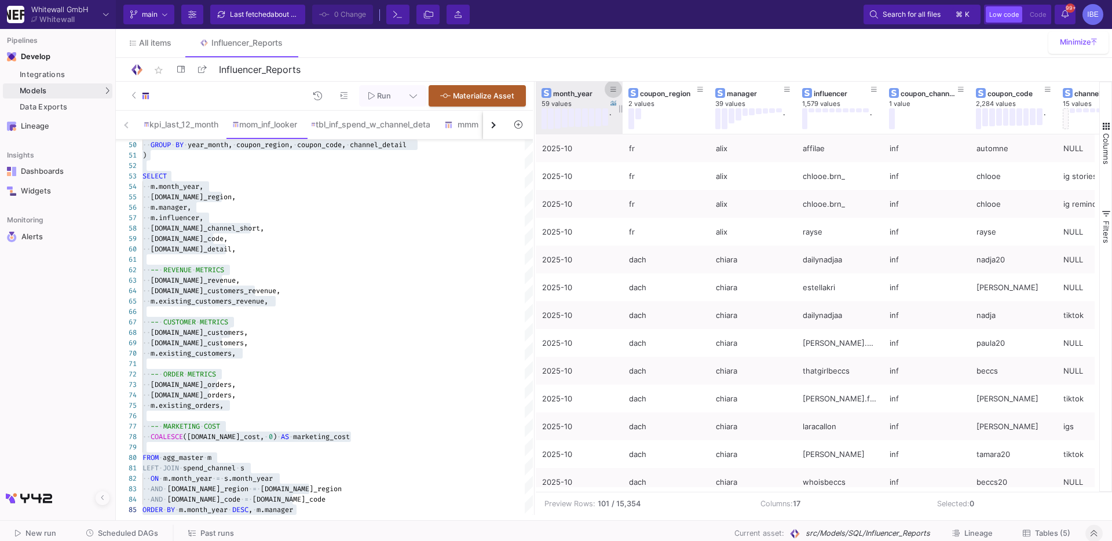
click at [613, 89] on icon at bounding box center [614, 89] width 6 height 5
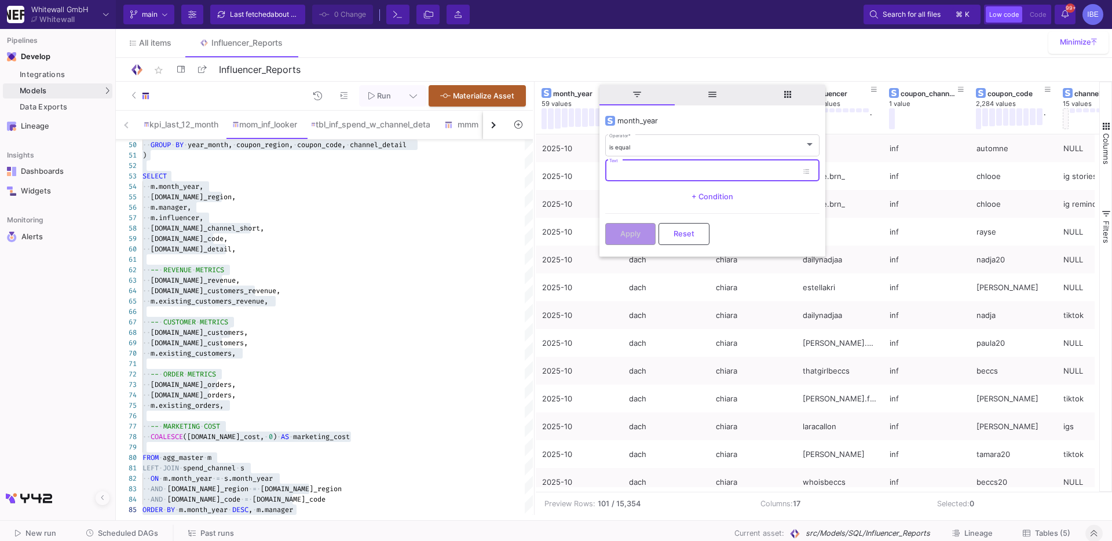
click at [645, 173] on input "Text" at bounding box center [703, 173] width 188 height 8
type input "2025-09"
click at [639, 228] on span "Apply" at bounding box center [630, 232] width 20 height 9
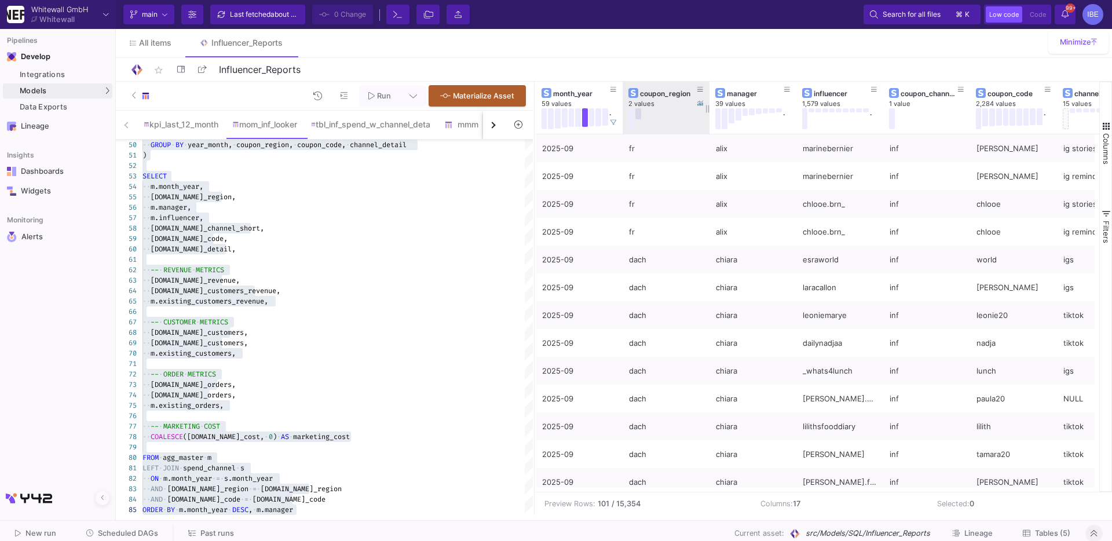
click at [639, 114] on button at bounding box center [638, 113] width 6 height 11
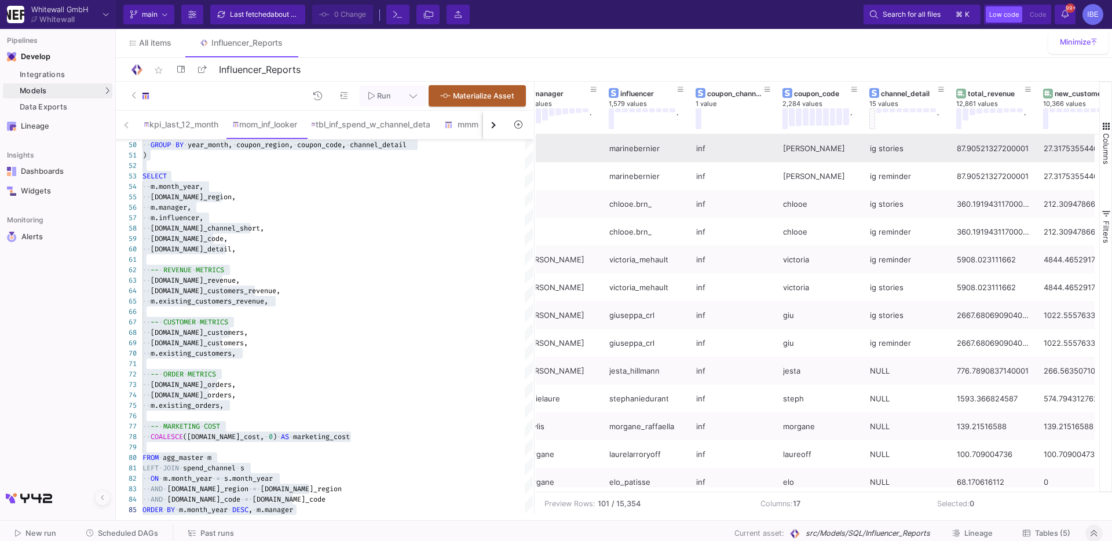
scroll to position [0, 214]
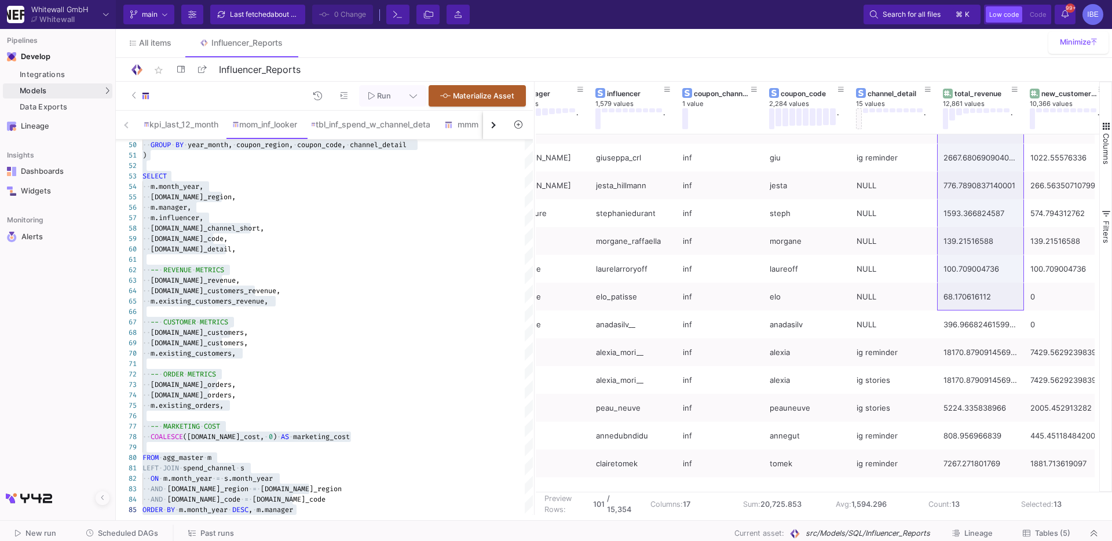
scroll to position [209, 0]
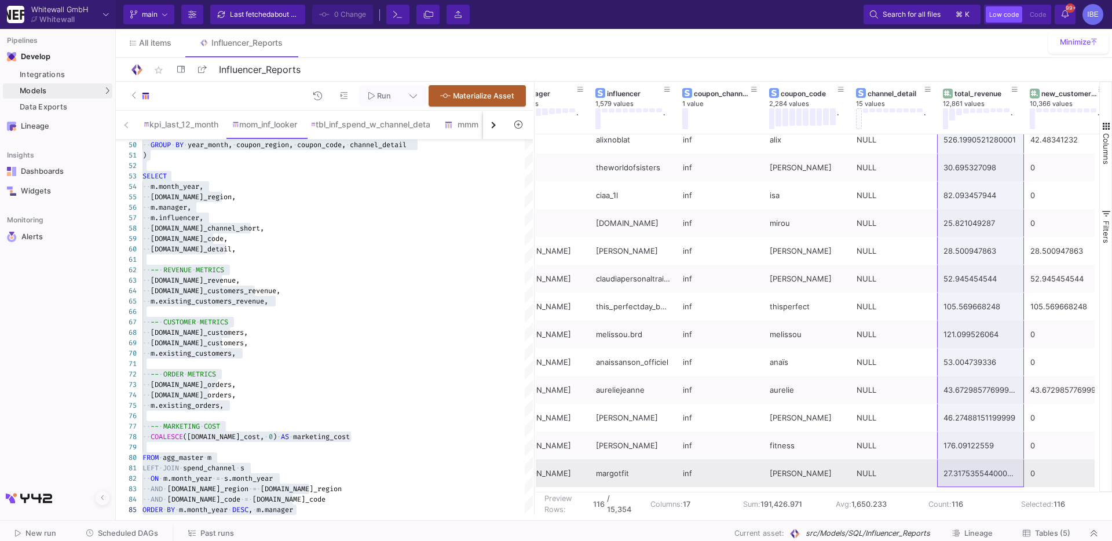
drag, startPoint x: 988, startPoint y: 141, endPoint x: 997, endPoint y: 483, distance: 341.9
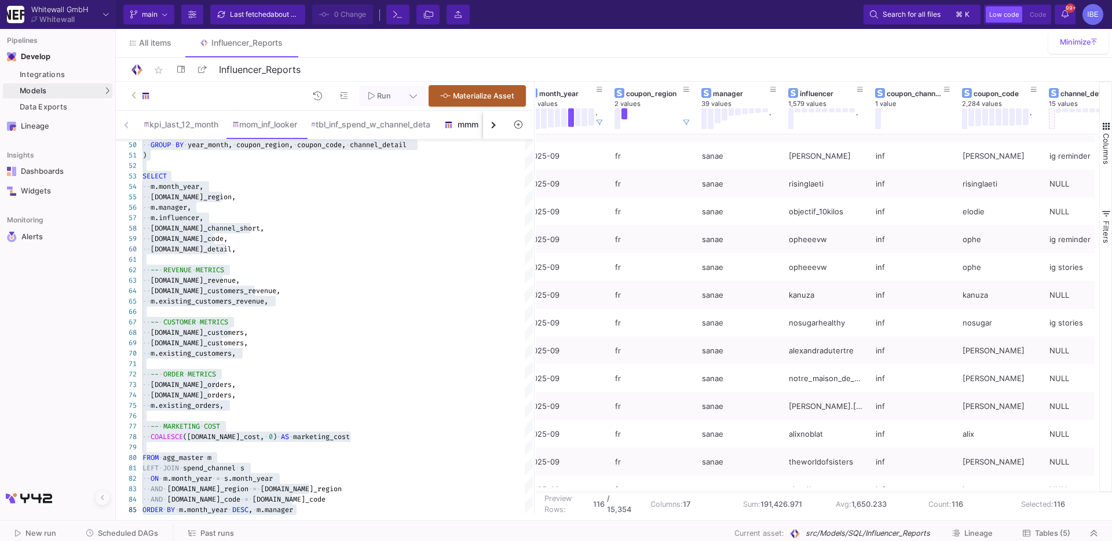
click at [458, 137] on div "mmm" at bounding box center [472, 125] width 70 height 28
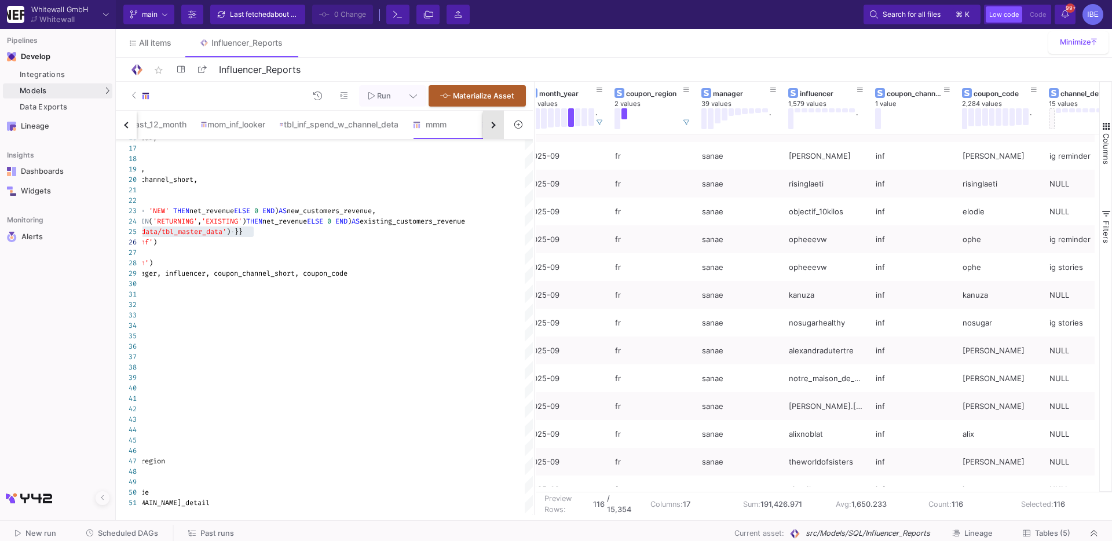
click at [497, 125] on button "button" at bounding box center [493, 125] width 21 height 28
click at [421, 123] on img at bounding box center [416, 124] width 9 height 9
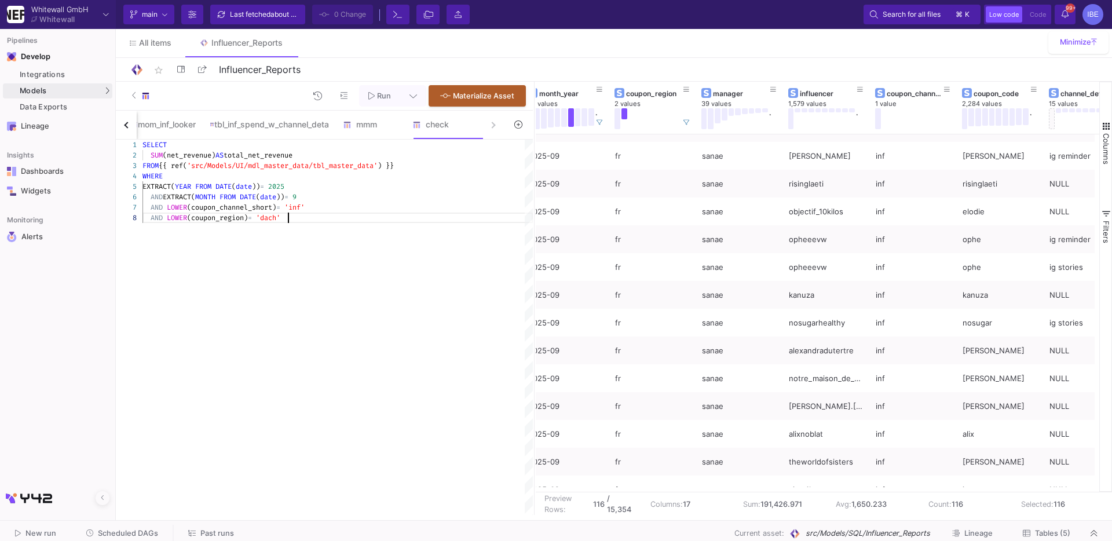
click at [348, 243] on div "SELECT SUM (net_revenue) AS total_net_revenue FROM {{ ref( 'src/Models/UI/mdl_m…" at bounding box center [337, 327] width 390 height 375
click at [280, 217] on span "'dach'" at bounding box center [268, 217] width 24 height 9
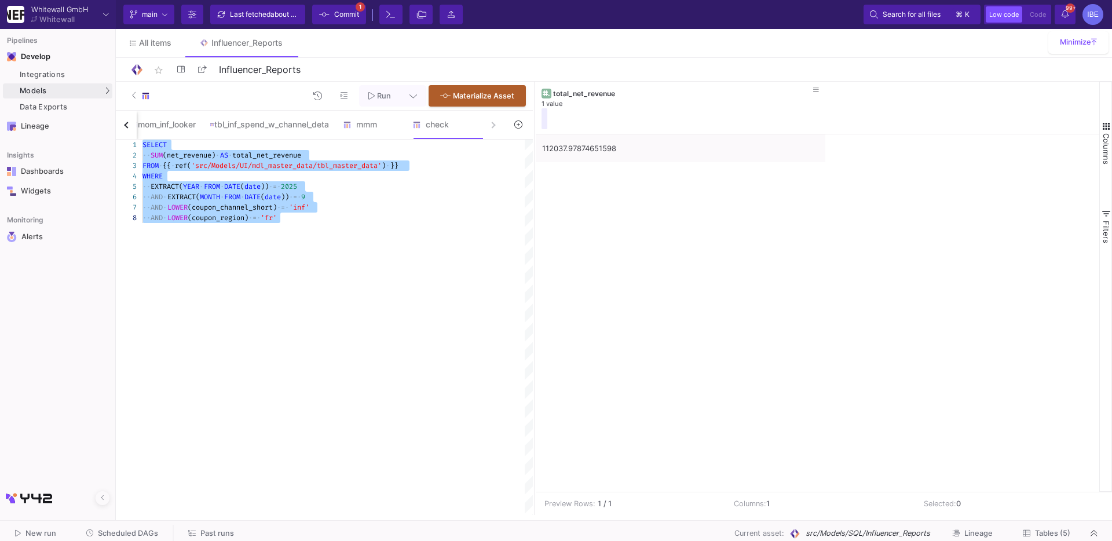
click at [314, 272] on div "SELECT ·· SUM (net_revenue) · AS · total_net_revenue FROM · {{ · ref( 'src/Mode…" at bounding box center [337, 327] width 390 height 375
type textarea "SELECT SUM(net_revenue) AS total_net_revenue FROM {{ ref('src/Models/UI/mdl_mas…"
click at [169, 129] on div "mom_inf_looker" at bounding box center [163, 124] width 65 height 9
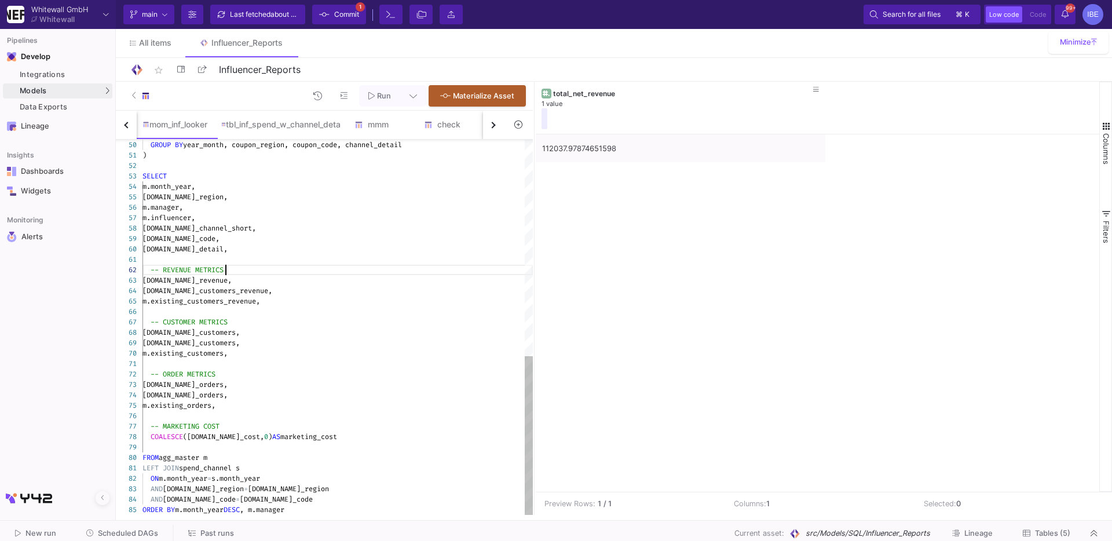
type textarea "WITH base_master AS ( SELECT FORMAT_DATE('%Y-%m', DATE(date)) AS month_year, LO…"
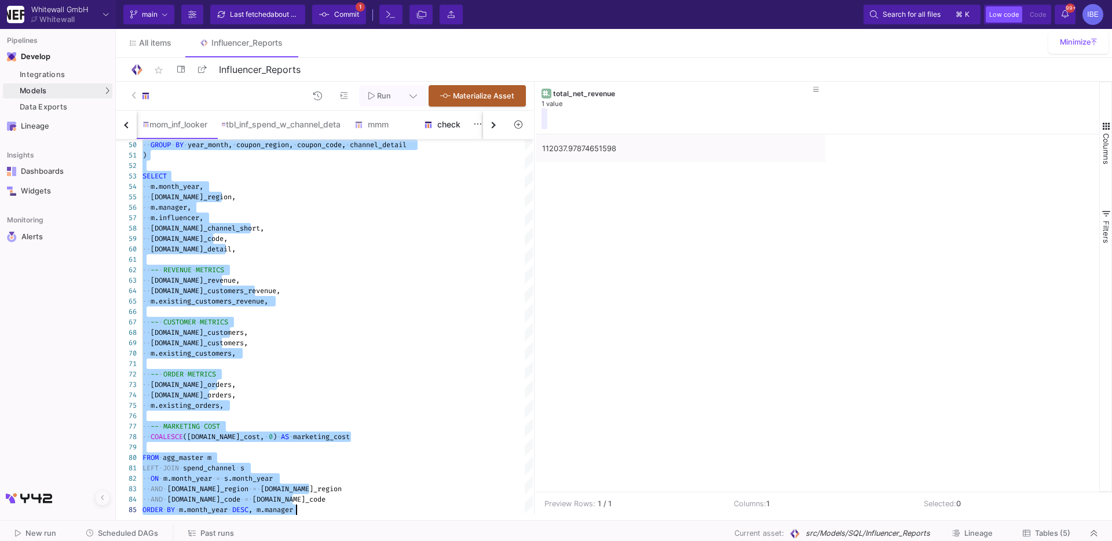
click at [445, 136] on div "check" at bounding box center [452, 125] width 70 height 28
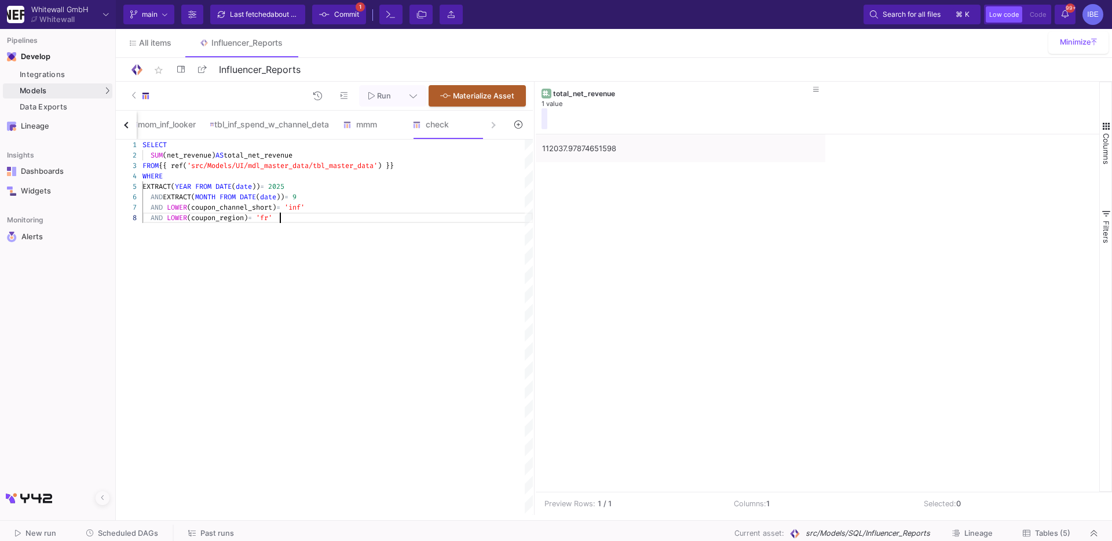
click at [411, 217] on div "AND LOWER (coupon_region) = 'fr'" at bounding box center [337, 218] width 390 height 10
type textarea "SELECT SUM(net_revenue) AS total_net_revenue FROM {{ ref('src/Models/UI/mdl_mas…"
paste textarea "SELECT COUNT(*) FROM {{ ref('src/Models/UI/mdl_master_data/tbl_master_data') }}…"
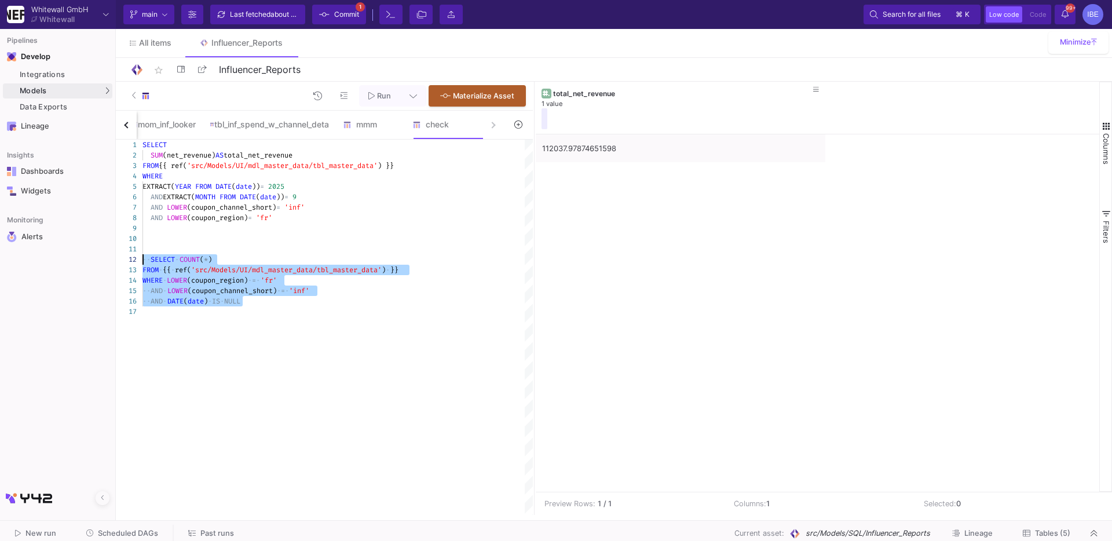
drag, startPoint x: 256, startPoint y: 301, endPoint x: 137, endPoint y: 255, distance: 127.3
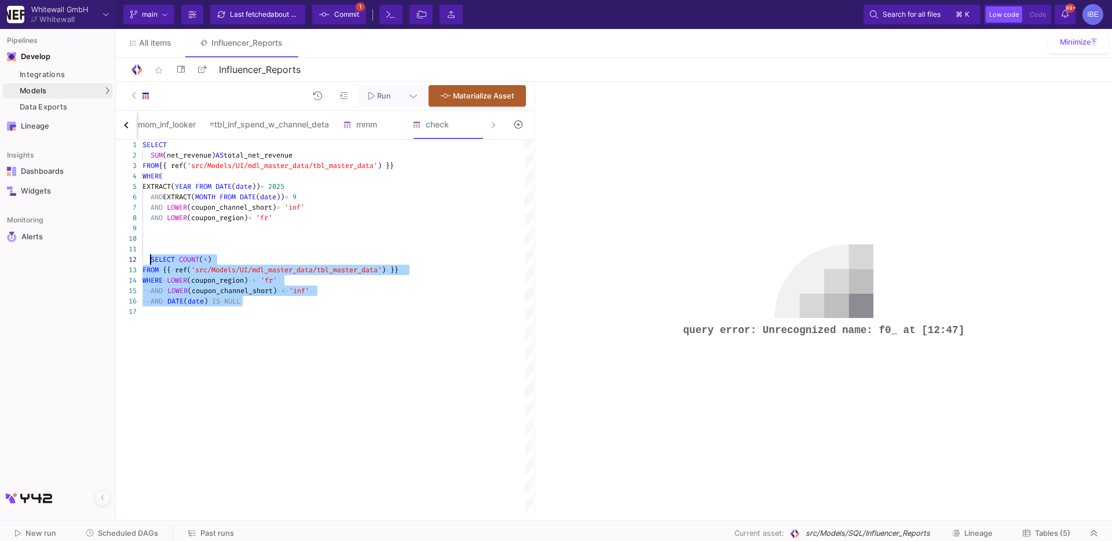
drag, startPoint x: 255, startPoint y: 302, endPoint x: 150, endPoint y: 261, distance: 112.6
click at [359, 446] on div "SELECT SUM (net_revenue) AS total_net_revenue FROM {{ ref( 'src/Models/UI/mdl_m…" at bounding box center [337, 327] width 390 height 375
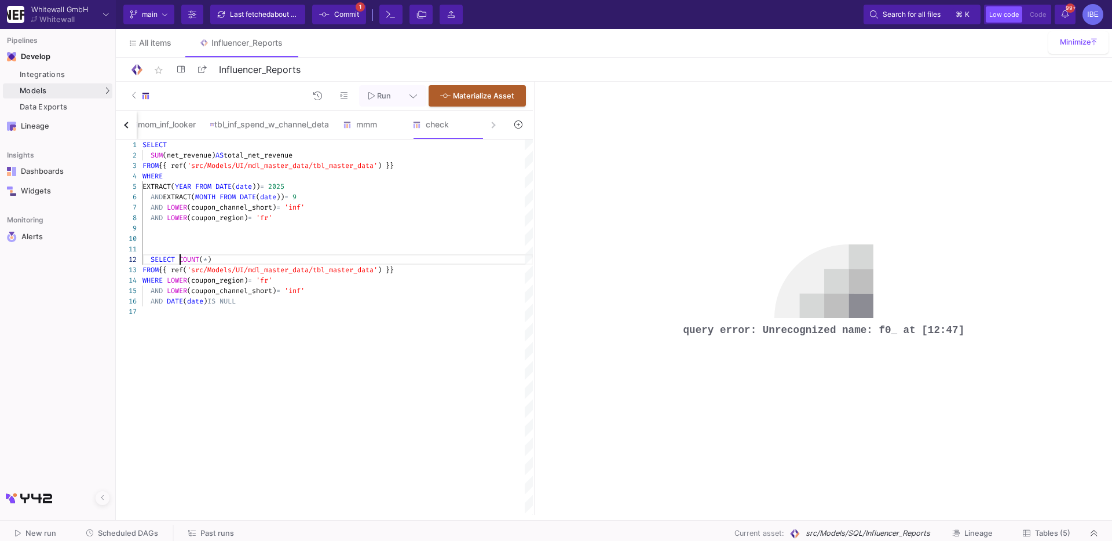
click at [178, 255] on span at bounding box center [177, 259] width 4 height 9
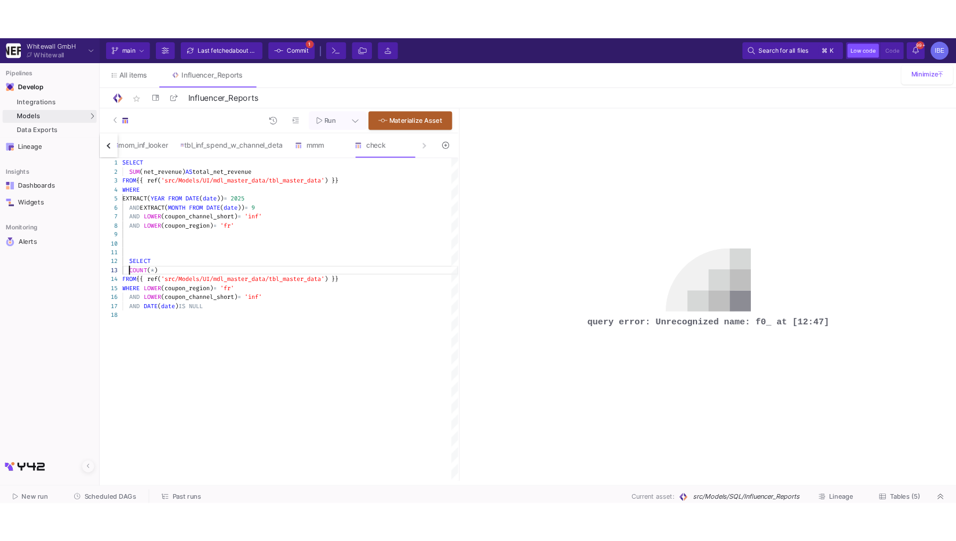
scroll to position [20, 8]
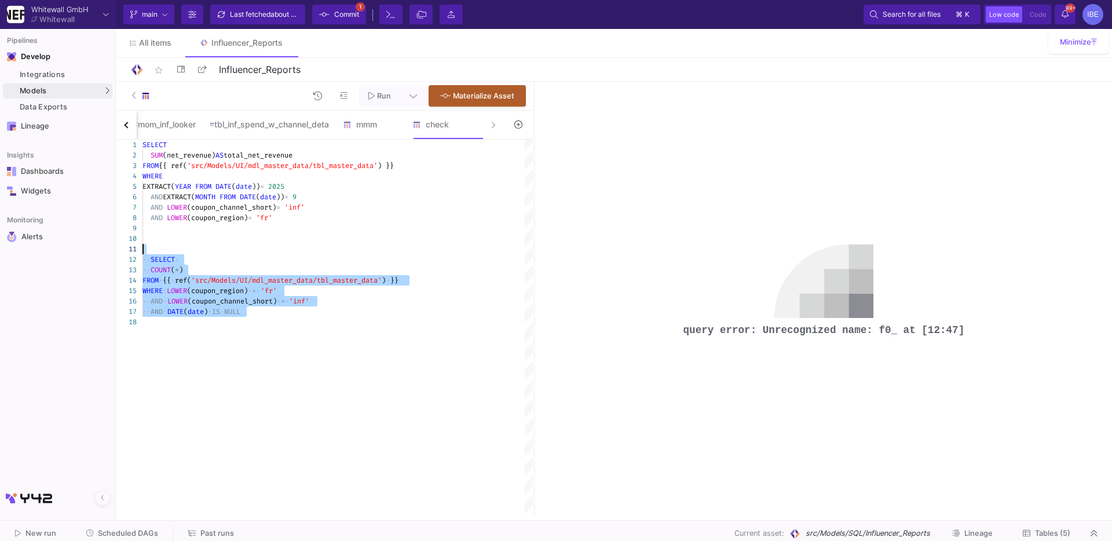
drag, startPoint x: 298, startPoint y: 332, endPoint x: 122, endPoint y: 254, distance: 192.9
click at [121, 253] on div "1 2 3 4 5 6 7 8 9 10 11 12 14 15 16 17 13 18 SELECT SUM (net_revenue) AS total_…" at bounding box center [324, 327] width 417 height 375
type textarea "SELECT COUNT(*) FROM {{ ref('src/Models/UI/mdl_master_data/tbl_master_data') }}…"
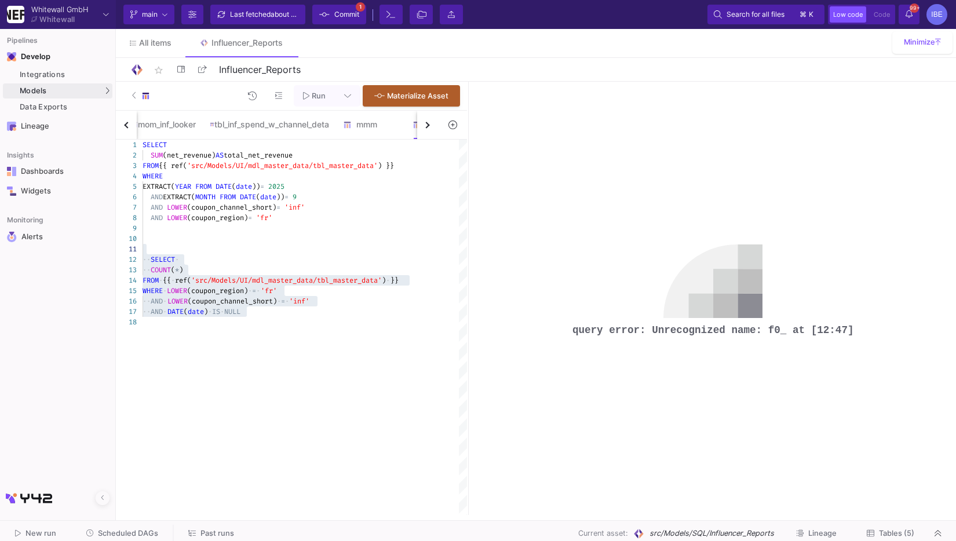
click at [615, 83] on div "query error: Unrecognized name: f0_ at [12:47]" at bounding box center [713, 298] width 486 height 433
